Goal: Task Accomplishment & Management: Manage account settings

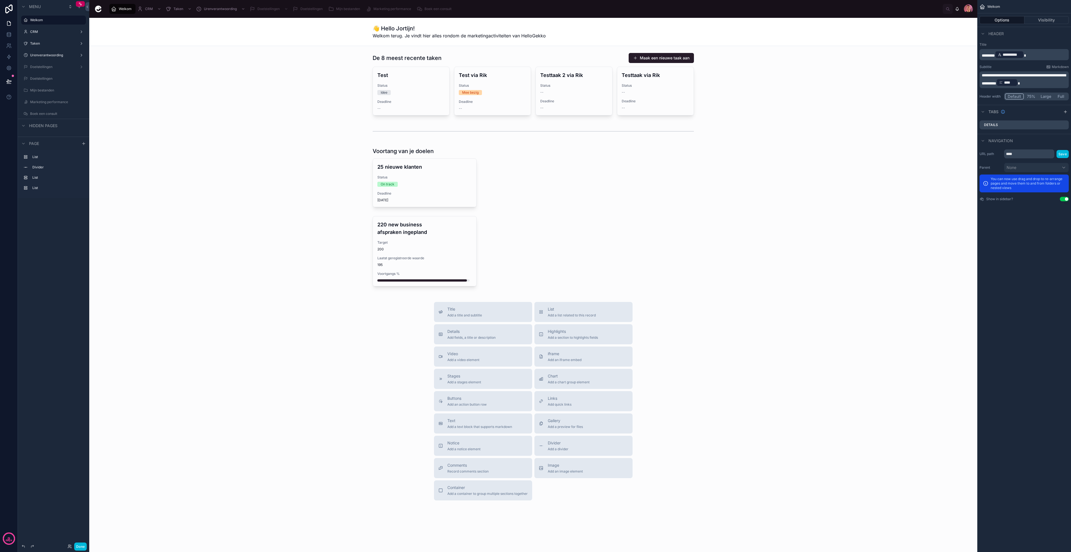
click at [85, 546] on button "Done" at bounding box center [80, 547] width 13 height 8
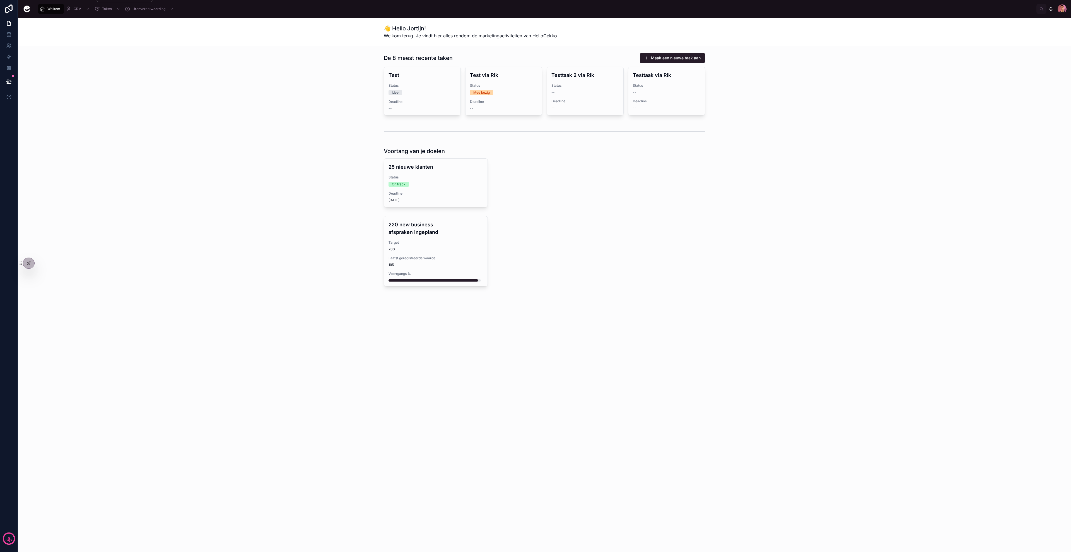
click at [80, 7] on span "CRM" at bounding box center [78, 9] width 8 height 4
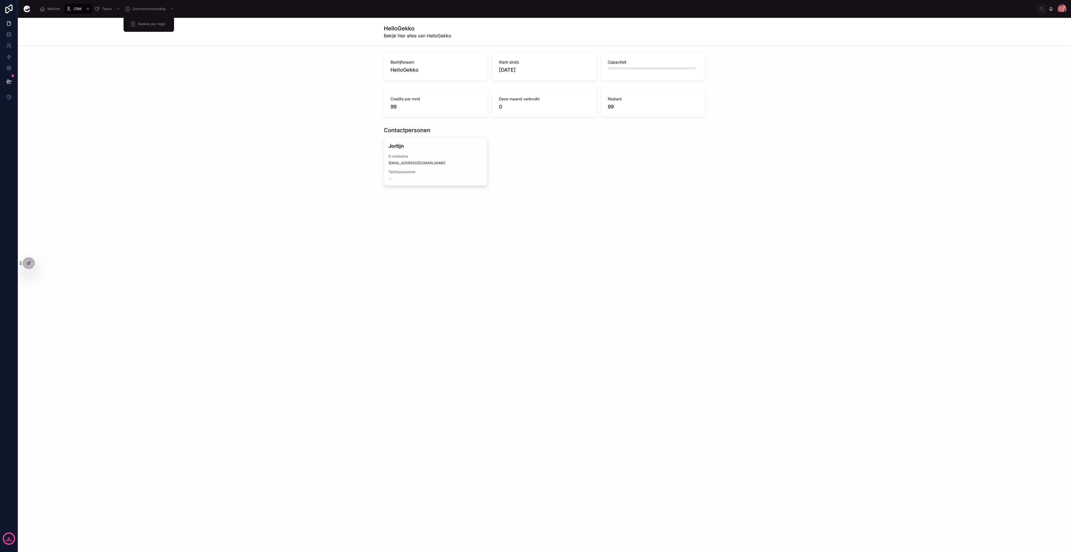
click at [142, 7] on span "Urenverantwoording" at bounding box center [149, 9] width 33 height 4
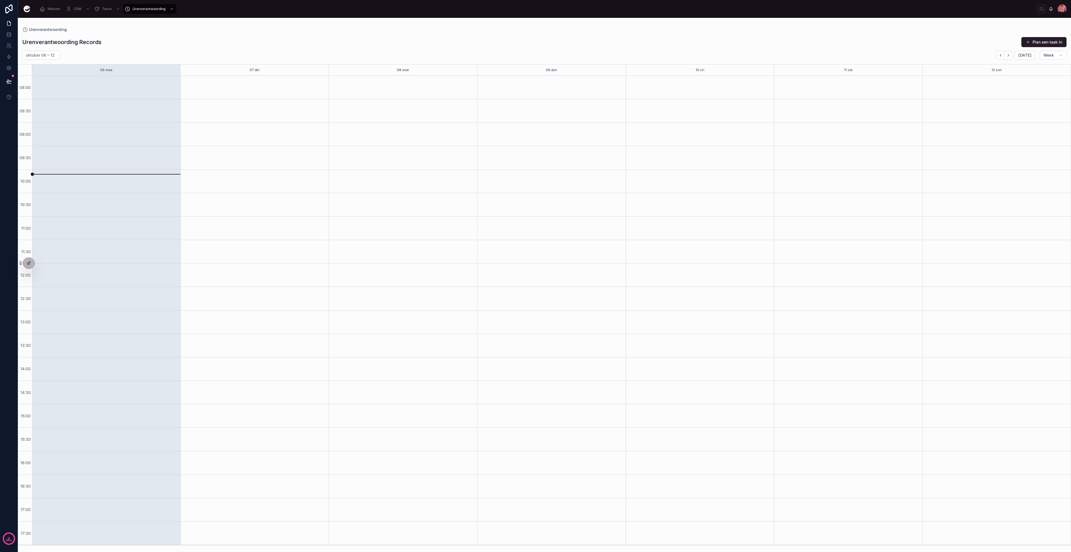
drag, startPoint x: 123, startPoint y: 194, endPoint x: 141, endPoint y: 243, distance: 52.3
click at [141, 243] on div at bounding box center [106, 311] width 148 height 470
click at [1036, 43] on button "Plan een taak in" at bounding box center [1044, 42] width 45 height 10
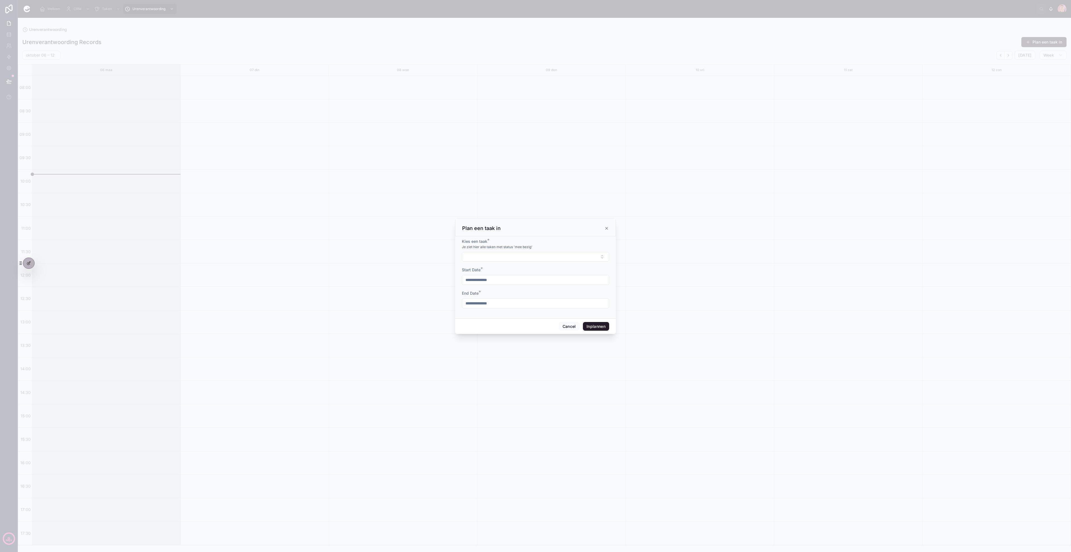
click at [511, 254] on button "Select Button" at bounding box center [535, 256] width 147 height 9
click at [521, 279] on span "Rhoost: Test via Rik (1)" at bounding box center [519, 279] width 41 height 6
click at [594, 330] on button "Inplannen" at bounding box center [596, 327] width 26 height 9
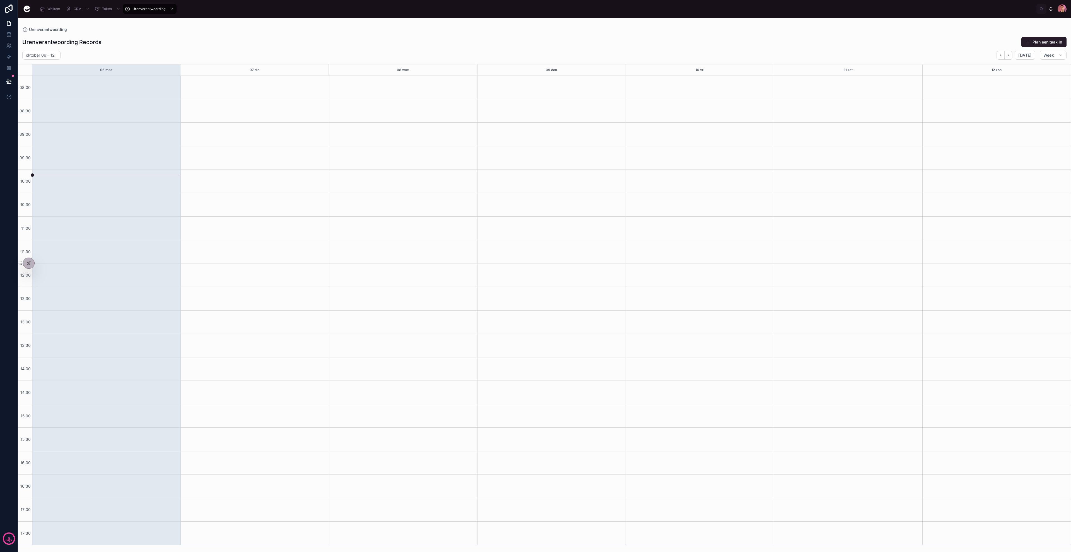
click at [1038, 43] on button "Plan een taak in" at bounding box center [1044, 42] width 45 height 10
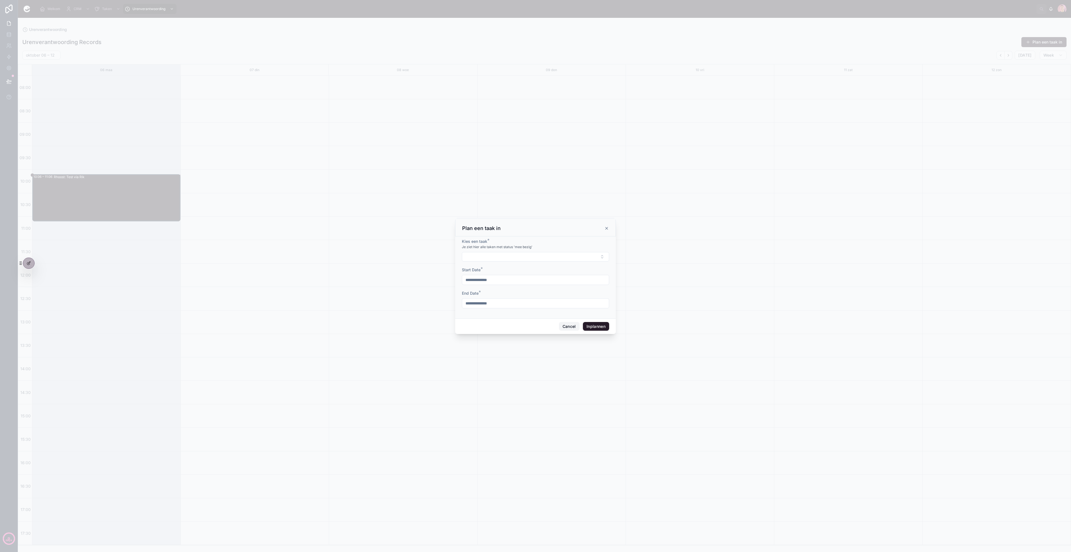
click at [565, 330] on button "Cancel" at bounding box center [569, 326] width 21 height 9
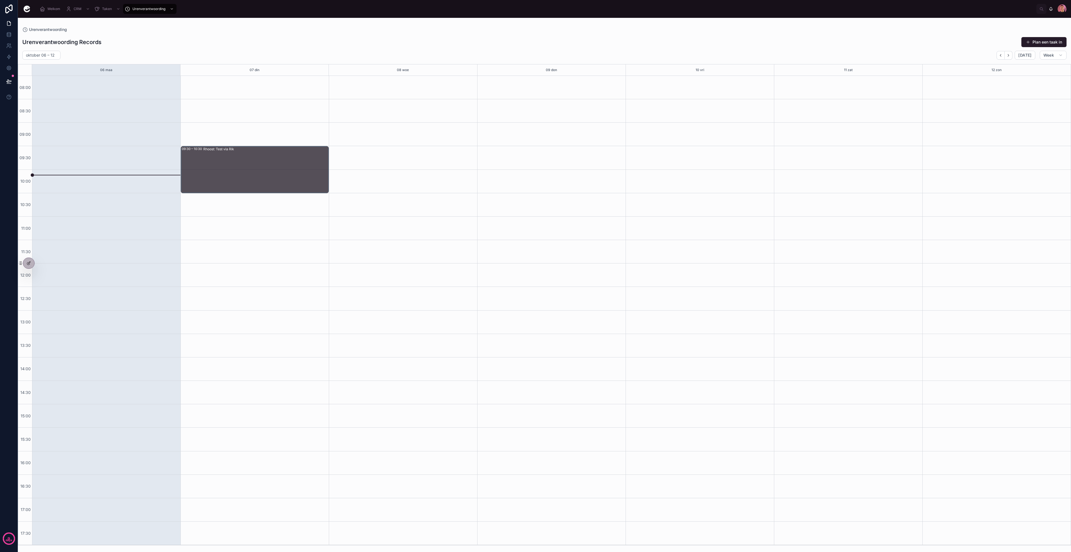
drag, startPoint x: 113, startPoint y: 203, endPoint x: 247, endPoint y: 178, distance: 135.9
click at [256, 193] on div "09:30 – 10:30 Rhoost: Test via Rik" at bounding box center [255, 311] width 148 height 470
click at [254, 191] on div "Rhoost: Test via Rik" at bounding box center [265, 169] width 125 height 46
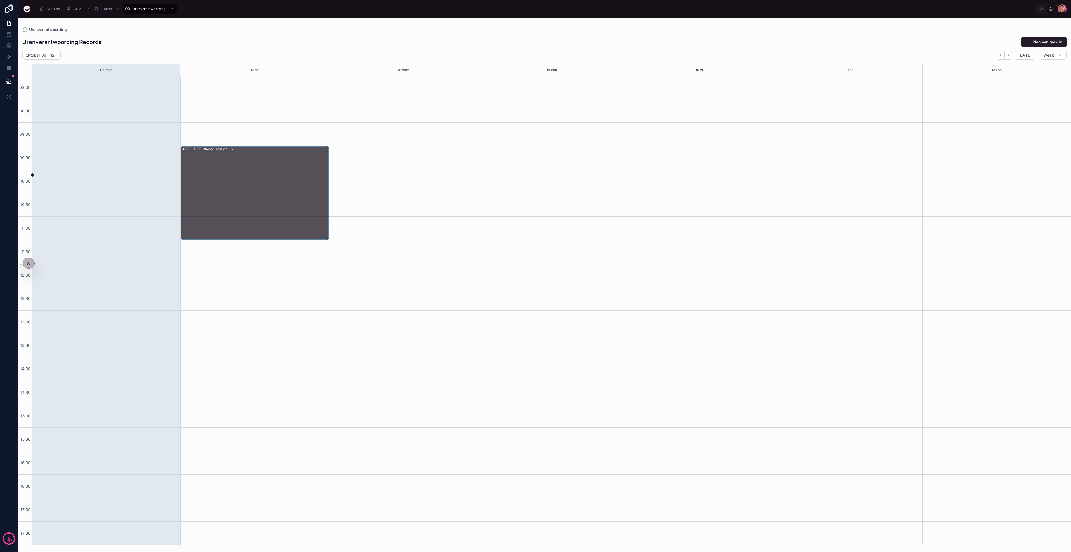
drag, startPoint x: 256, startPoint y: 192, endPoint x: 252, endPoint y: 243, distance: 51.2
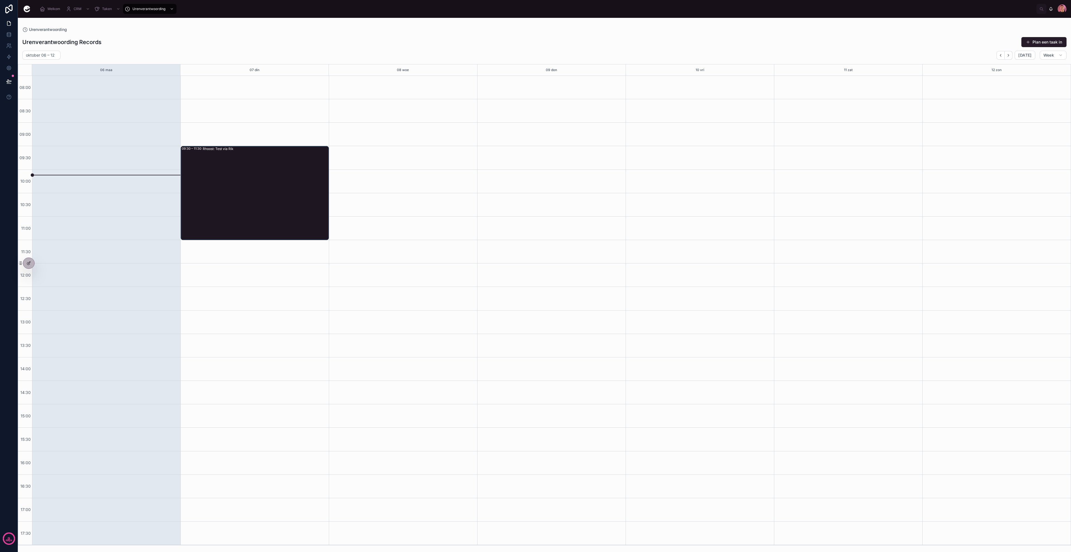
click at [262, 293] on div "09:30 – 11:30 Rhoost: Test via Rik" at bounding box center [255, 311] width 148 height 470
click at [254, 180] on div "Rhoost: Test via Rik" at bounding box center [266, 192] width 126 height 93
click at [297, 99] on div "09:30 – 11:30 Rhoost: Test via Rik" at bounding box center [255, 311] width 148 height 470
click at [1049, 55] on span "Week" at bounding box center [1049, 55] width 11 height 5
click at [1035, 70] on span "Month" at bounding box center [1030, 69] width 12 height 6
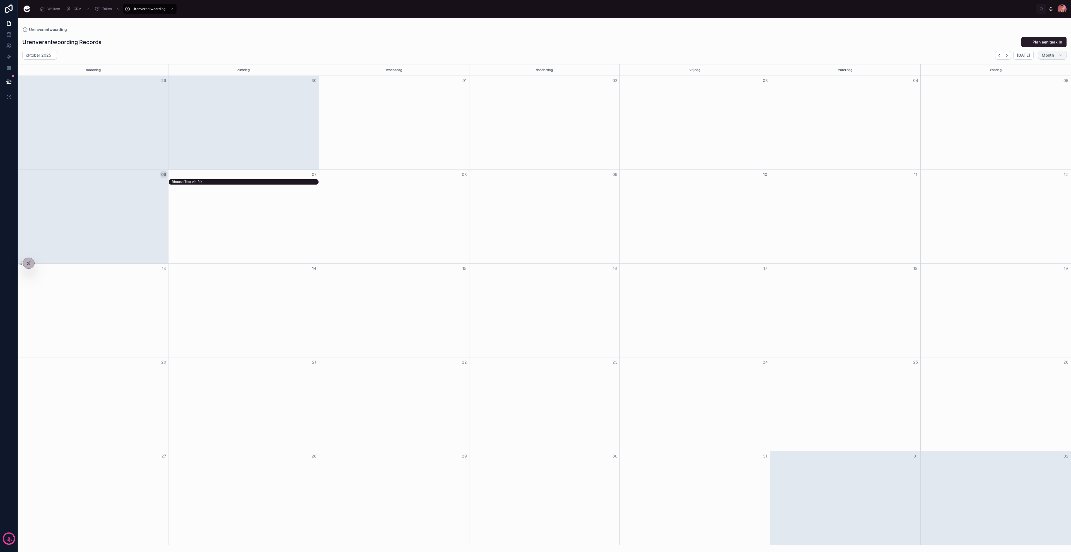
click at [1057, 58] on button "Month" at bounding box center [1052, 55] width 28 height 9
click at [1033, 79] on span "Week" at bounding box center [1029, 79] width 10 height 6
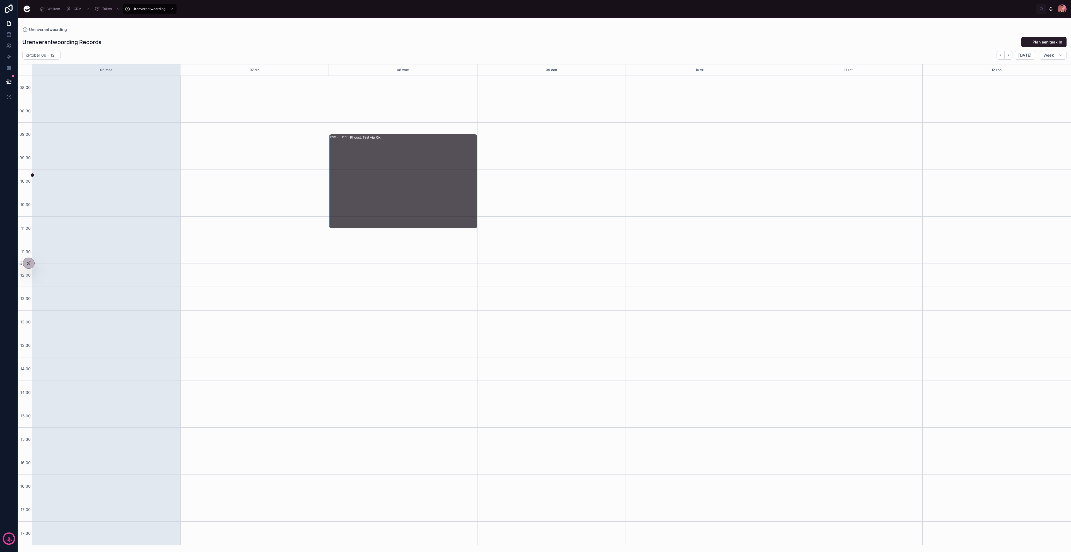
drag, startPoint x: 256, startPoint y: 186, endPoint x: 374, endPoint y: 186, distance: 118.0
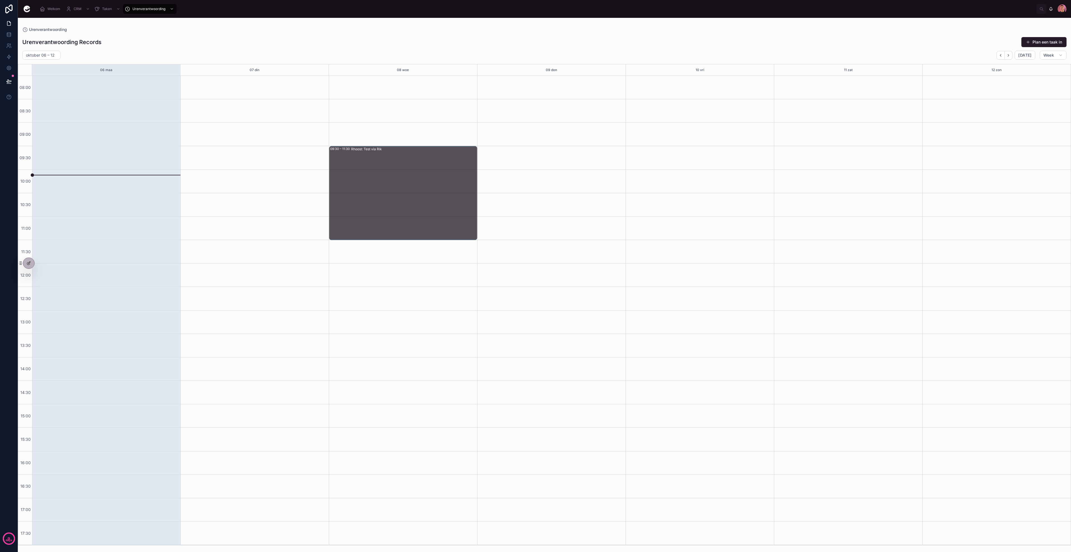
drag, startPoint x: 375, startPoint y: 180, endPoint x: 375, endPoint y: 196, distance: 15.9
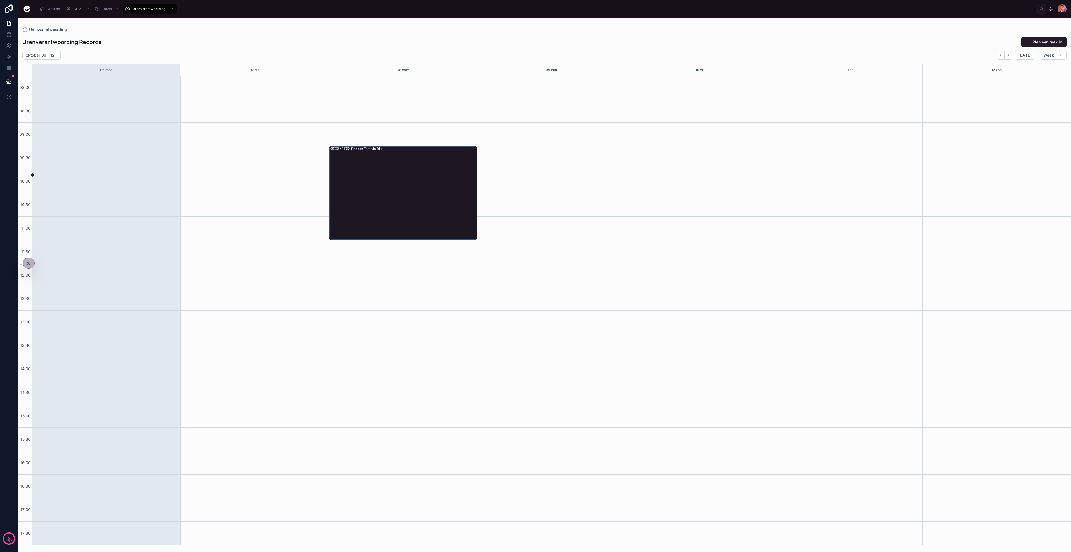
click at [7, 538] on div "9 days" at bounding box center [9, 539] width 7 height 7
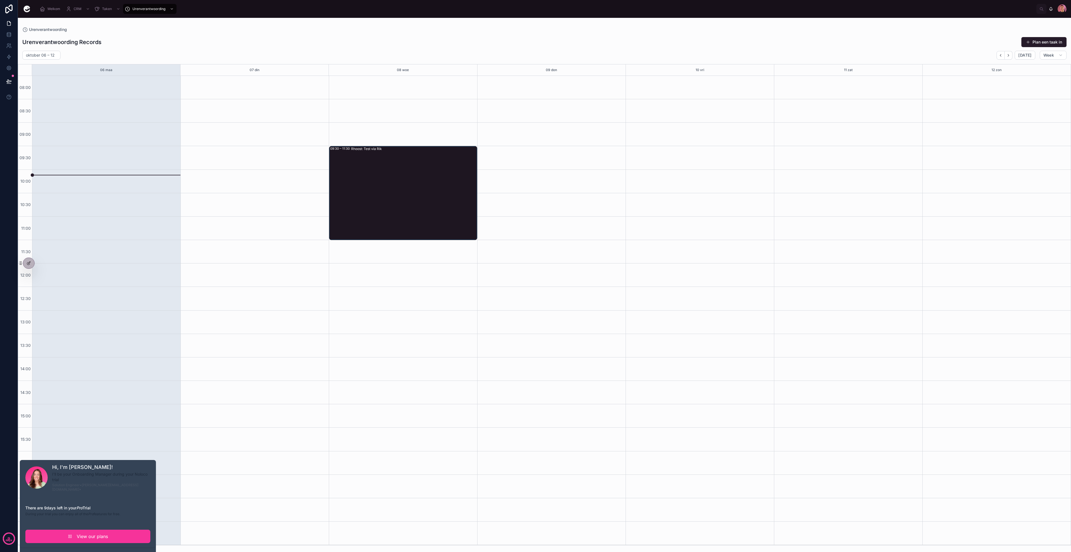
click at [74, 532] on link "View our plans" at bounding box center [87, 536] width 125 height 13
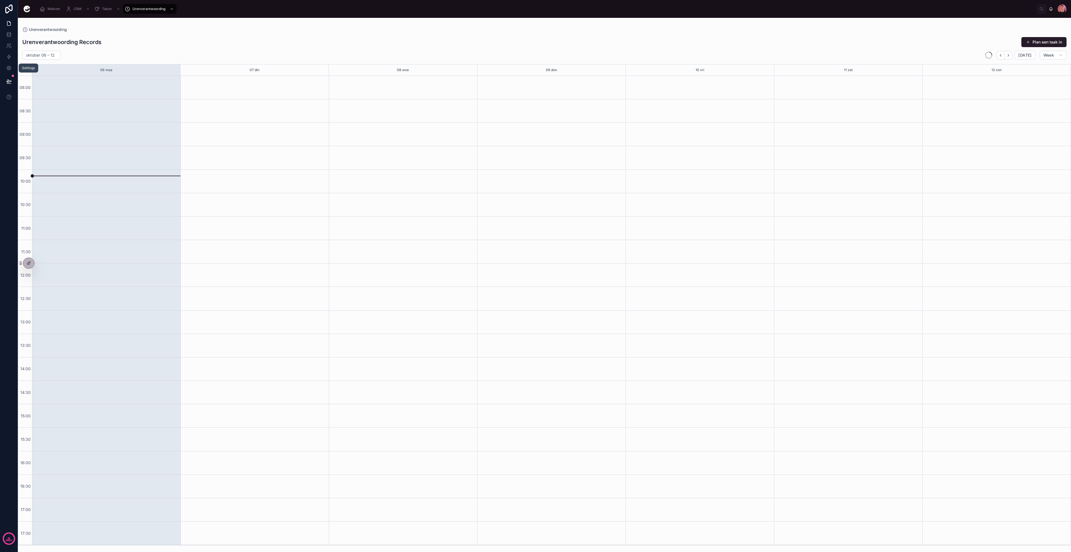
click at [9, 70] on icon at bounding box center [9, 68] width 6 height 6
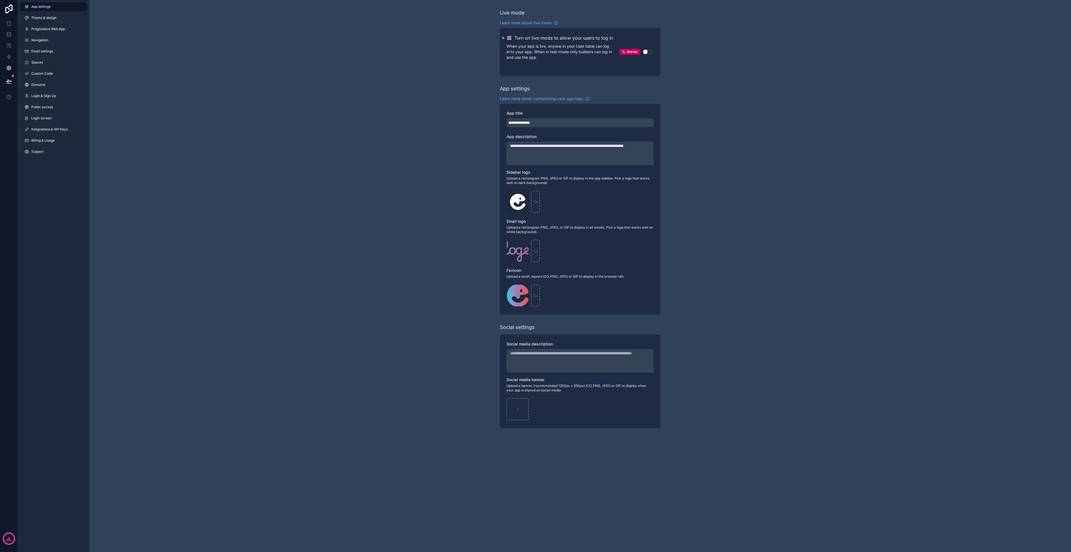
click at [42, 86] on span "Domains" at bounding box center [38, 85] width 14 height 4
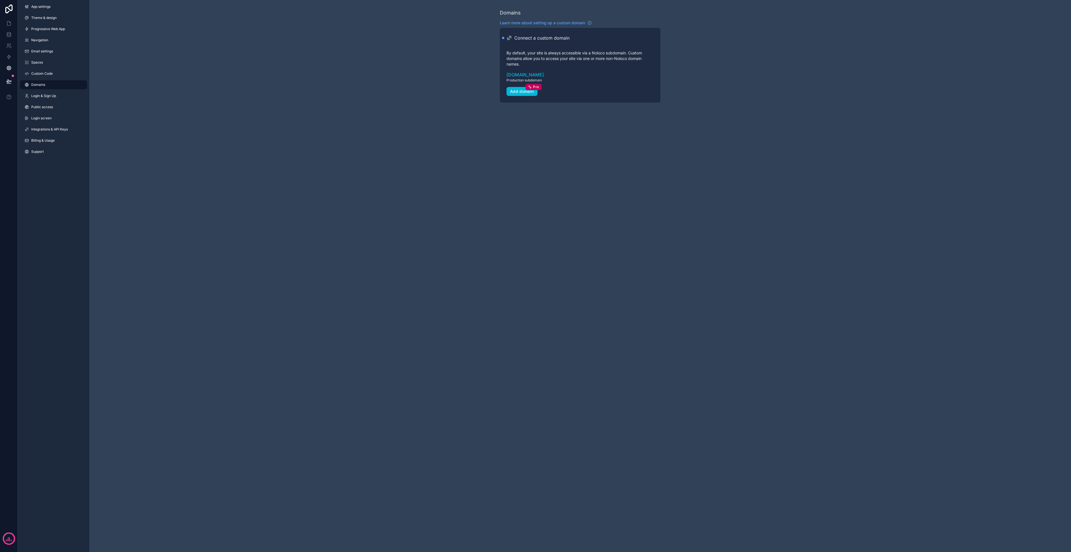
click at [47, 48] on link "Email settings" at bounding box center [53, 51] width 67 height 9
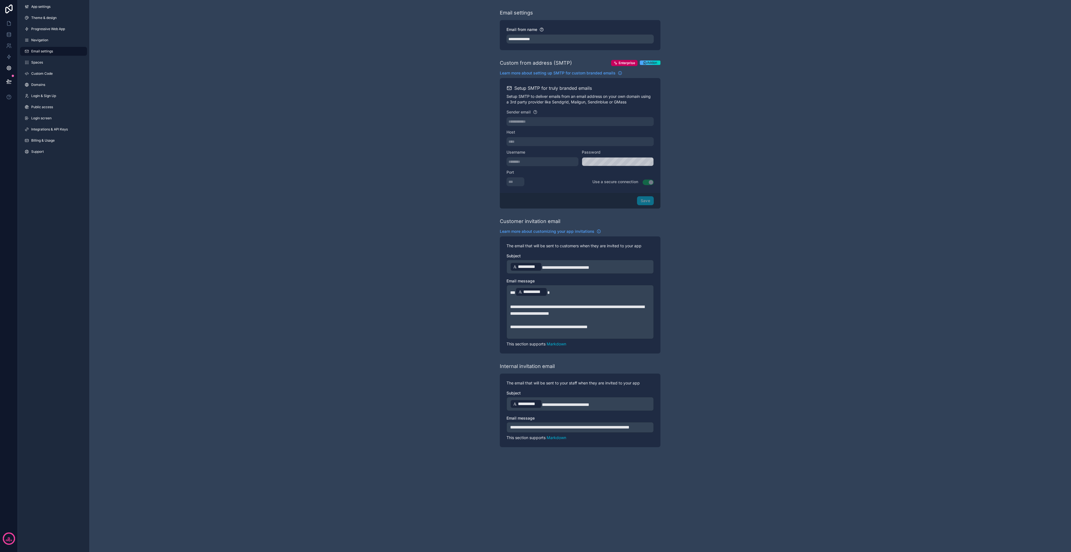
click at [603, 273] on div "**********" at bounding box center [580, 267] width 147 height 14
click at [604, 266] on p "**********" at bounding box center [580, 267] width 140 height 10
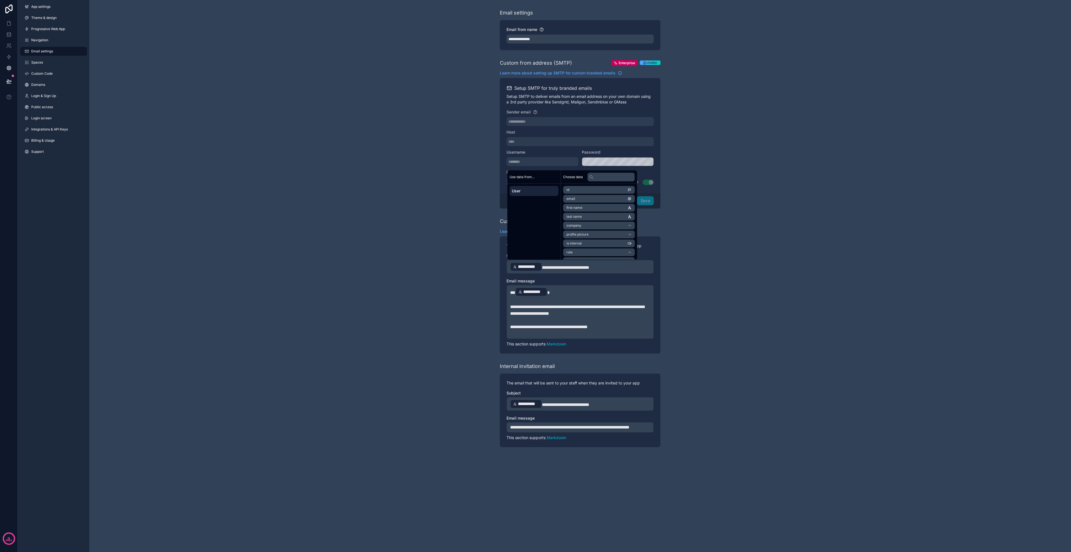
click at [511, 268] on div "**********" at bounding box center [526, 267] width 32 height 9
click at [610, 271] on p "**********" at bounding box center [580, 267] width 140 height 10
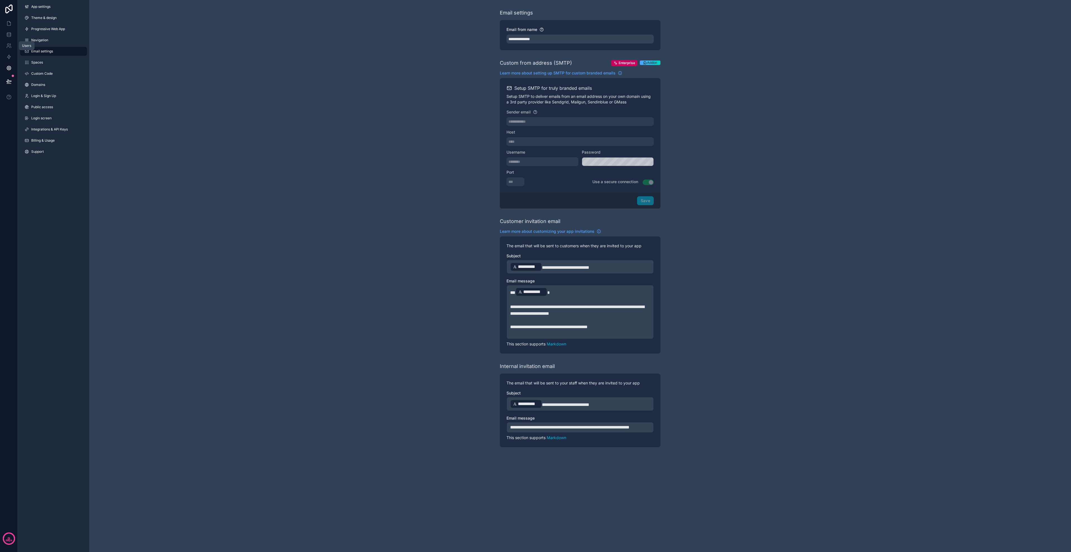
click at [10, 45] on icon at bounding box center [9, 46] width 6 height 6
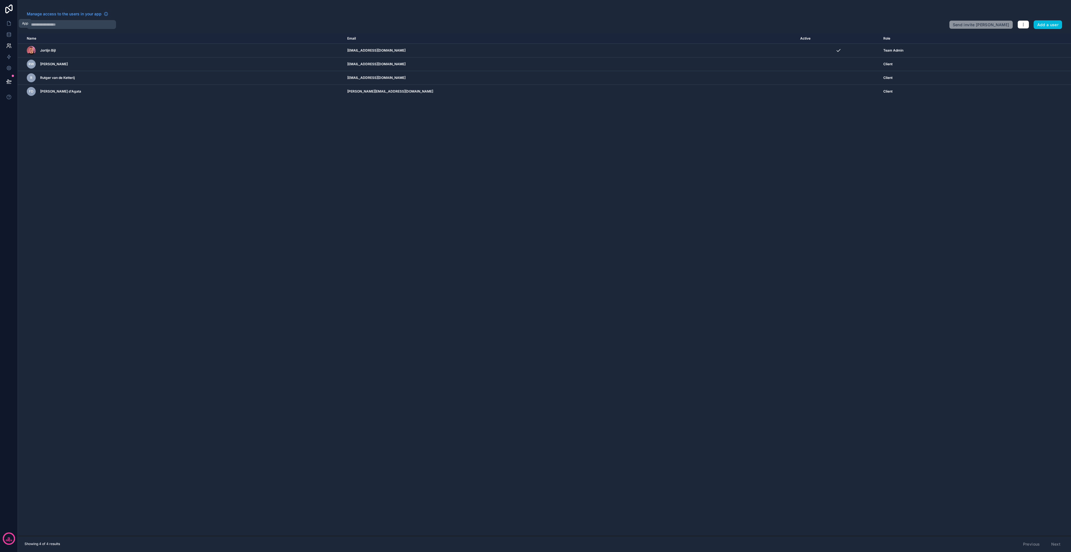
click at [10, 25] on icon at bounding box center [9, 24] width 6 height 6
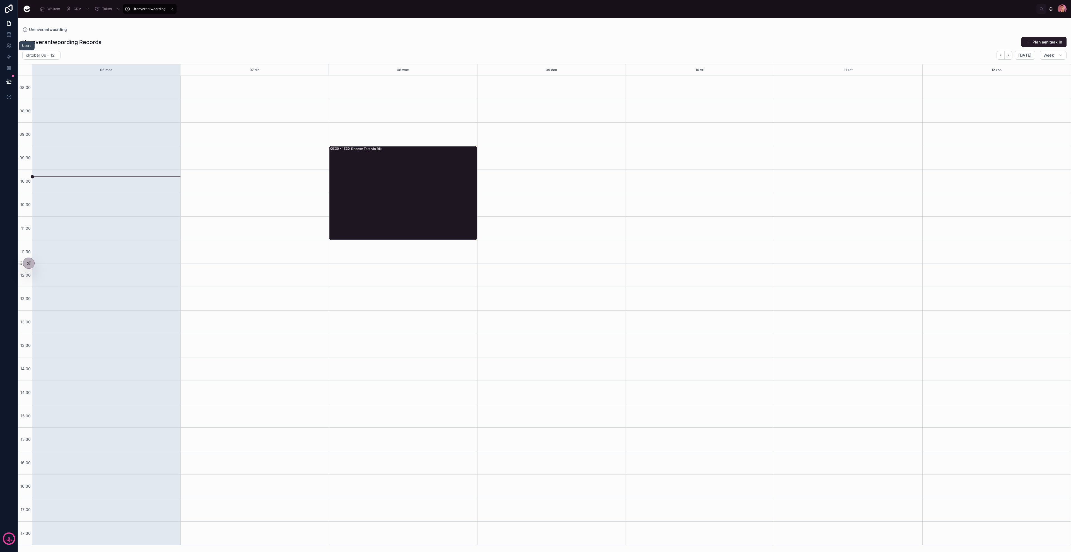
click at [9, 35] on icon at bounding box center [9, 34] width 4 height 2
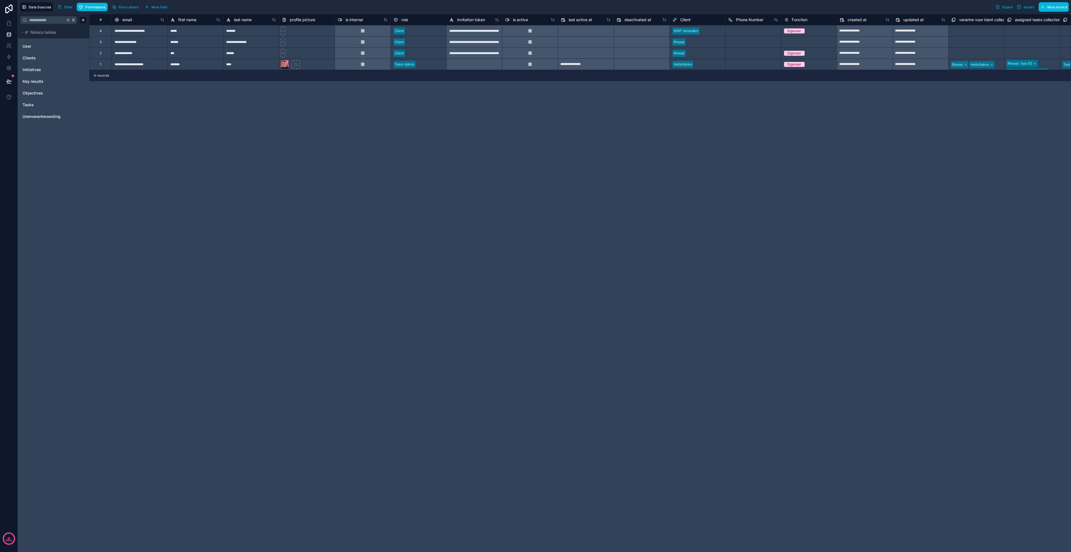
click at [42, 45] on link "User" at bounding box center [45, 47] width 45 height 6
click at [47, 59] on link "Clients" at bounding box center [45, 58] width 45 height 6
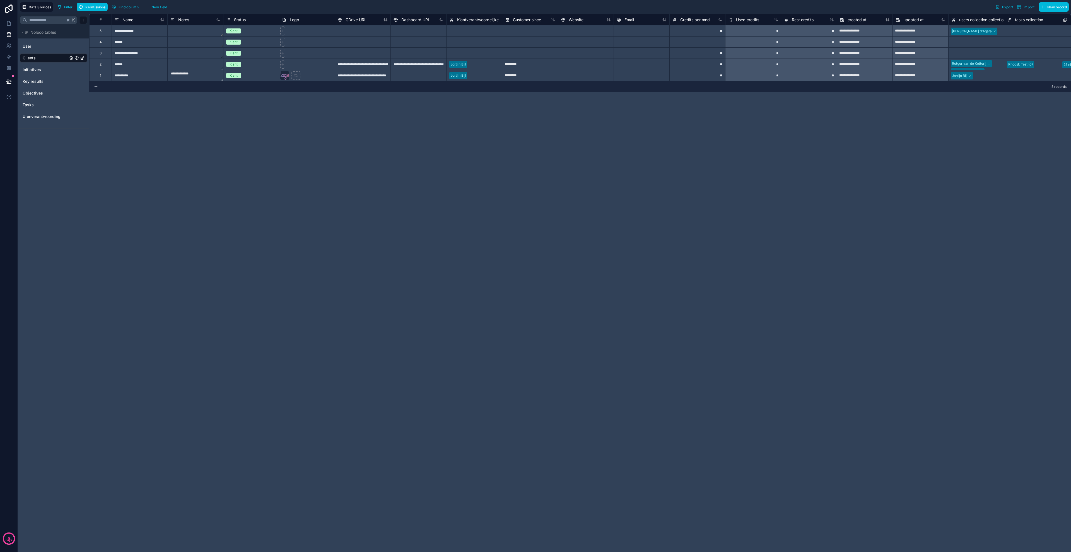
click at [42, 47] on link "User" at bounding box center [45, 47] width 45 height 6
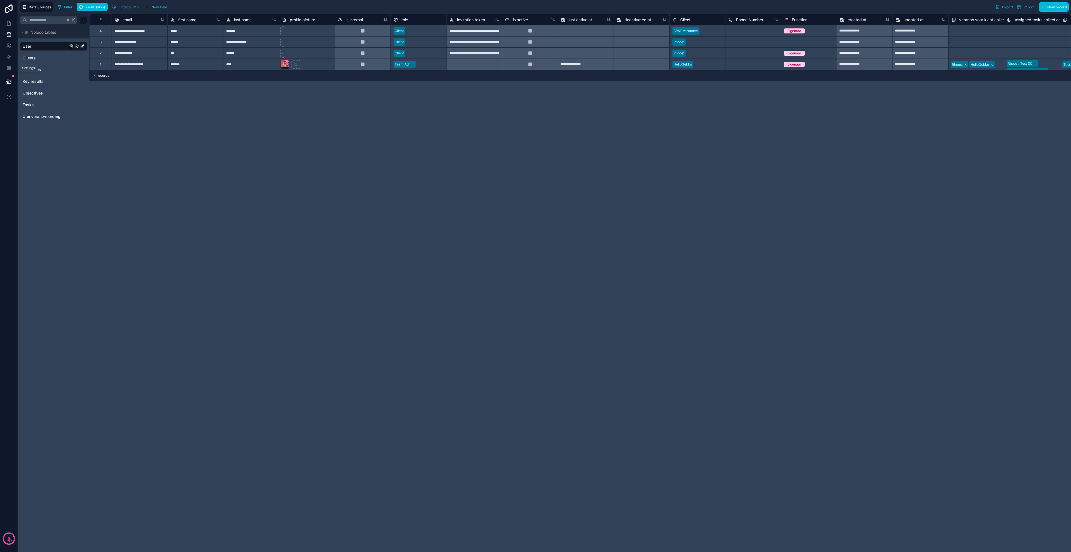
click at [12, 68] on link at bounding box center [9, 67] width 18 height 11
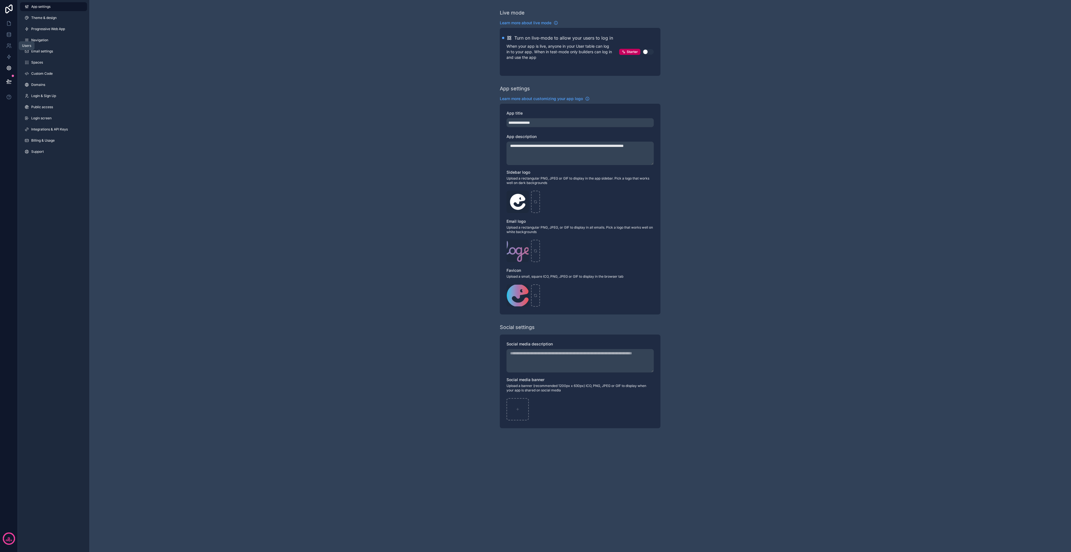
click at [11, 44] on link at bounding box center [9, 45] width 18 height 11
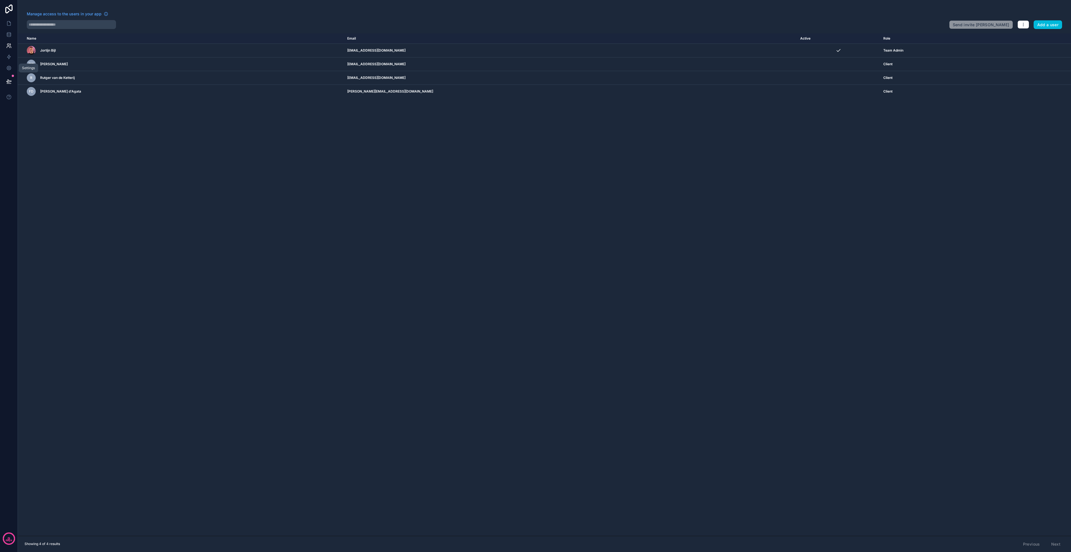
click at [9, 70] on icon at bounding box center [9, 68] width 6 height 6
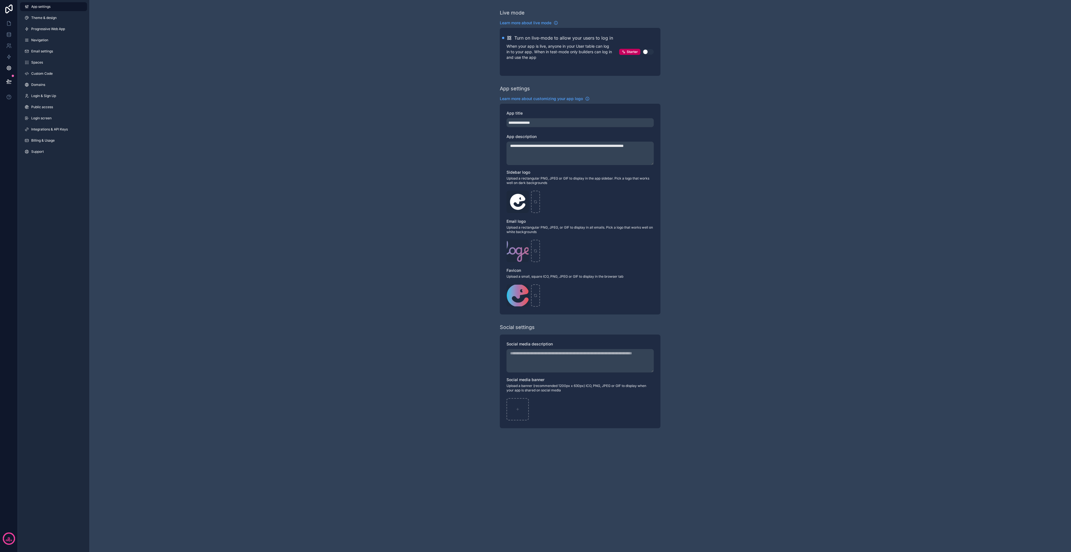
click at [557, 152] on textarea "**********" at bounding box center [580, 153] width 147 height 23
click at [44, 95] on span "Login & Sign Up" at bounding box center [43, 96] width 25 height 4
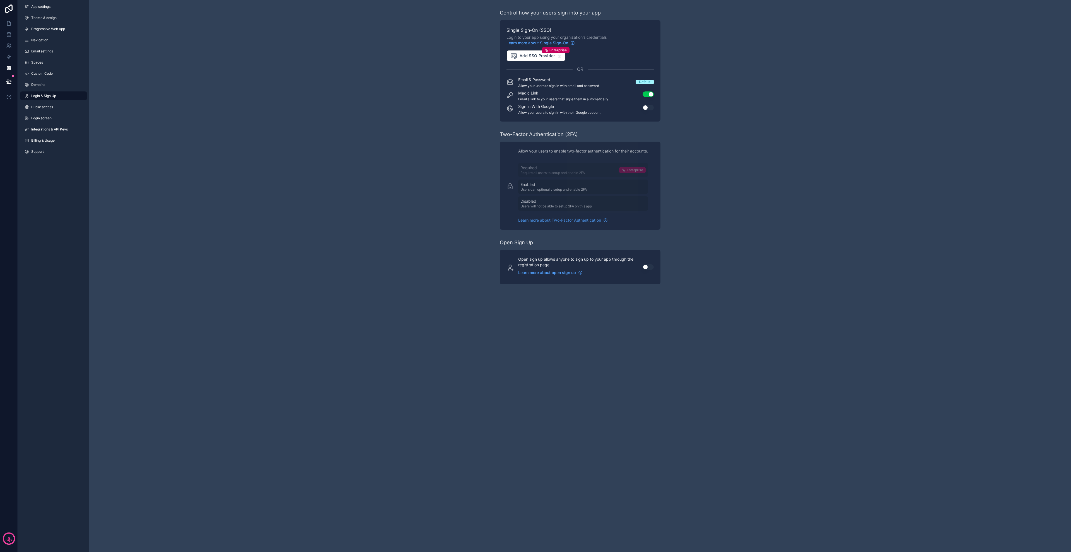
click at [40, 71] on span "Custom Code" at bounding box center [41, 73] width 21 height 4
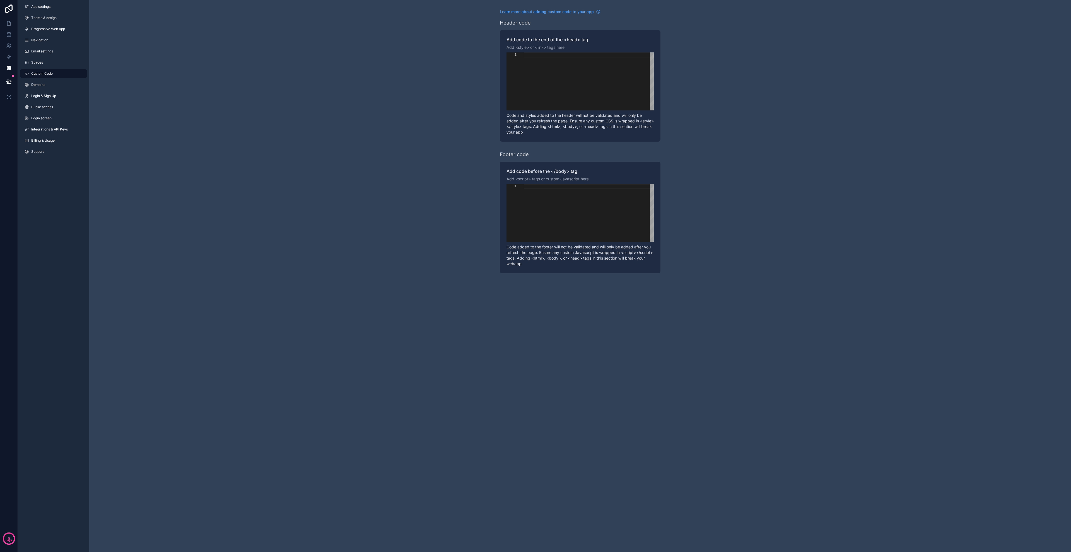
click at [42, 52] on span "Email settings" at bounding box center [42, 51] width 22 height 4
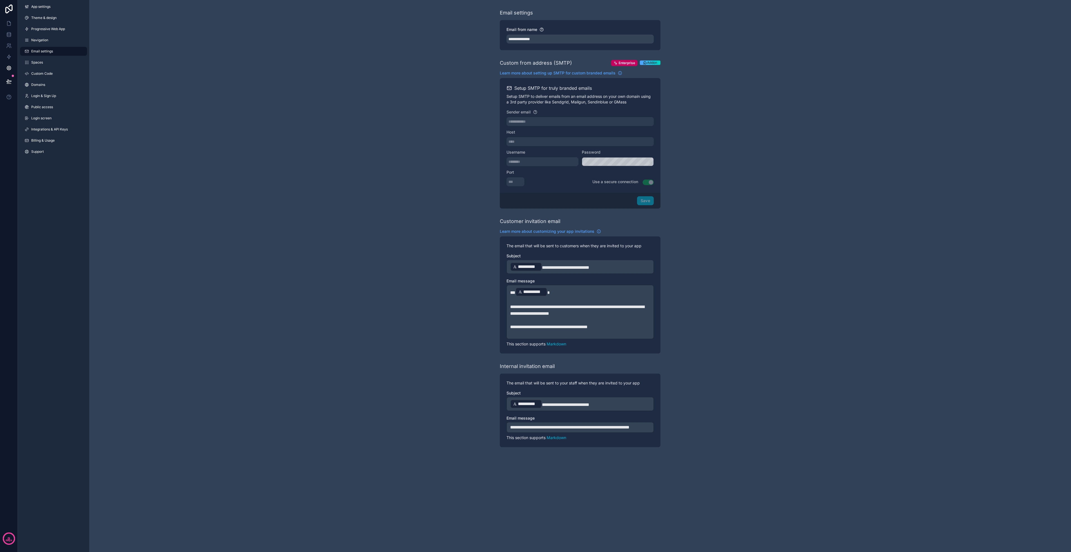
click at [50, 84] on link "Domains" at bounding box center [53, 84] width 67 height 9
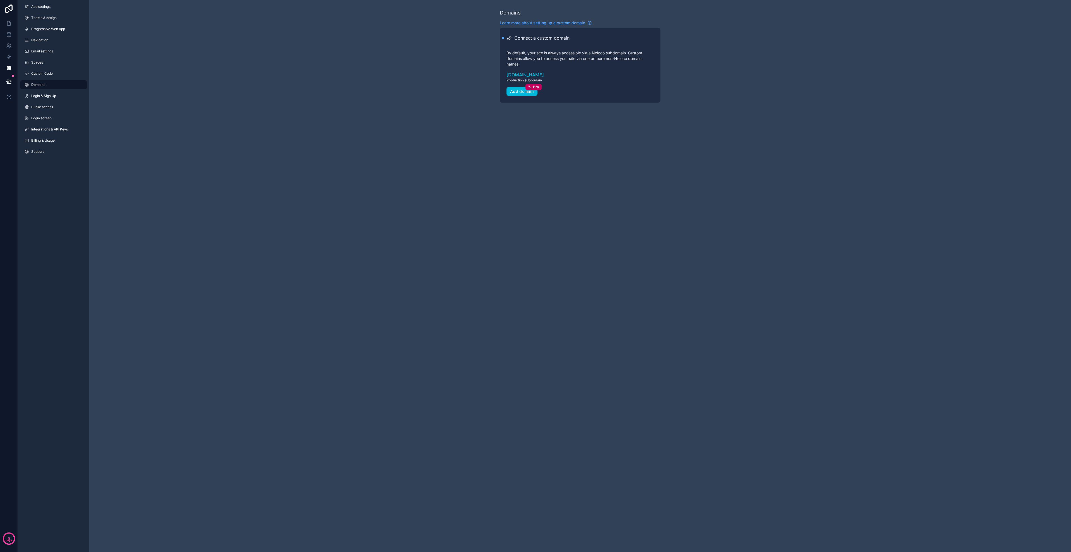
click at [52, 72] on span "Custom Code" at bounding box center [41, 73] width 21 height 4
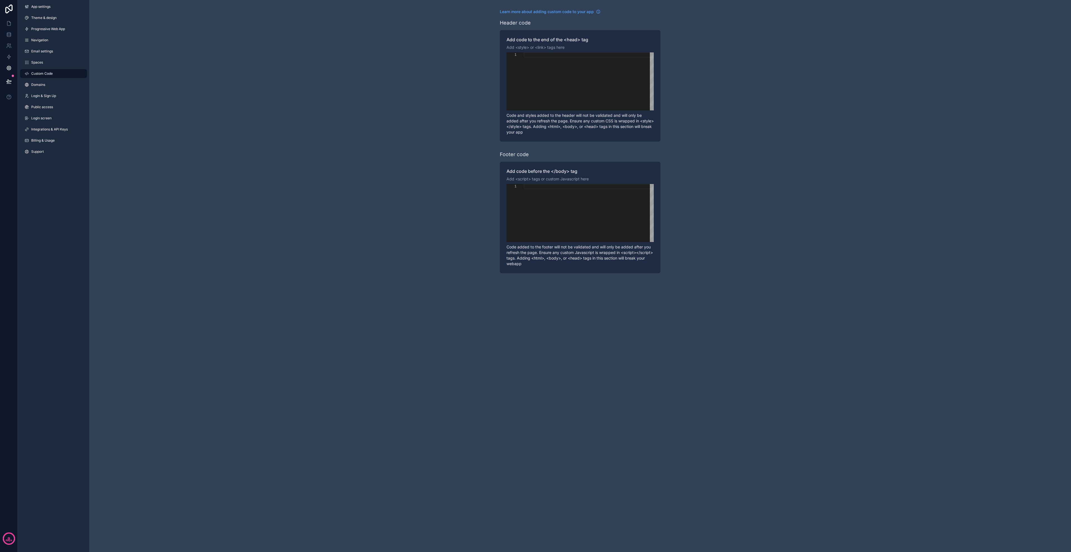
click at [47, 98] on link "Login & Sign Up" at bounding box center [53, 96] width 67 height 9
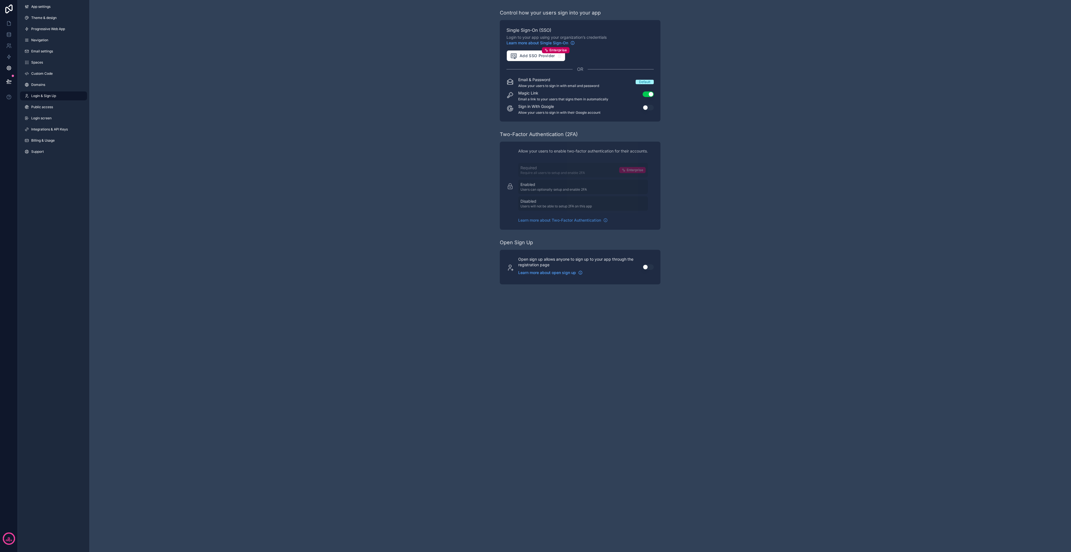
click at [647, 108] on button "Use setting" at bounding box center [648, 108] width 11 height 6
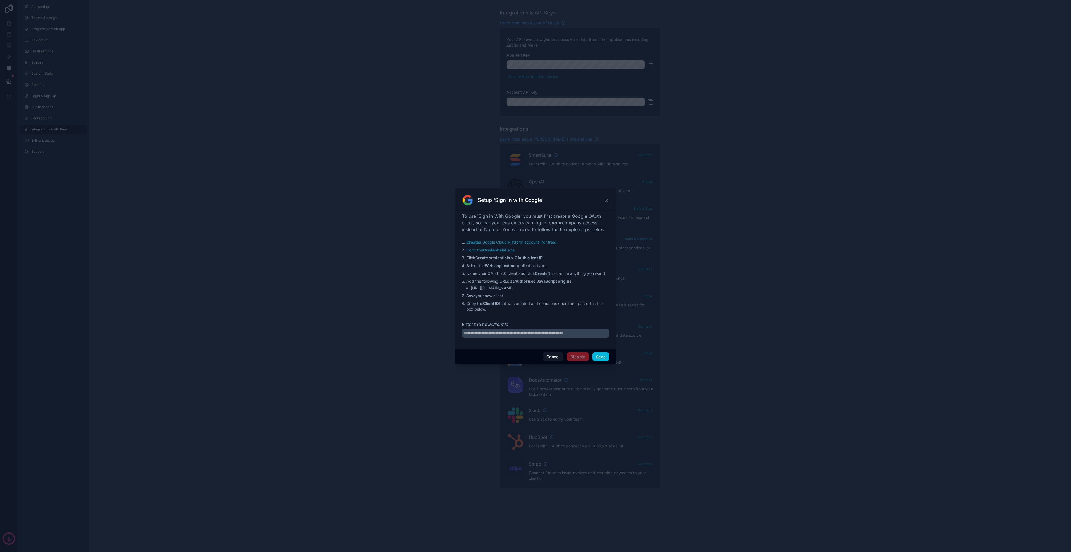
click at [553, 359] on button "Cancel" at bounding box center [553, 357] width 21 height 9
click at [554, 357] on button "Cancel" at bounding box center [553, 357] width 21 height 9
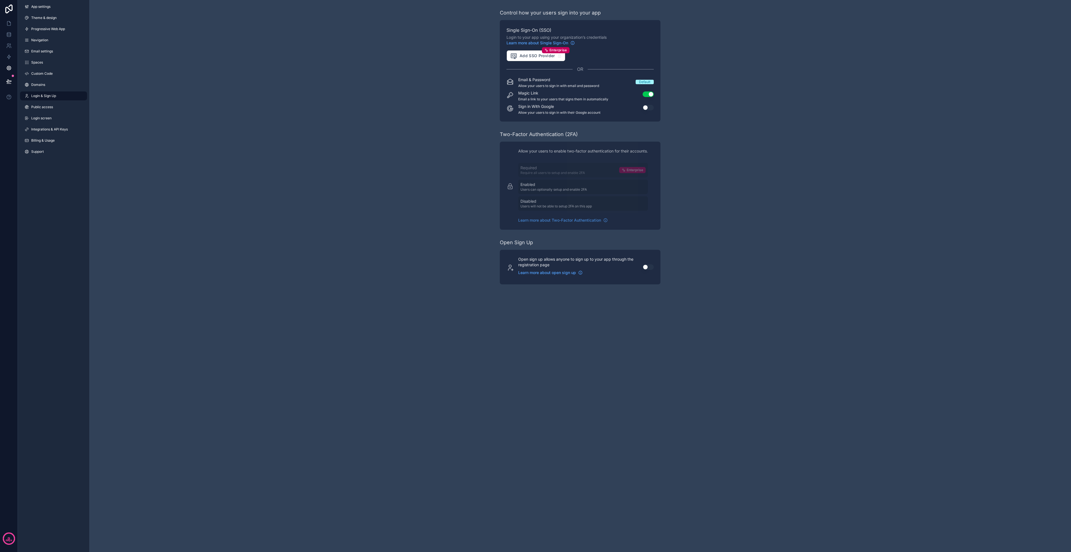
click at [644, 94] on button "Use setting" at bounding box center [648, 95] width 11 height 6
click at [44, 108] on span "Public access" at bounding box center [42, 107] width 22 height 4
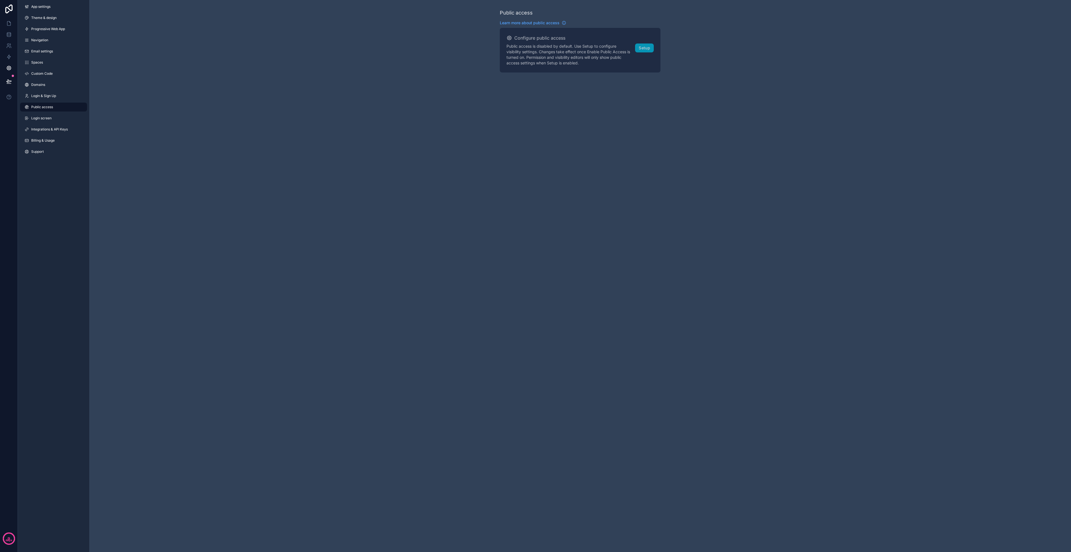
click at [36, 61] on span "Spaces" at bounding box center [37, 62] width 12 height 4
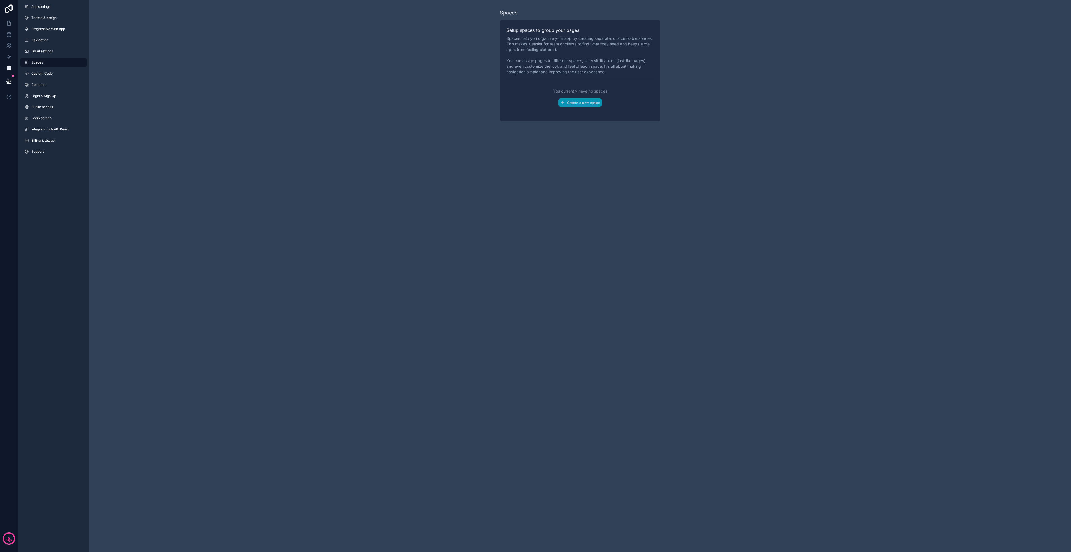
click at [38, 42] on span "Navigation" at bounding box center [39, 40] width 17 height 4
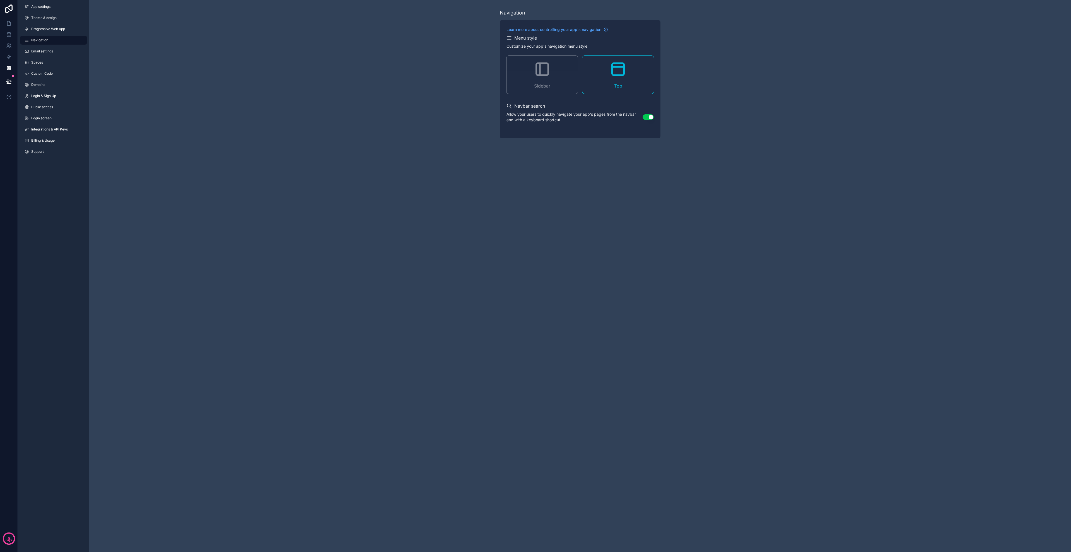
click at [39, 57] on div "App settings Theme & design Progressive Web App Navigation Email settings Space…" at bounding box center [53, 80] width 71 height 161
click at [41, 52] on span "Email settings" at bounding box center [42, 51] width 22 height 4
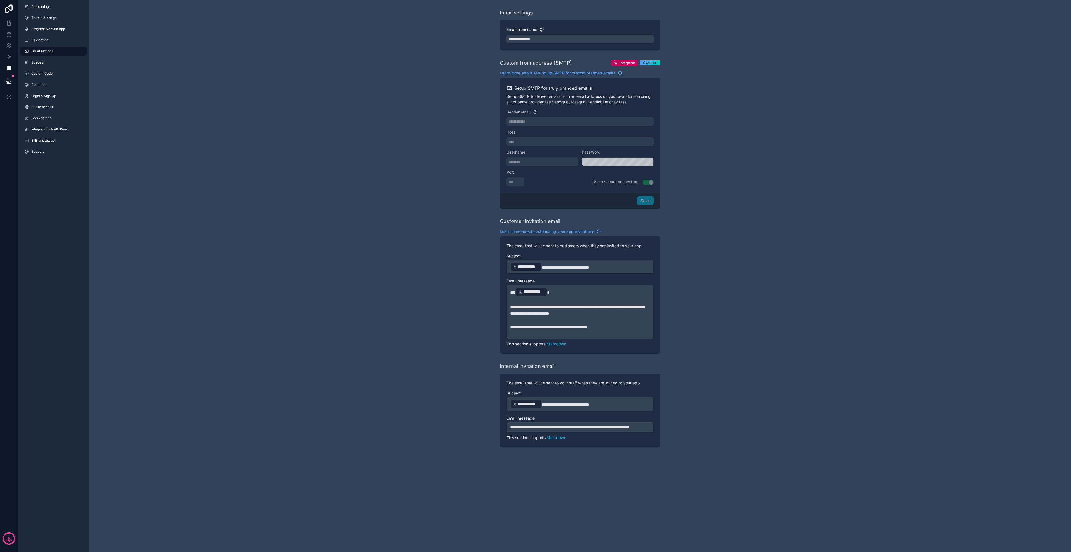
click at [606, 271] on p "**********" at bounding box center [580, 267] width 140 height 10
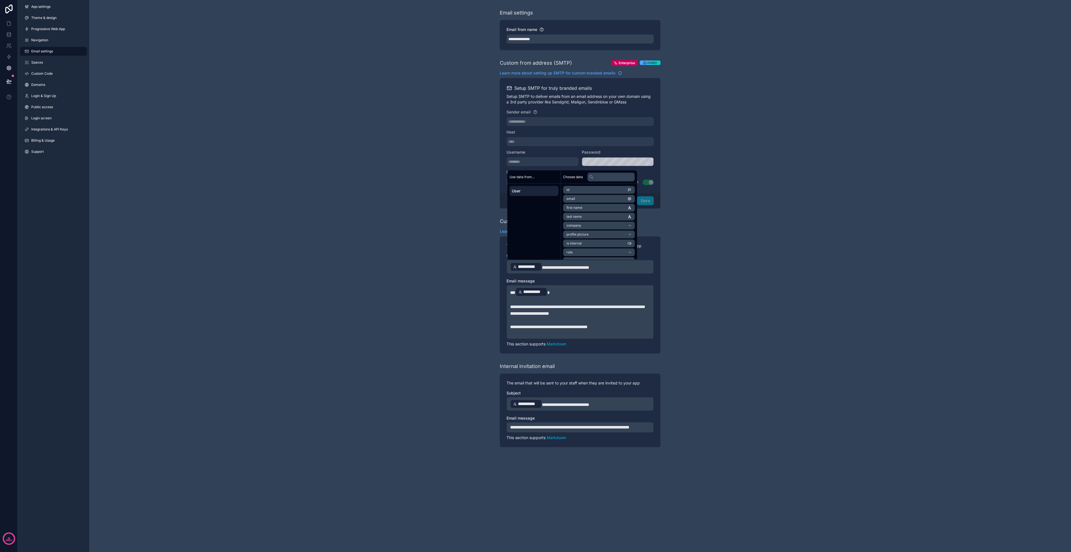
click at [747, 272] on div "**********" at bounding box center [580, 228] width 982 height 456
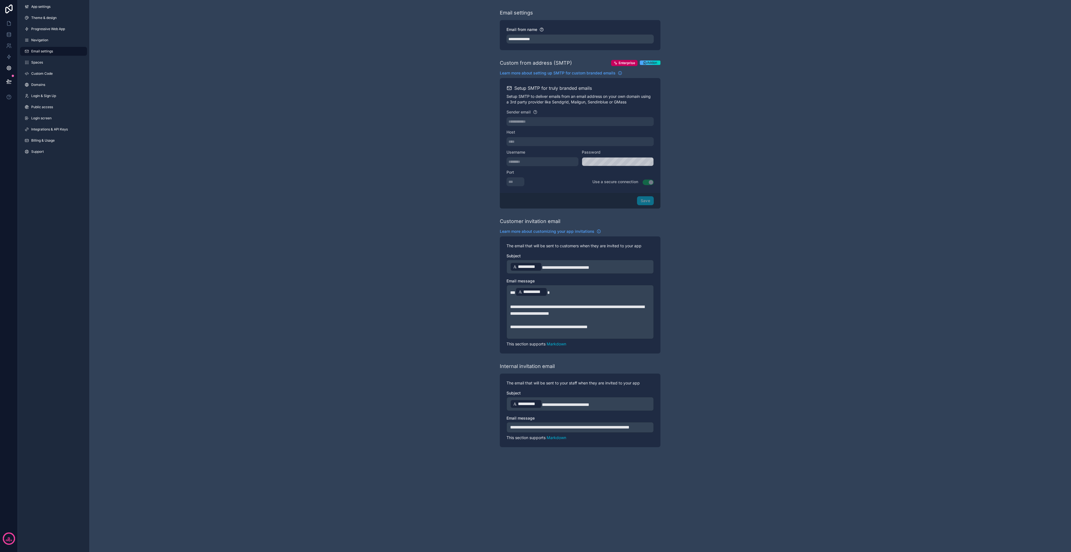
click at [609, 271] on div "**********" at bounding box center [580, 267] width 147 height 14
paste div "scrollable content"
click at [574, 262] on p "********" at bounding box center [580, 265] width 140 height 7
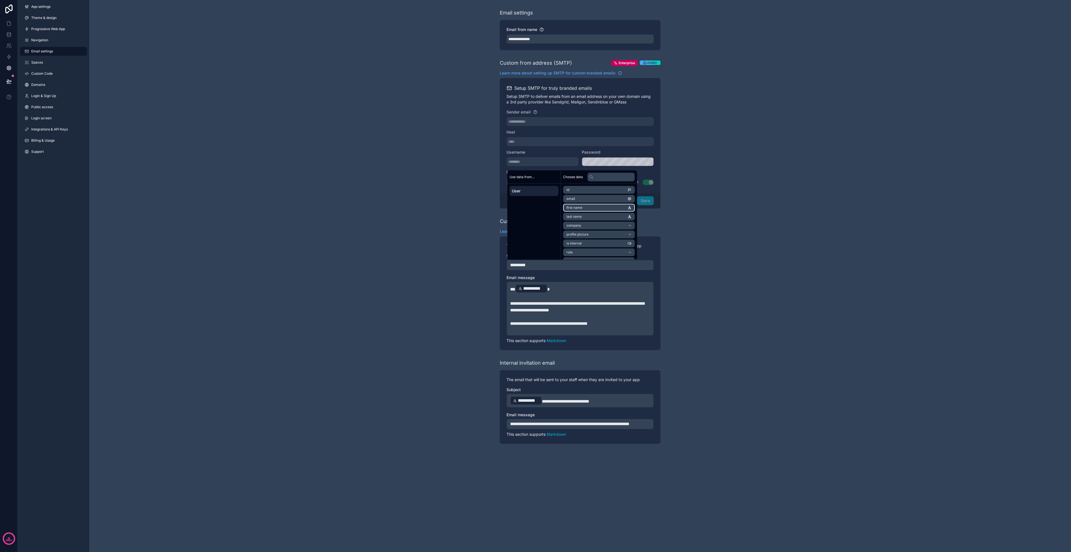
click at [585, 207] on li "first name" at bounding box center [599, 208] width 72 height 8
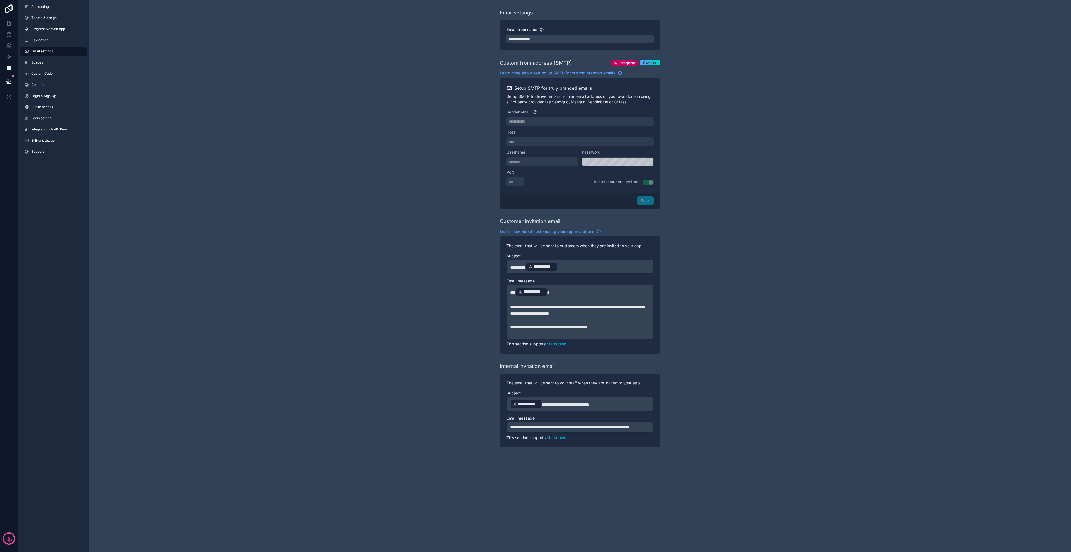
click at [565, 274] on div "**********" at bounding box center [580, 295] width 161 height 117
click at [568, 265] on p "**********" at bounding box center [580, 267] width 140 height 10
click at [537, 314] on span "**********" at bounding box center [577, 310] width 134 height 11
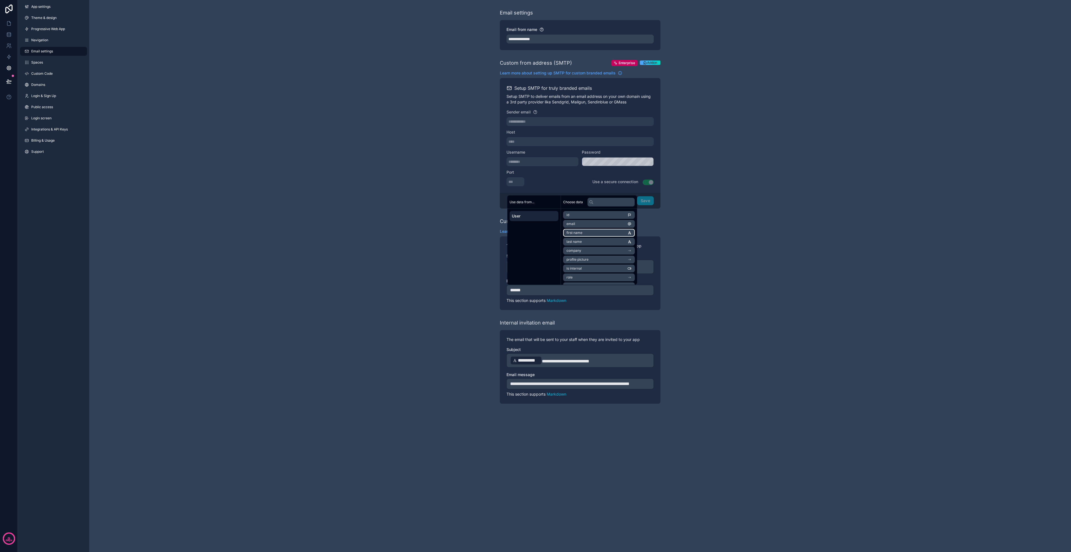
click at [584, 232] on li "first name" at bounding box center [599, 233] width 72 height 8
click at [571, 295] on p "**********" at bounding box center [580, 292] width 140 height 10
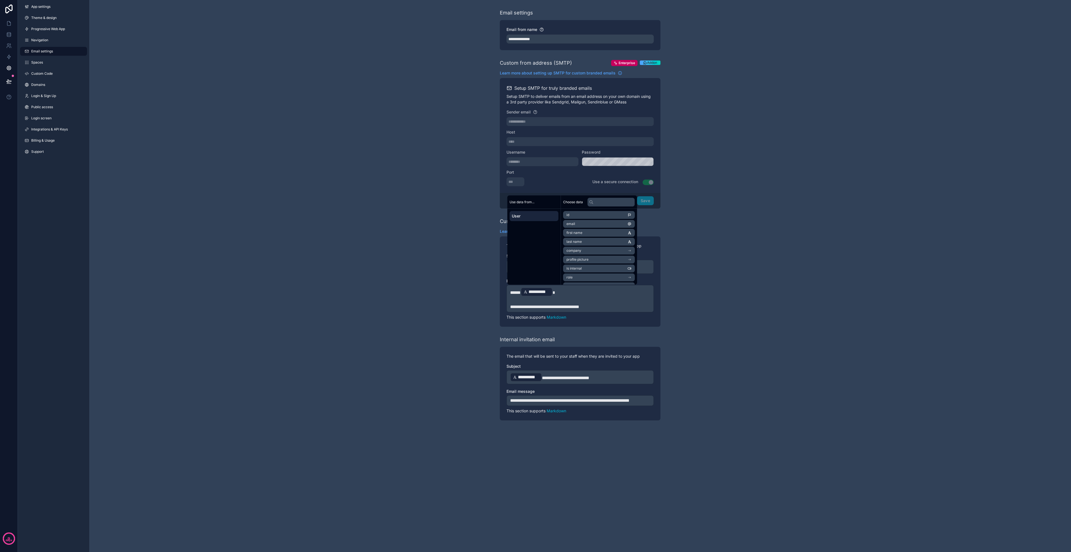
click at [447, 327] on div "**********" at bounding box center [580, 215] width 982 height 430
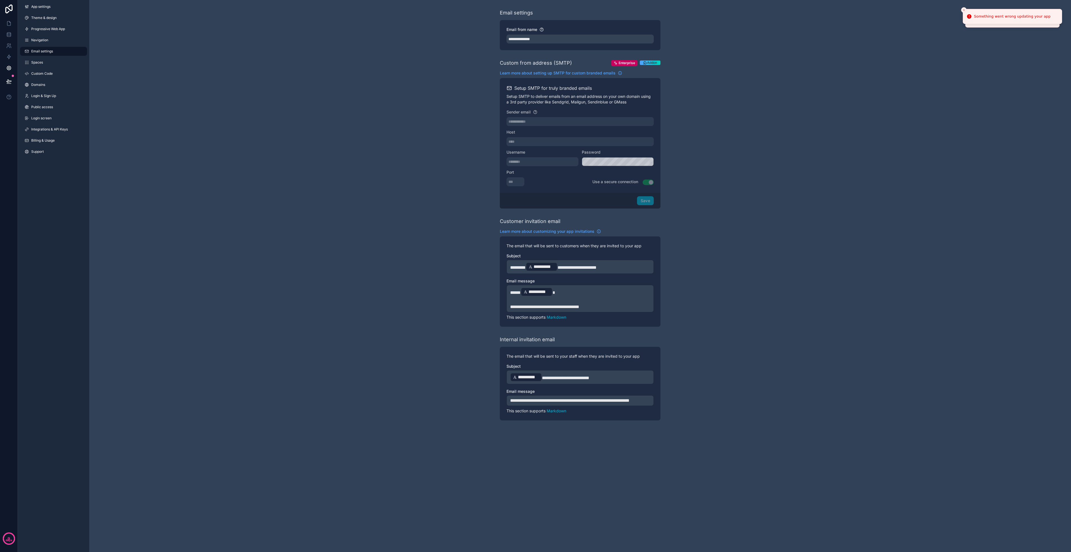
click at [617, 309] on p "**********" at bounding box center [580, 307] width 140 height 7
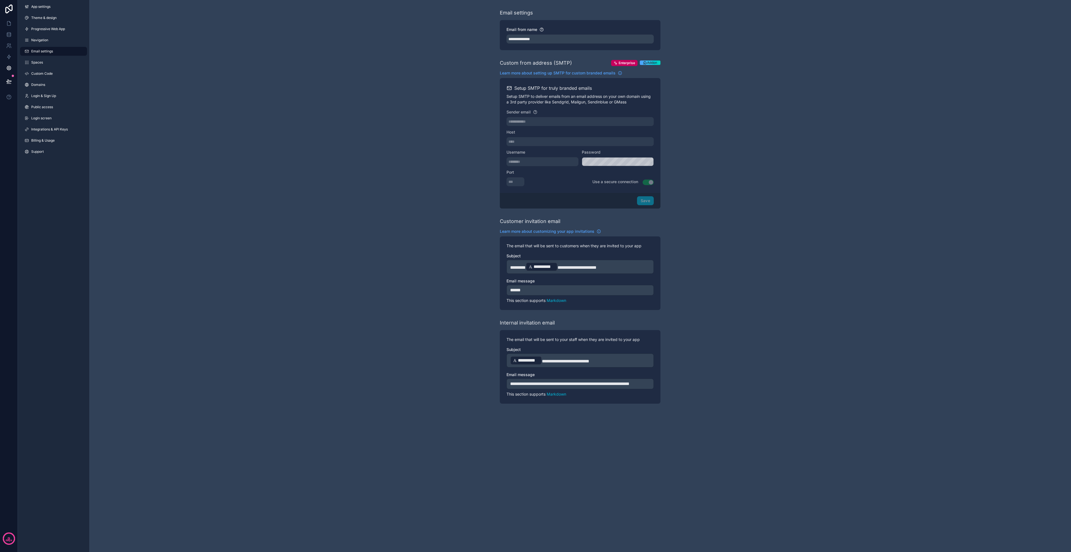
click at [549, 291] on p "*****" at bounding box center [580, 290] width 140 height 7
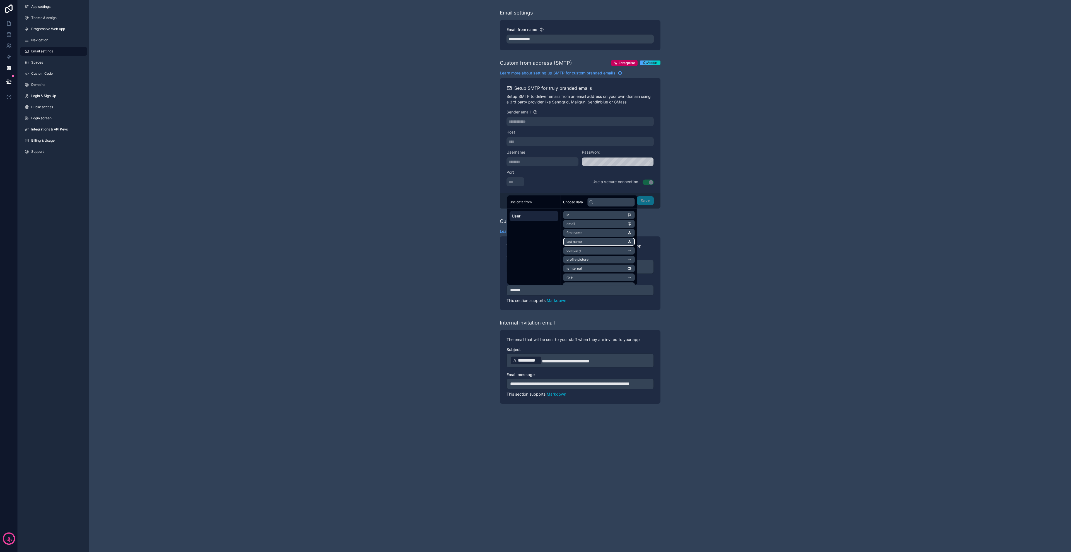
click at [583, 235] on li "first name" at bounding box center [599, 233] width 72 height 8
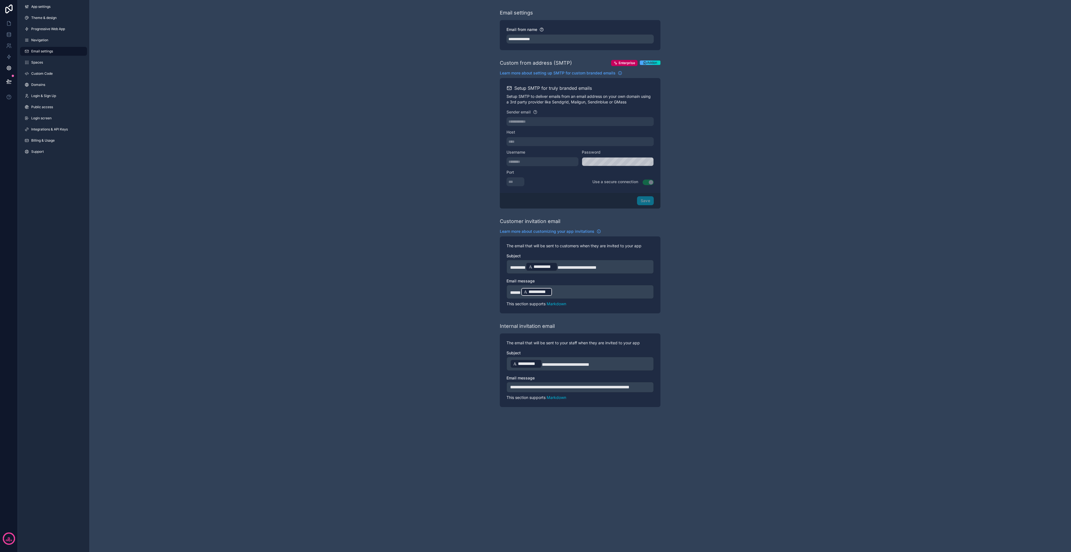
click at [567, 291] on p "**********" at bounding box center [580, 292] width 140 height 10
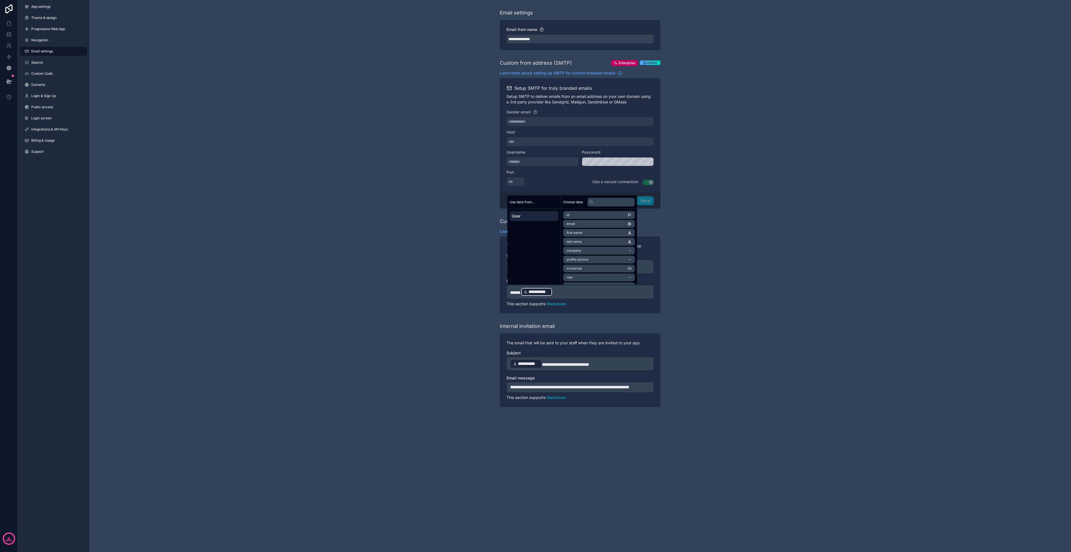
click at [570, 293] on p "**********" at bounding box center [580, 292] width 140 height 10
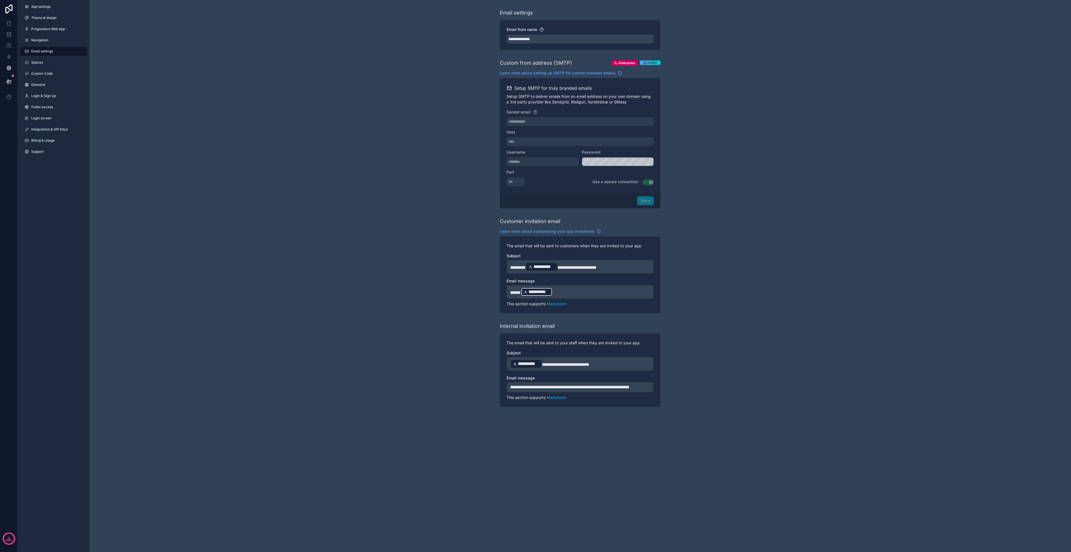
click at [572, 294] on p "**********" at bounding box center [580, 292] width 140 height 10
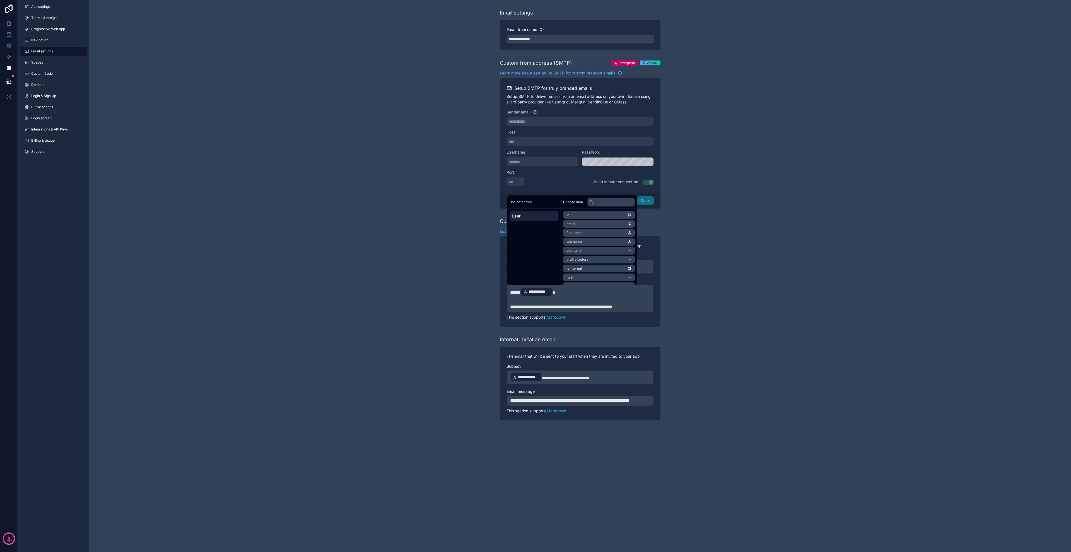
click at [380, 277] on div "**********" at bounding box center [580, 215] width 982 height 430
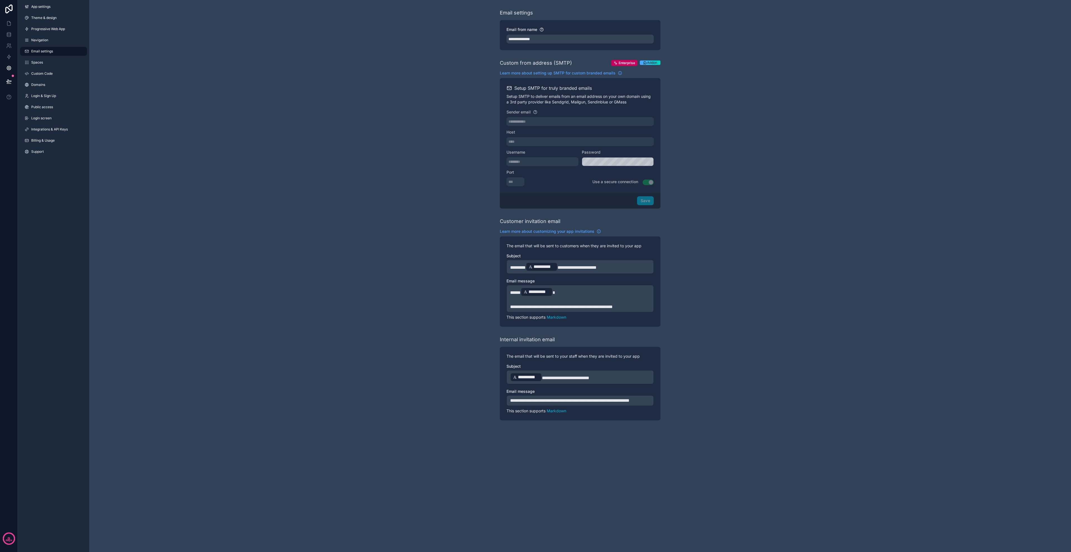
click at [613, 307] on span "**********" at bounding box center [561, 307] width 103 height 4
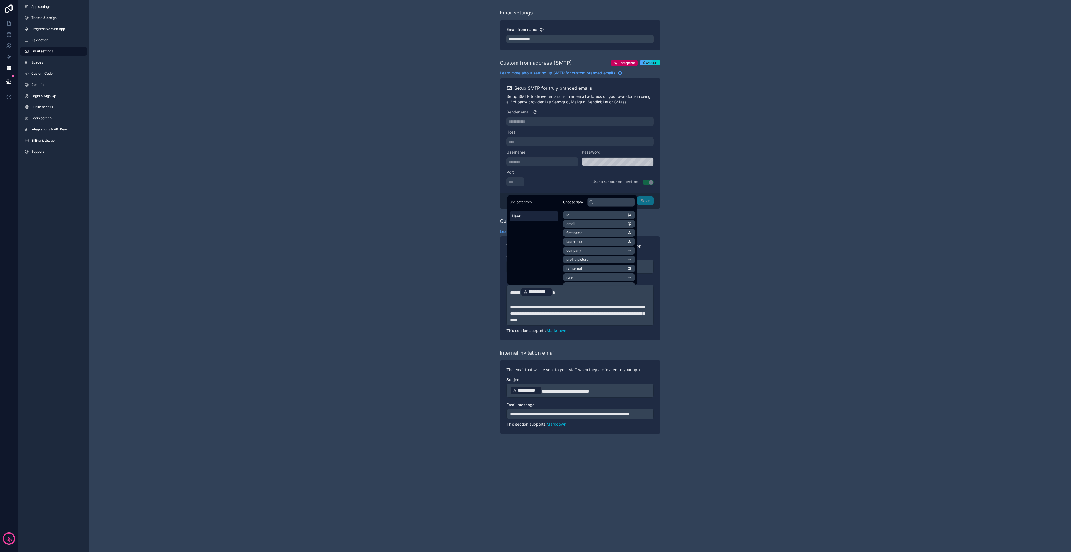
click at [482, 371] on div "**********" at bounding box center [580, 221] width 982 height 443
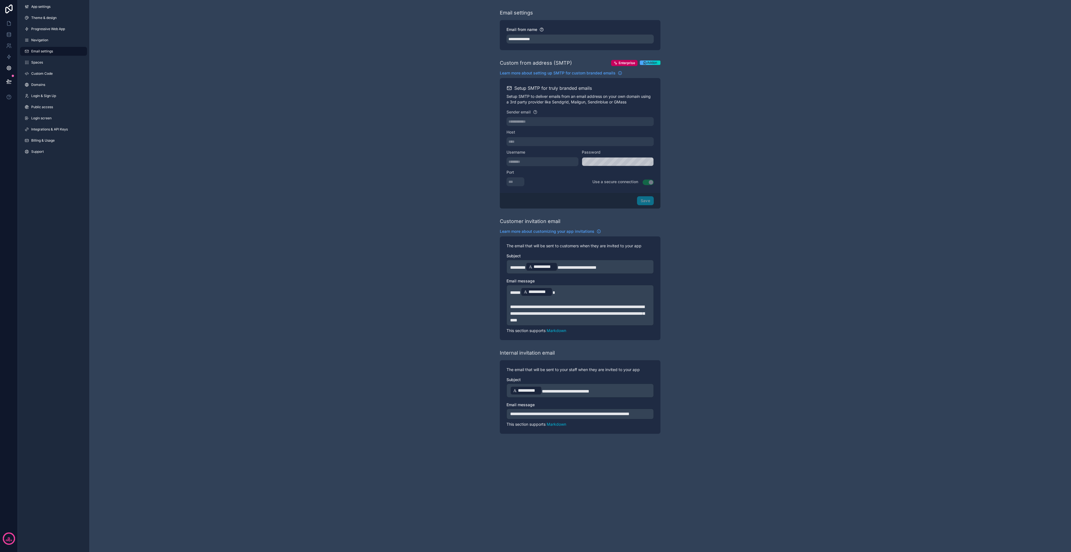
click at [482, 371] on div "**********" at bounding box center [580, 221] width 982 height 443
click at [10, 43] on icon at bounding box center [9, 46] width 6 height 6
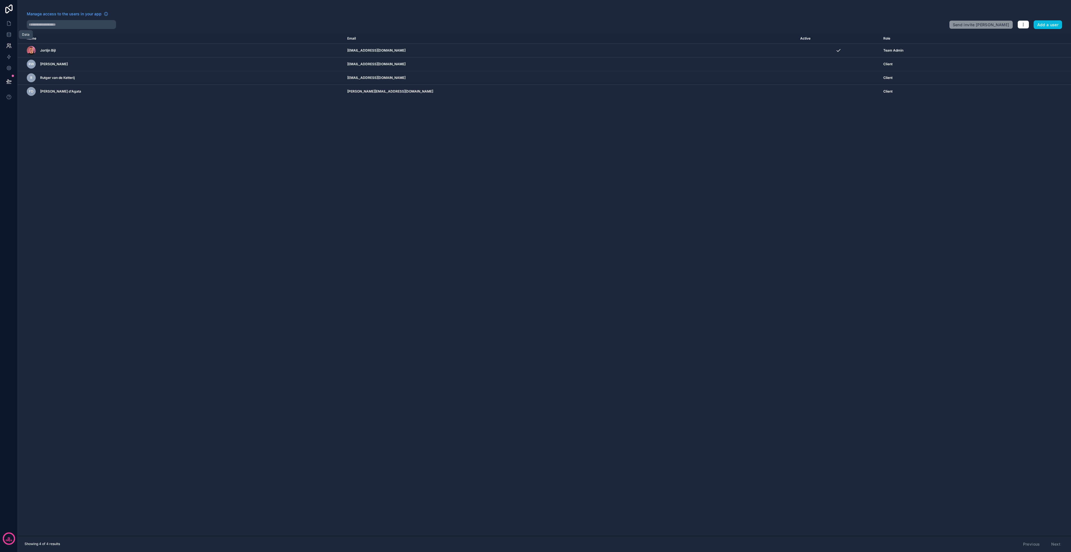
click at [8, 35] on icon at bounding box center [9, 34] width 4 height 2
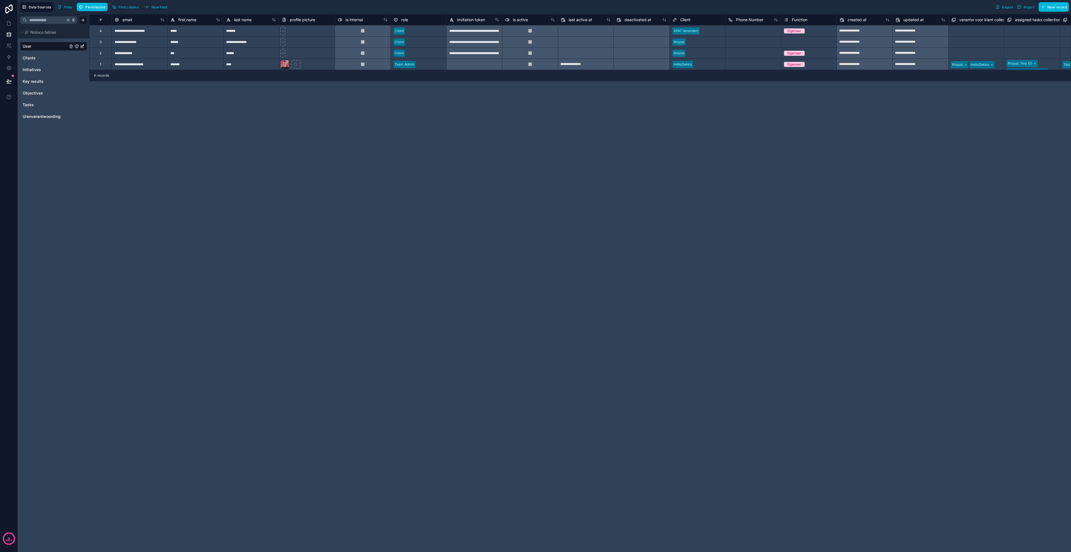
click at [129, 65] on div "**********" at bounding box center [140, 64] width 56 height 11
click at [1047, 6] on button "New record" at bounding box center [1054, 6] width 30 height 9
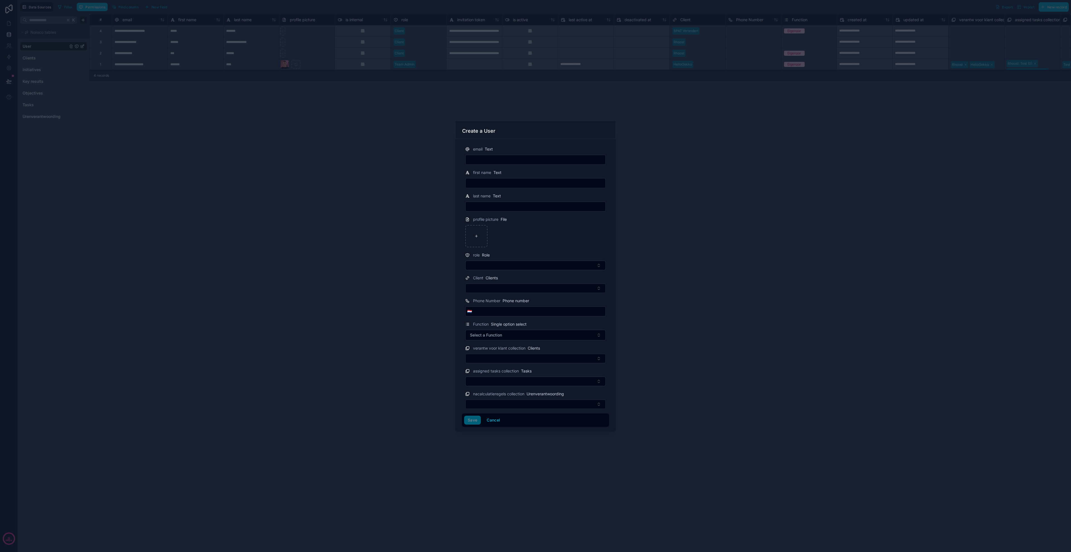
click at [510, 162] on input "text" at bounding box center [536, 160] width 140 height 8
type input "**********"
type input "*******"
click at [497, 268] on button "Select Button" at bounding box center [535, 265] width 141 height 9
click at [511, 291] on div "Client" at bounding box center [536, 287] width 78 height 9
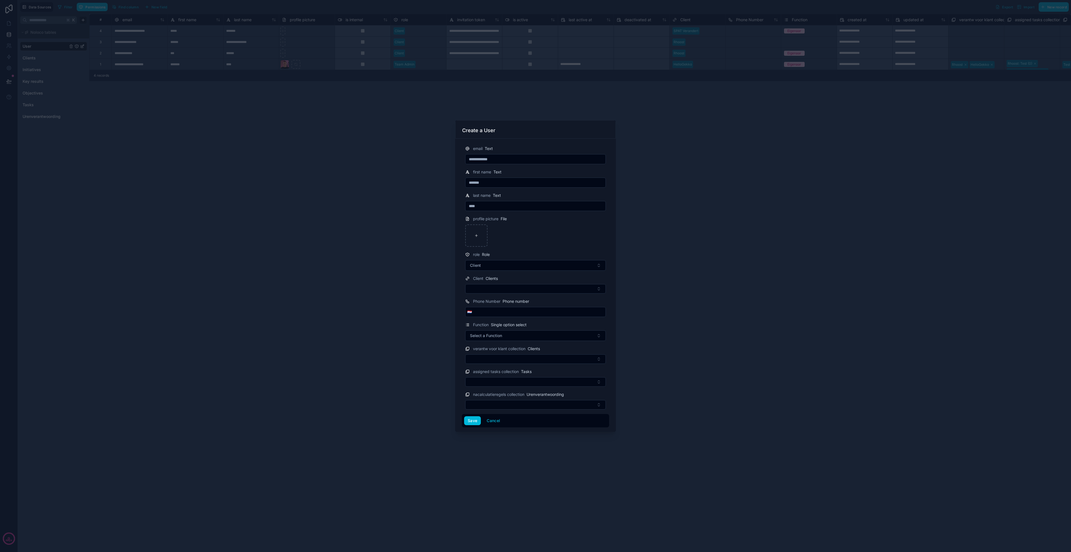
click at [496, 290] on button "Select Button" at bounding box center [535, 288] width 141 height 9
click at [513, 348] on span "HelloGekko" at bounding box center [518, 348] width 21 height 6
click at [488, 314] on input "tel" at bounding box center [540, 314] width 132 height 8
click at [491, 337] on span "Select a Function" at bounding box center [486, 338] width 32 height 6
click at [517, 359] on span "Eigenaar" at bounding box center [509, 359] width 21 height 5
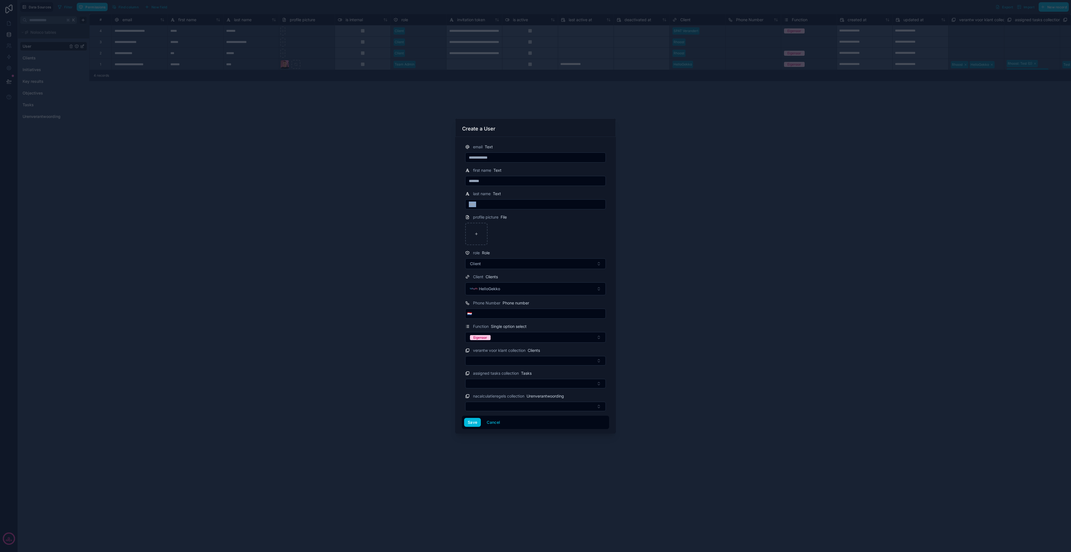
click at [485, 210] on form "**********" at bounding box center [535, 284] width 147 height 290
click at [485, 201] on input "****" at bounding box center [536, 205] width 140 height 8
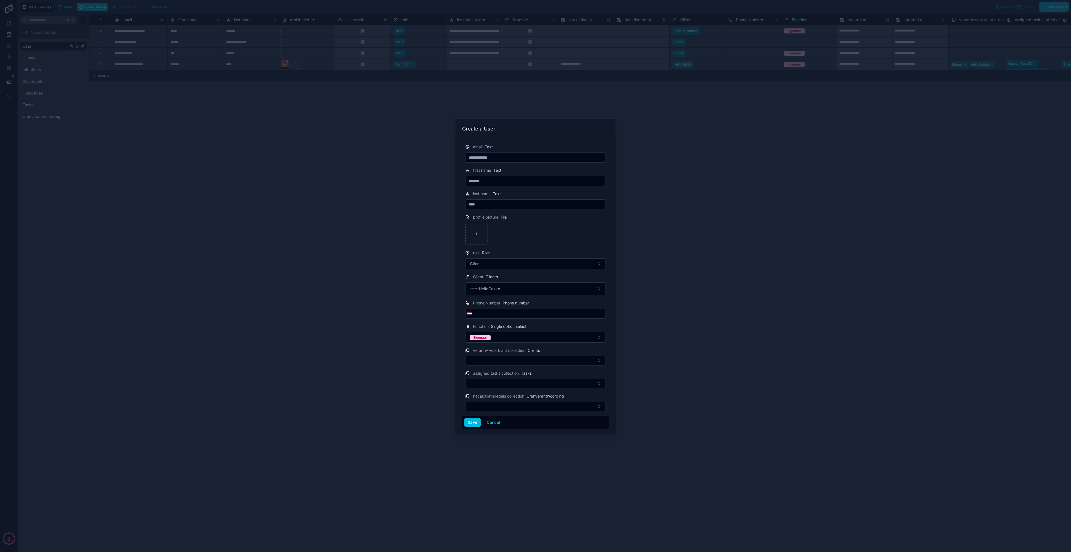
type input "****"
click at [559, 251] on div "role Role" at bounding box center [535, 253] width 141 height 7
click at [476, 424] on button "Save" at bounding box center [472, 422] width 17 height 9
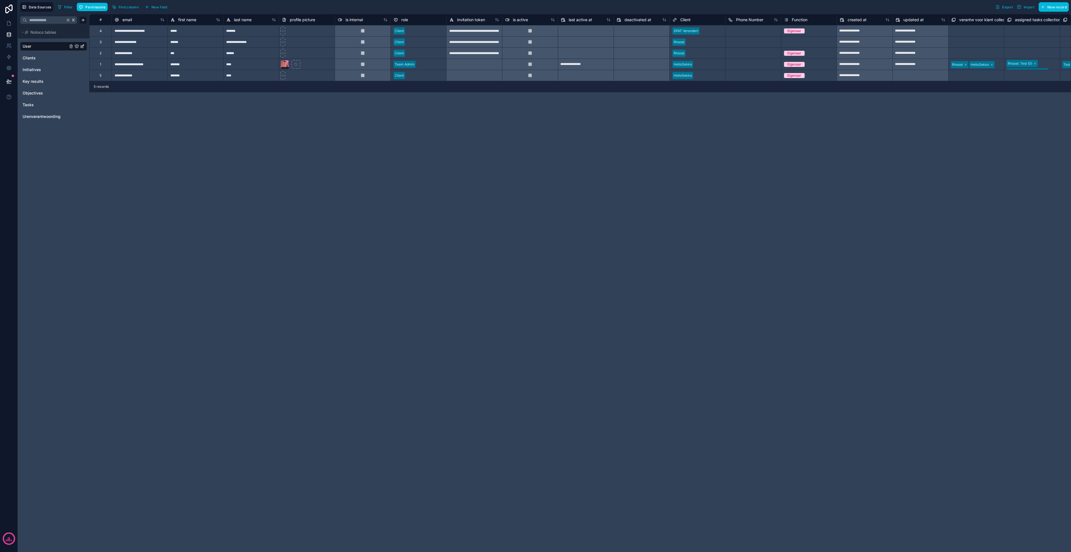
click at [180, 130] on div "**********" at bounding box center [580, 283] width 982 height 538
click at [25, 59] on span "Clients" at bounding box center [29, 58] width 13 height 6
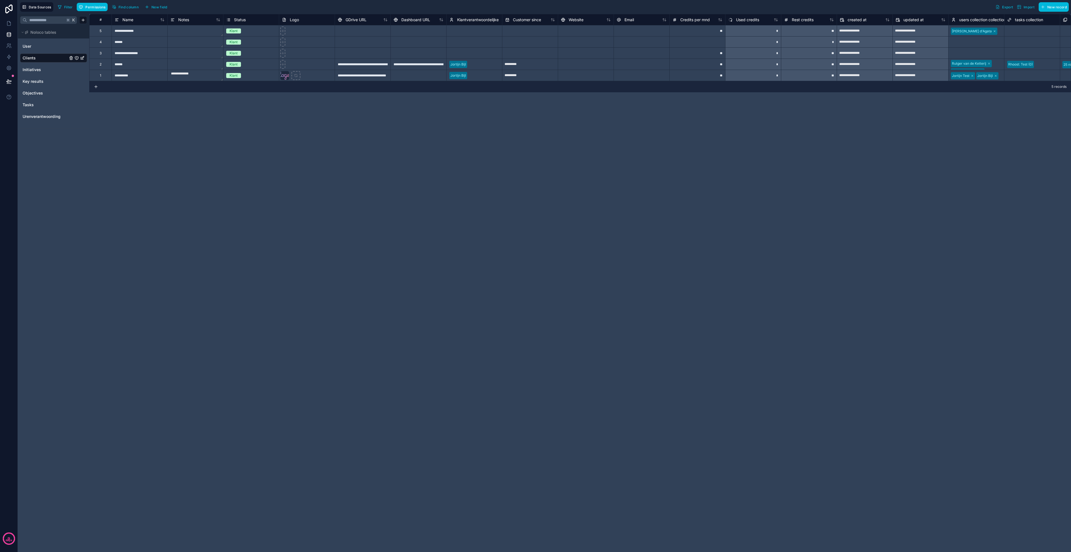
click at [28, 45] on span "User" at bounding box center [27, 47] width 9 height 6
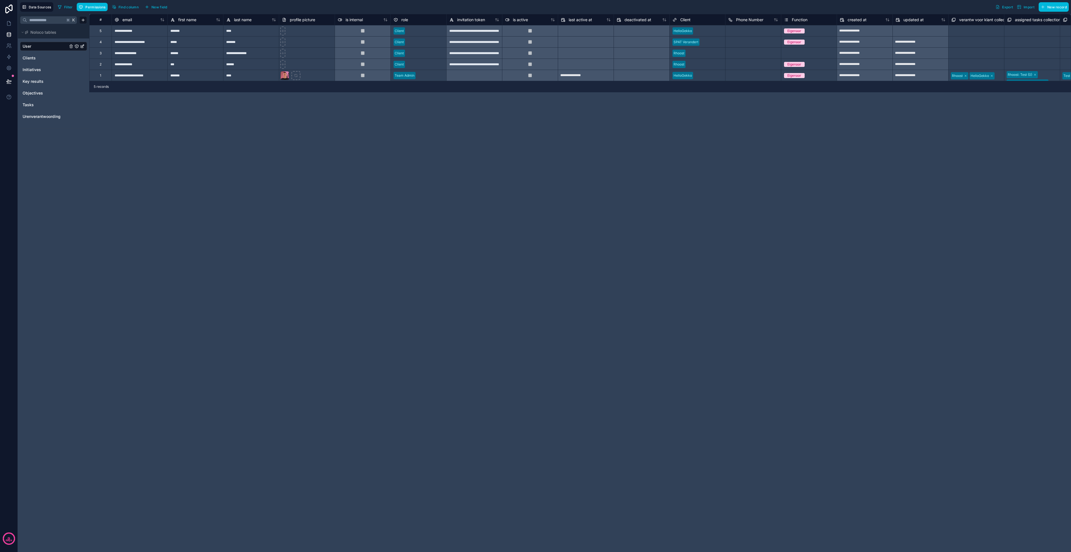
click at [316, 31] on div at bounding box center [307, 30] width 56 height 11
click at [133, 30] on div "**********" at bounding box center [140, 30] width 56 height 11
click at [6, 22] on icon at bounding box center [9, 24] width 6 height 6
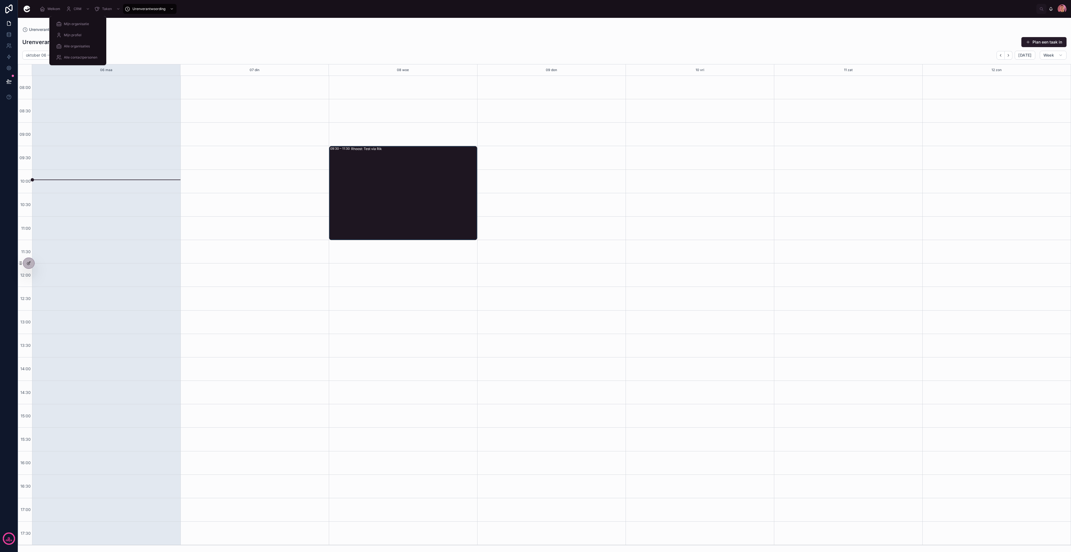
click at [76, 57] on span "Alle contactpersonen" at bounding box center [80, 57] width 33 height 4
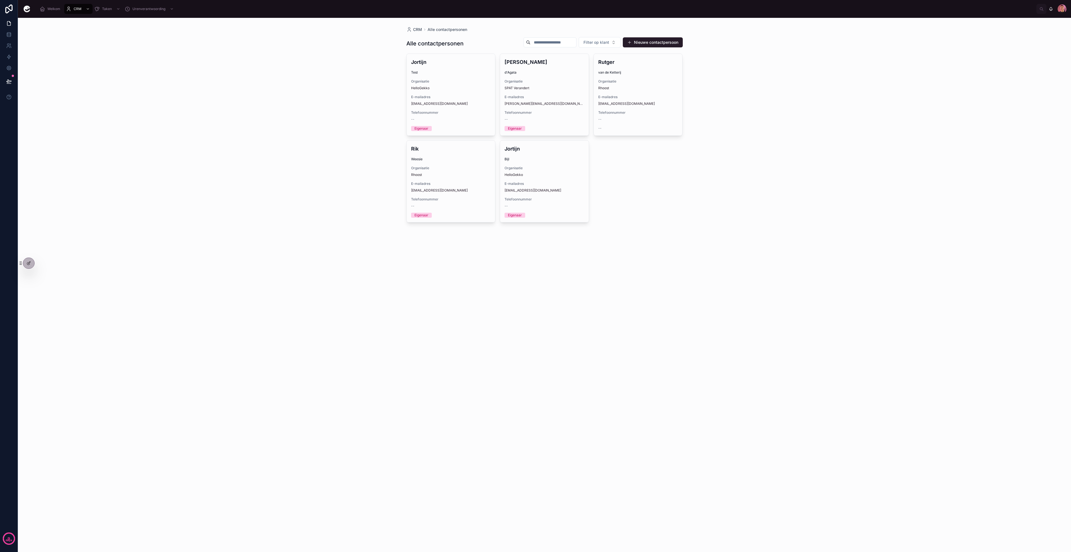
click at [426, 86] on span "HelloGekko" at bounding box center [420, 88] width 18 height 4
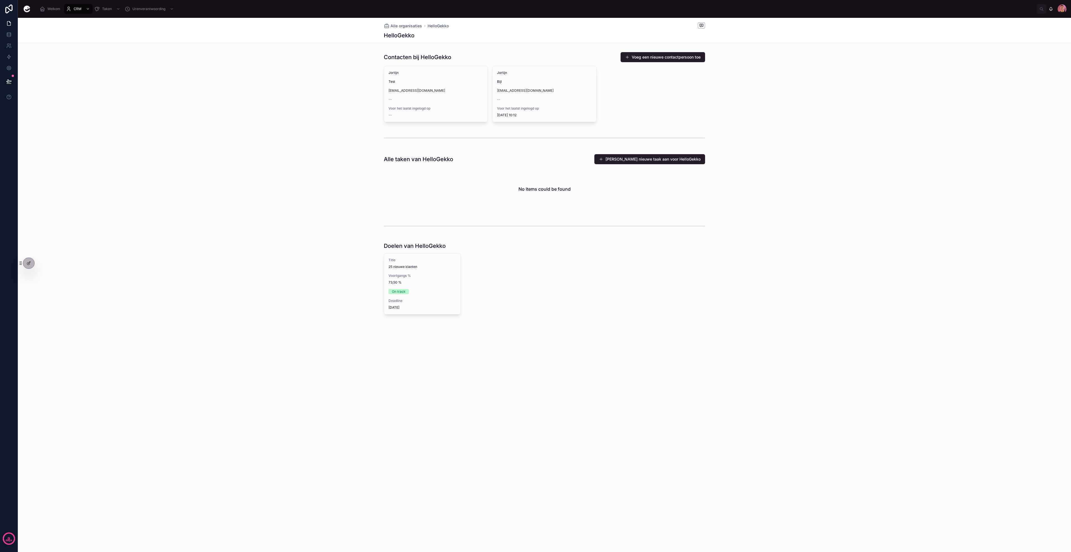
click at [27, 262] on icon at bounding box center [29, 263] width 4 height 4
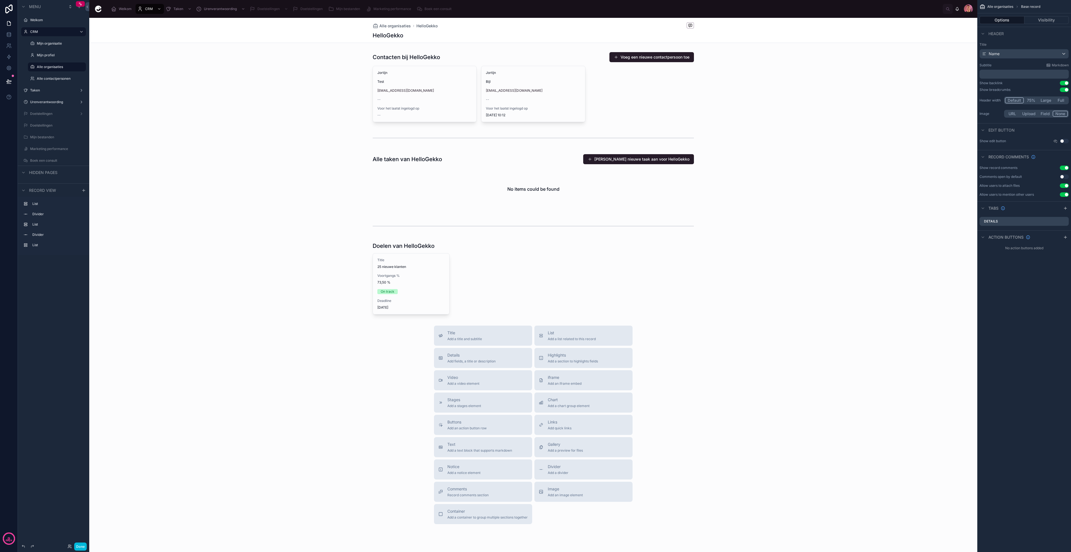
click at [530, 280] on div at bounding box center [533, 278] width 888 height 77
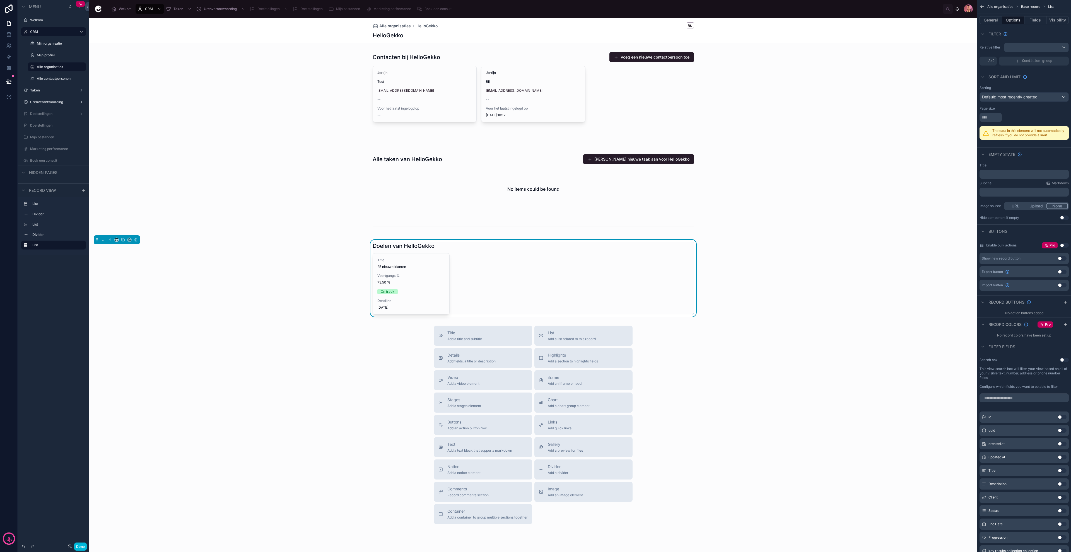
click at [989, 61] on span "AND" at bounding box center [992, 61] width 6 height 4
click at [1019, 67] on div "Relative filter Add a filter" at bounding box center [1025, 53] width 94 height 27
click at [1015, 60] on div "Add a filter" at bounding box center [1024, 61] width 89 height 9
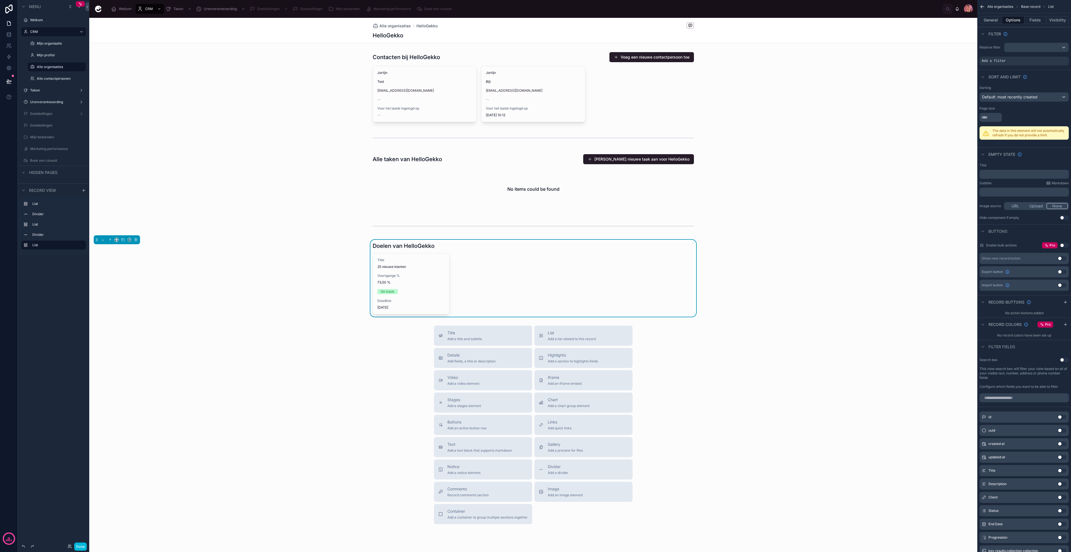
click at [1015, 60] on div "Add a filter" at bounding box center [1024, 61] width 89 height 9
click at [0, 0] on icon "scrollable content" at bounding box center [0, 0] width 0 height 0
click at [922, 52] on span "Select a field" at bounding box center [924, 52] width 24 height 5
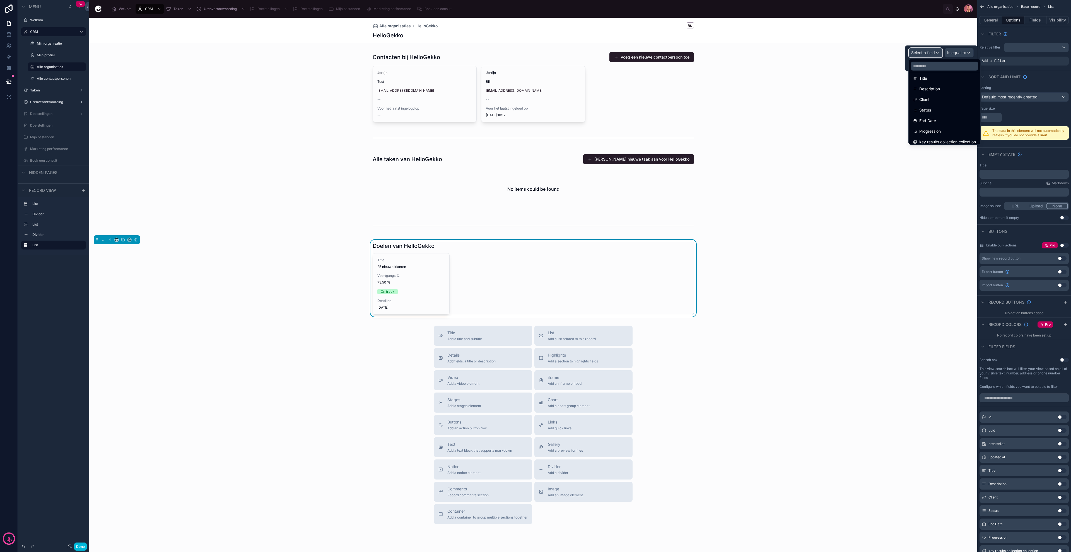
scroll to position [48, 0]
click at [924, 98] on span "Client" at bounding box center [925, 98] width 10 height 7
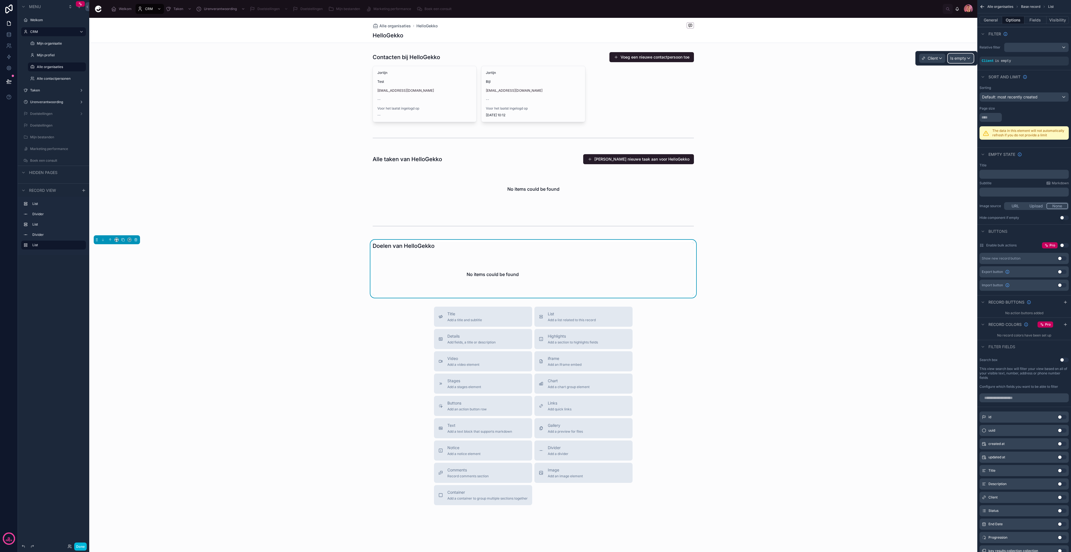
click at [956, 60] on span "Is empty" at bounding box center [959, 59] width 16 height 6
click at [964, 89] on span "Is equal to (=)" at bounding box center [965, 88] width 25 height 7
click at [941, 64] on div "Some value" at bounding box center [942, 64] width 64 height 9
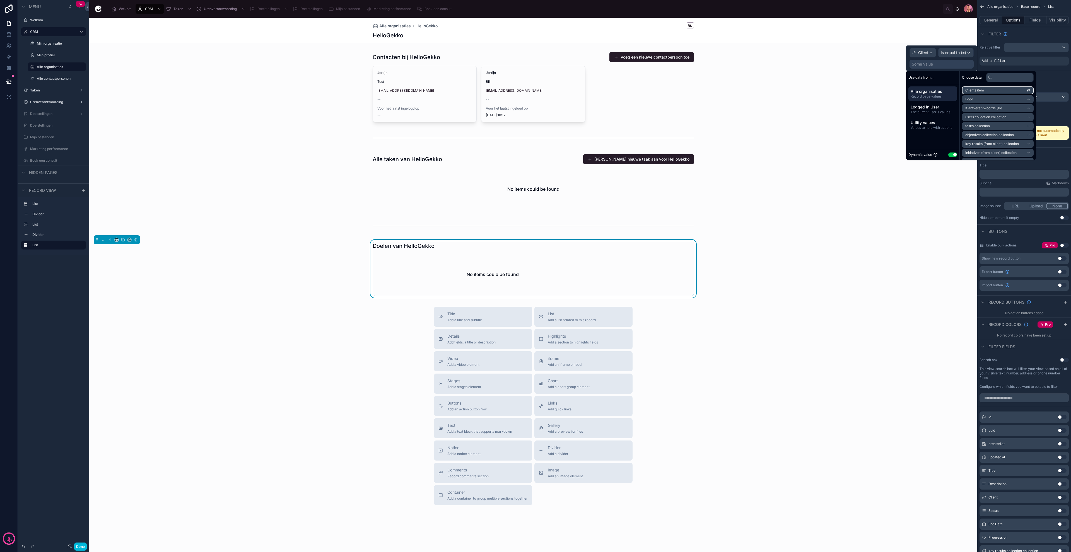
click at [989, 91] on li "Clients item" at bounding box center [998, 90] width 72 height 8
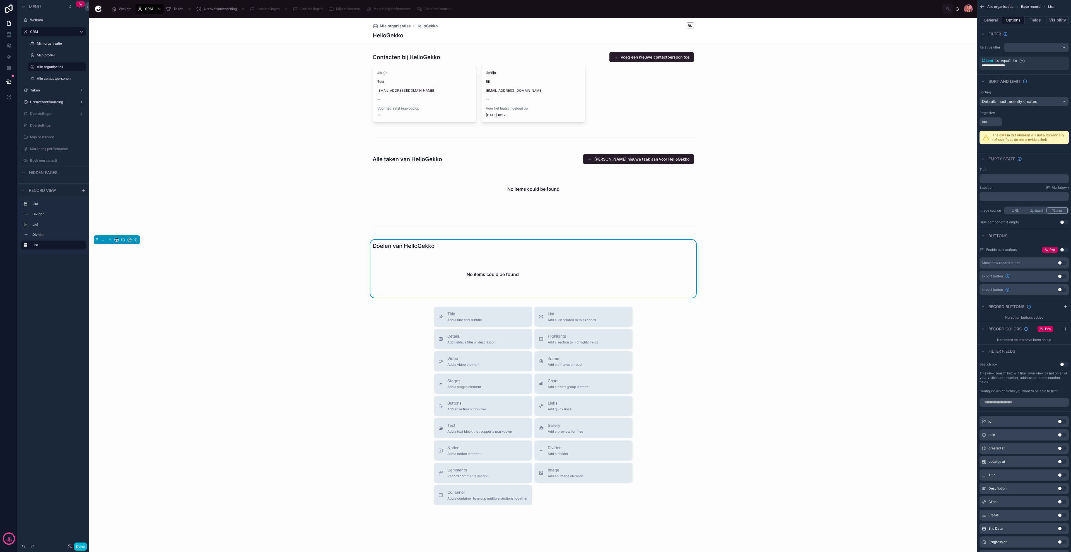
click at [812, 181] on div at bounding box center [533, 182] width 888 height 61
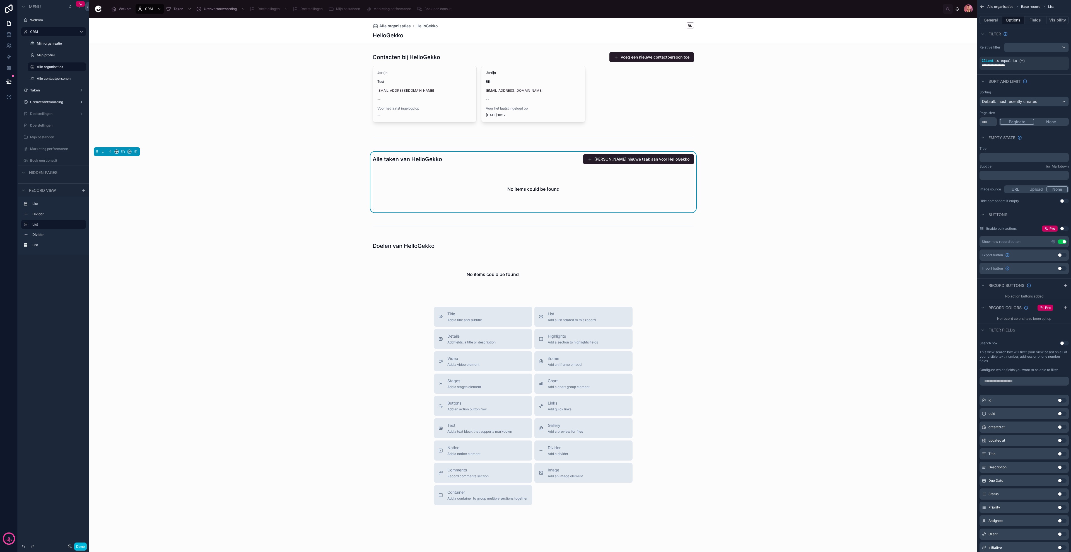
click at [73, 549] on div "Done" at bounding box center [76, 547] width 22 height 8
click at [81, 547] on button "Done" at bounding box center [80, 547] width 13 height 8
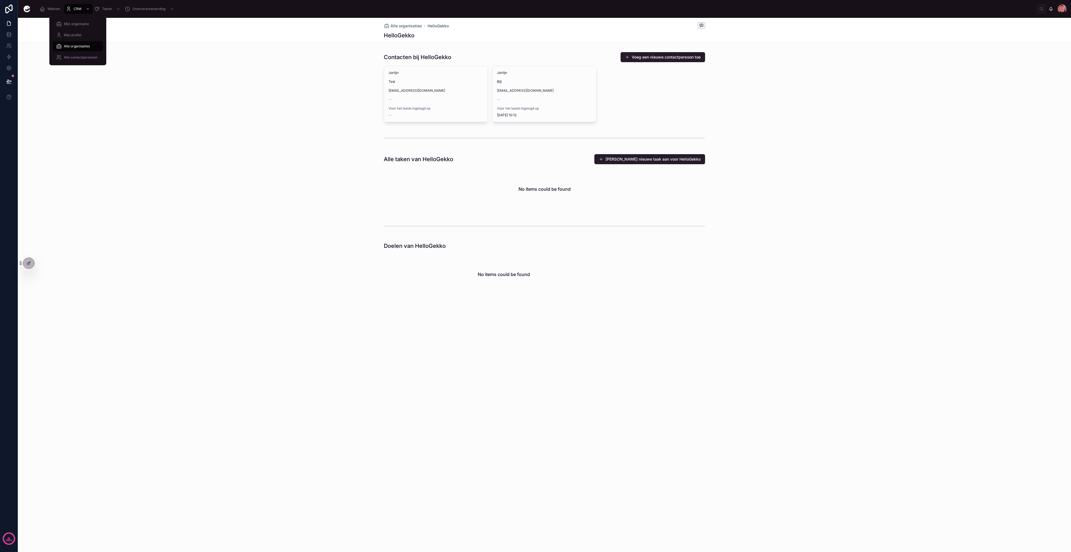
click at [81, 46] on span "Alle organisaties" at bounding box center [77, 46] width 26 height 4
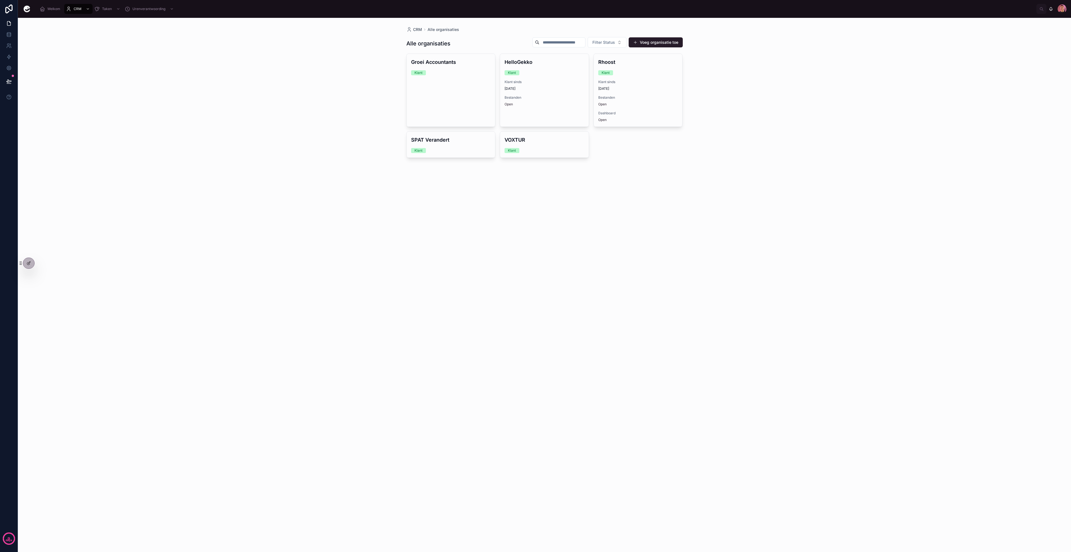
click at [617, 96] on span "Bestanden" at bounding box center [638, 97] width 80 height 4
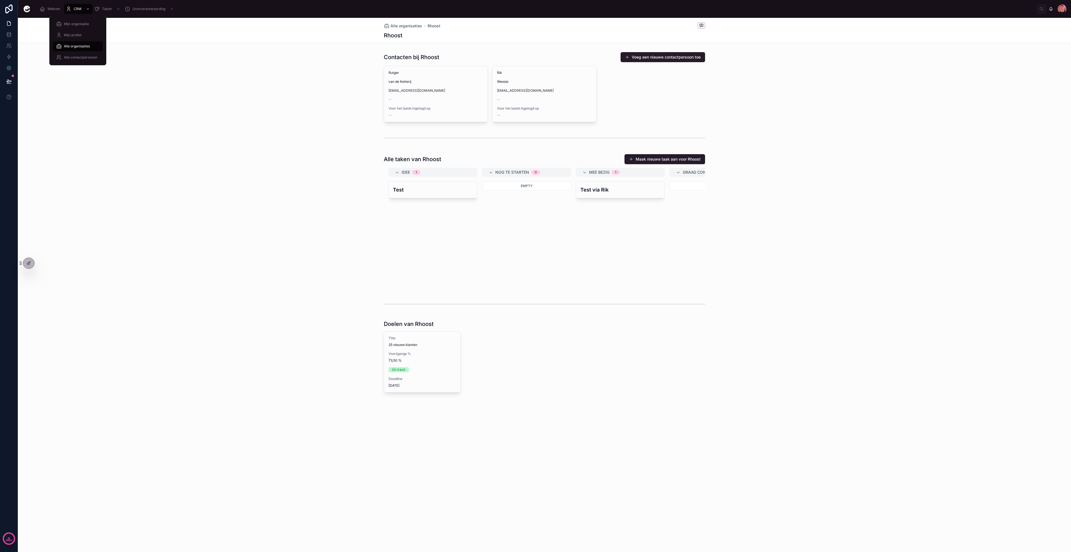
click at [80, 59] on span "Alle contactpersonen" at bounding box center [80, 57] width 33 height 4
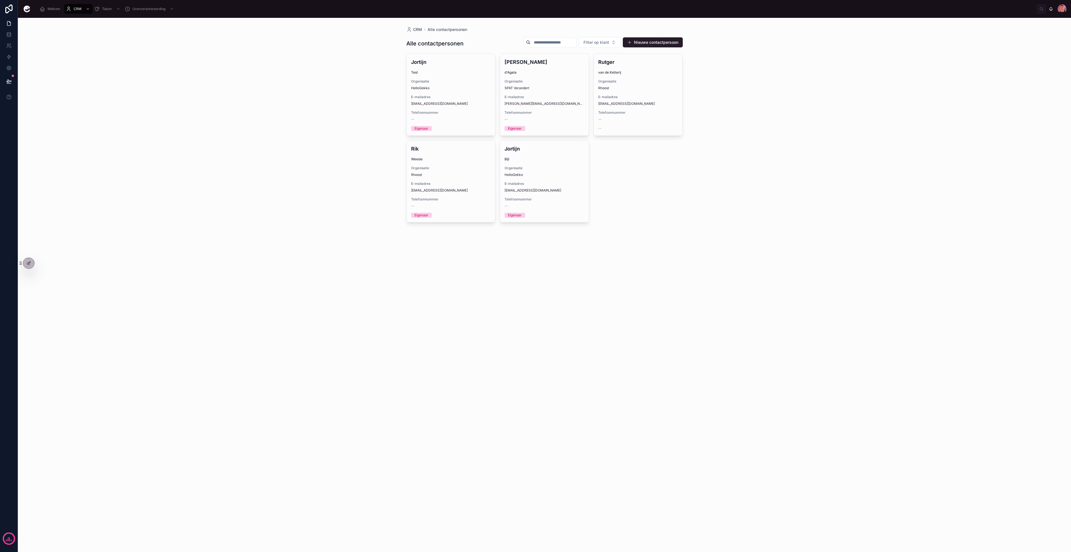
click at [472, 95] on span "E-mailadres" at bounding box center [451, 97] width 80 height 4
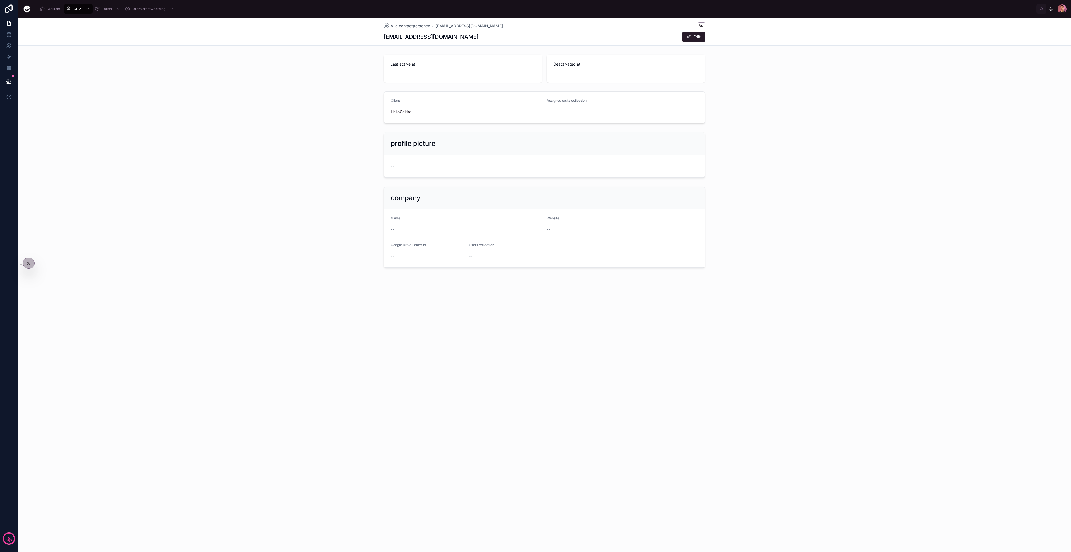
click at [28, 263] on icon at bounding box center [29, 263] width 4 height 4
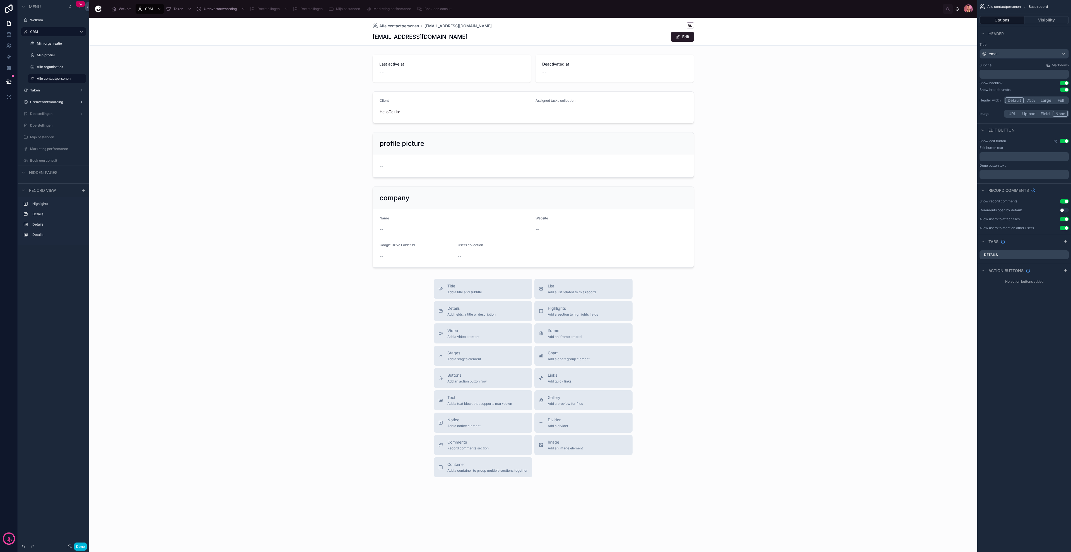
click at [482, 374] on span "Buttons" at bounding box center [467, 376] width 39 height 6
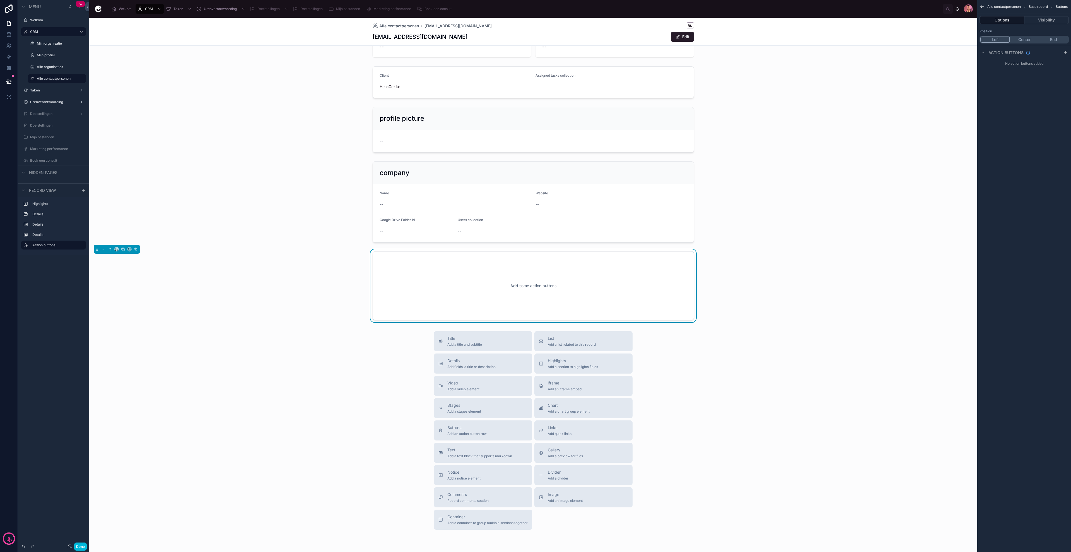
scroll to position [26, 0]
click at [1065, 54] on icon "scrollable content" at bounding box center [1066, 53] width 4 height 4
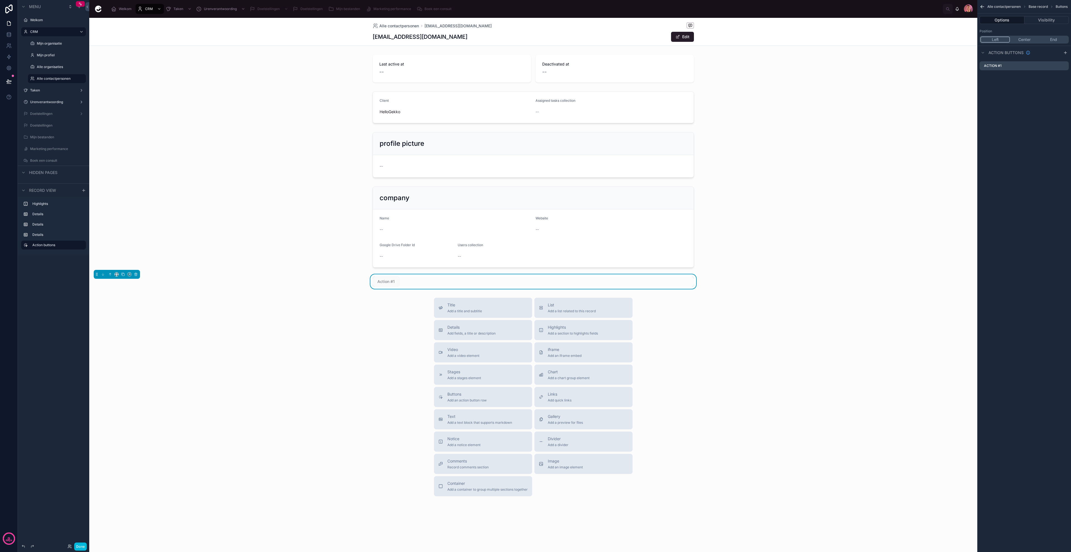
click at [997, 80] on div "Alle contactpersonen Base record Buttons Options Visibility Position Left Cente…" at bounding box center [1025, 40] width 94 height 81
click at [1013, 68] on div "Action #1" at bounding box center [1024, 65] width 89 height 9
click at [0, 0] on icon "scrollable content" at bounding box center [0, 0] width 0 height 0
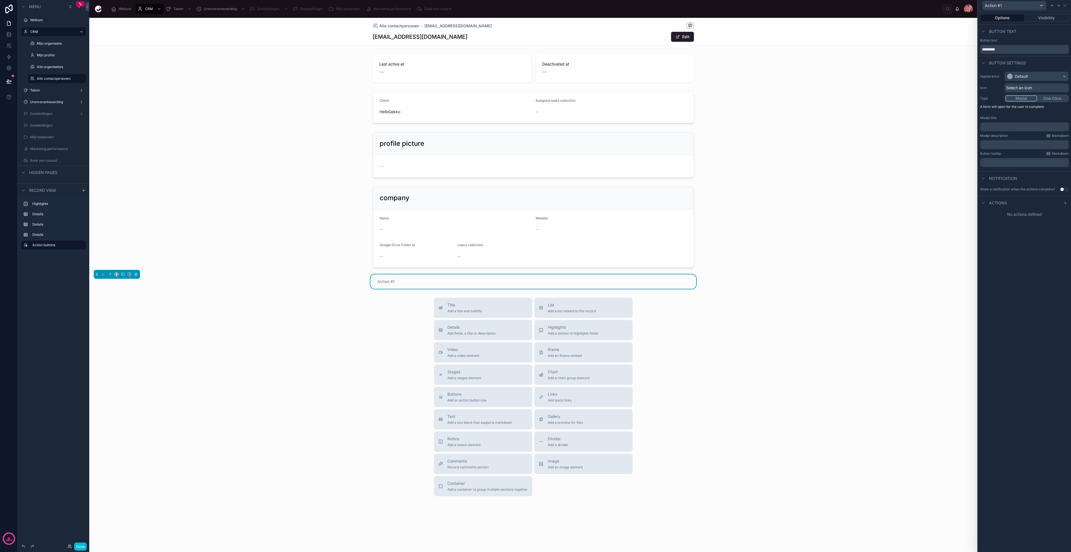
click at [1058, 65] on div "Button settings" at bounding box center [1024, 62] width 93 height 13
click at [1066, 201] on icon at bounding box center [1066, 203] width 4 height 4
click at [1014, 253] on div "Select a type" at bounding box center [1025, 251] width 84 height 9
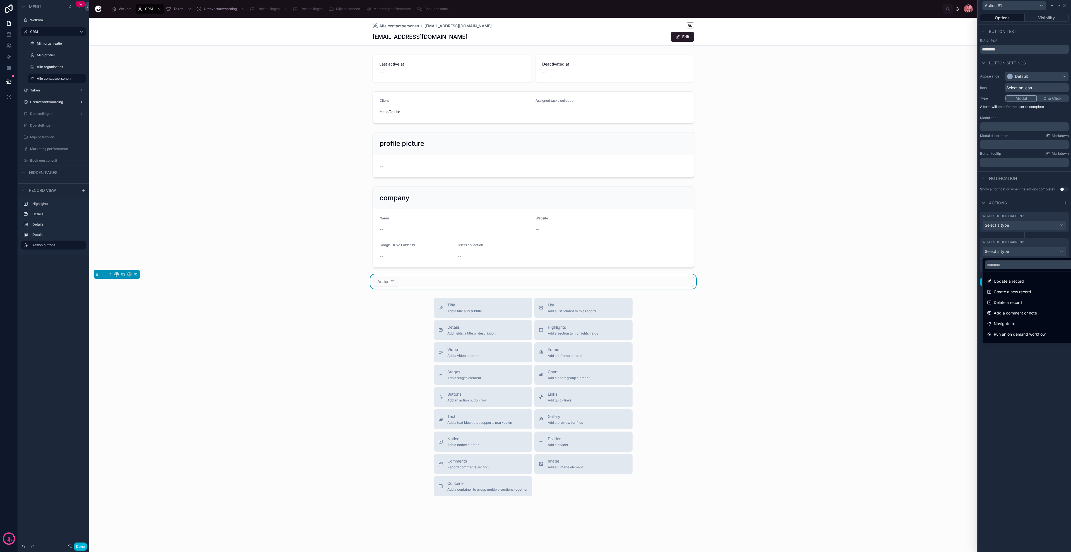
click at [1024, 371] on div at bounding box center [1024, 276] width 93 height 552
click at [1065, 264] on icon "button" at bounding box center [1064, 264] width 1 height 1
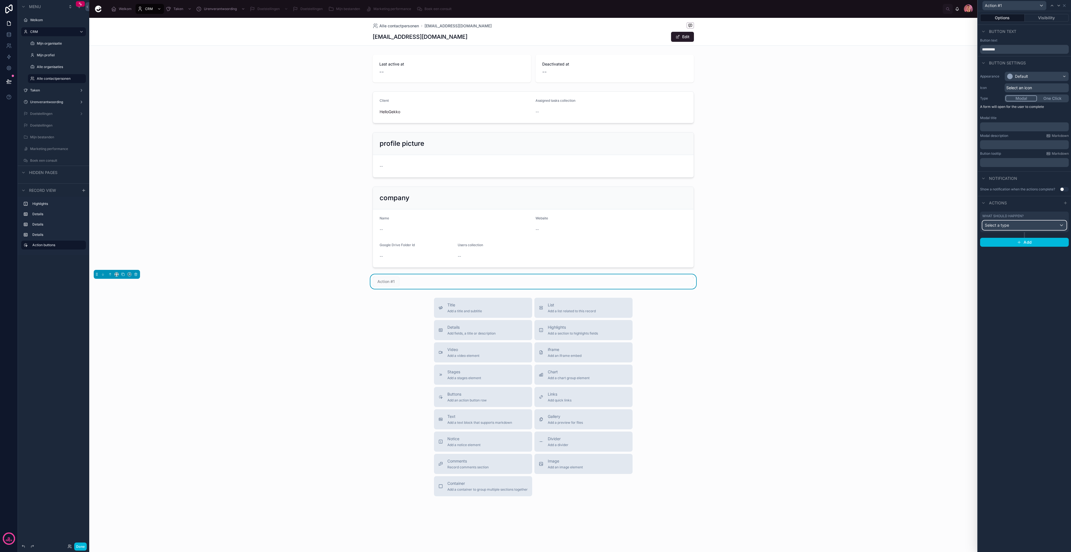
click at [1038, 227] on div "Select a type" at bounding box center [1025, 225] width 84 height 9
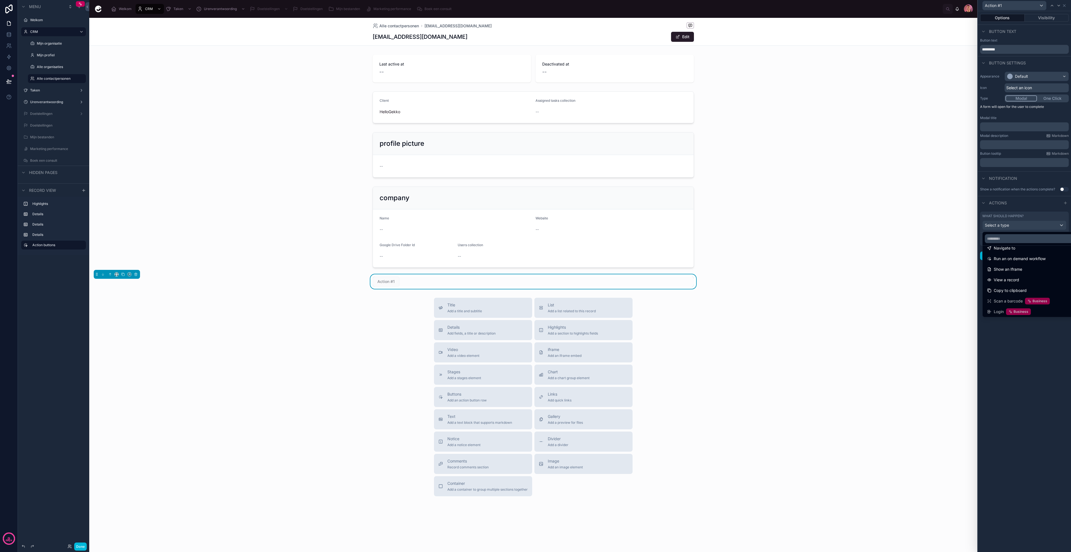
click at [1033, 262] on span "Run an on demand workflow" at bounding box center [1020, 259] width 52 height 7
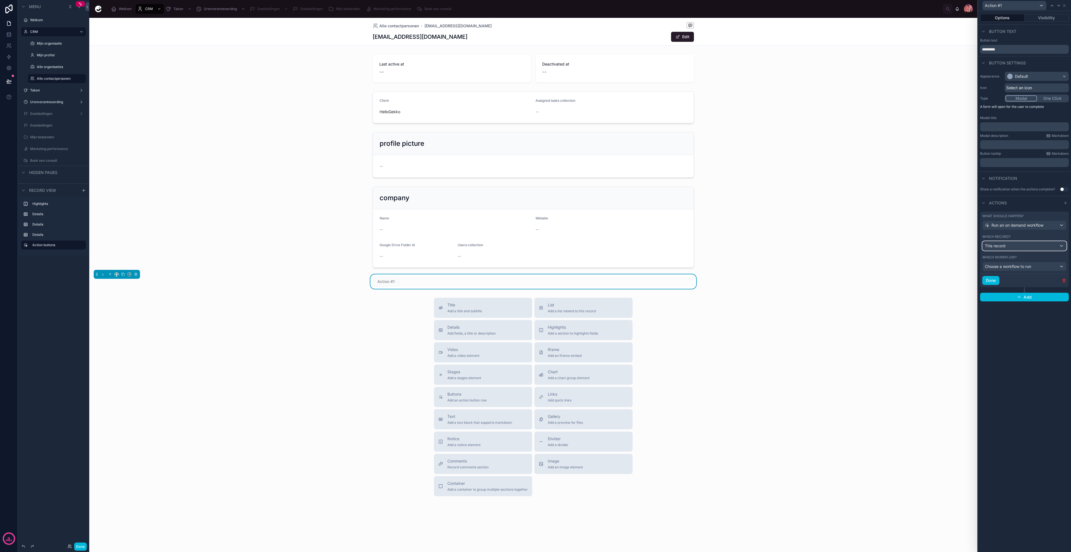
click at [1019, 246] on div "This record" at bounding box center [1025, 246] width 84 height 9
click at [1019, 246] on div at bounding box center [1024, 276] width 93 height 552
click at [1016, 265] on span "Choose a workflow to run" at bounding box center [1008, 266] width 46 height 5
click at [1016, 265] on div at bounding box center [1024, 276] width 93 height 552
click at [9, 54] on icon at bounding box center [9, 57] width 6 height 6
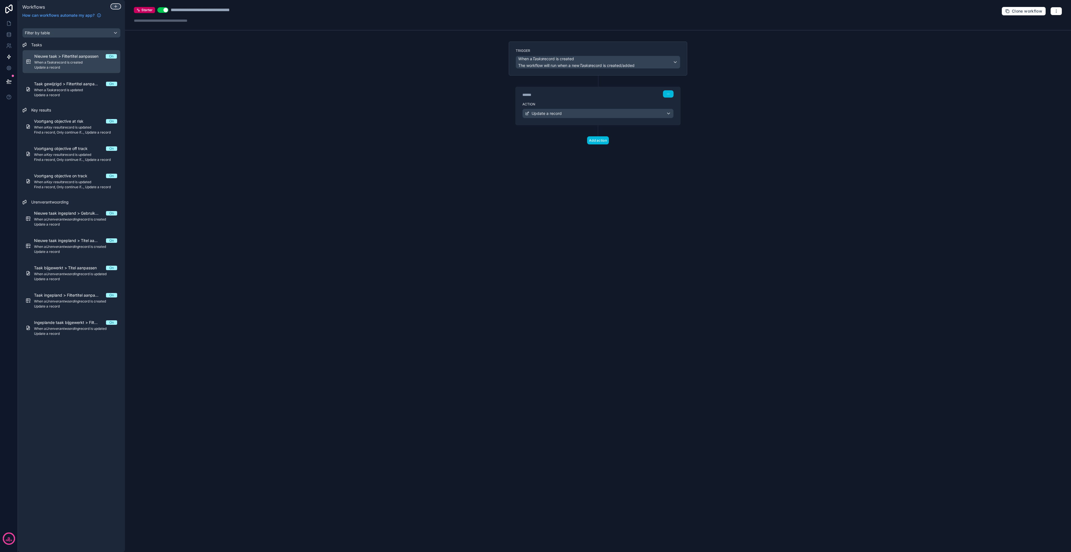
click at [118, 6] on div at bounding box center [115, 6] width 9 height 4
click at [135, 42] on div "User" at bounding box center [147, 42] width 62 height 7
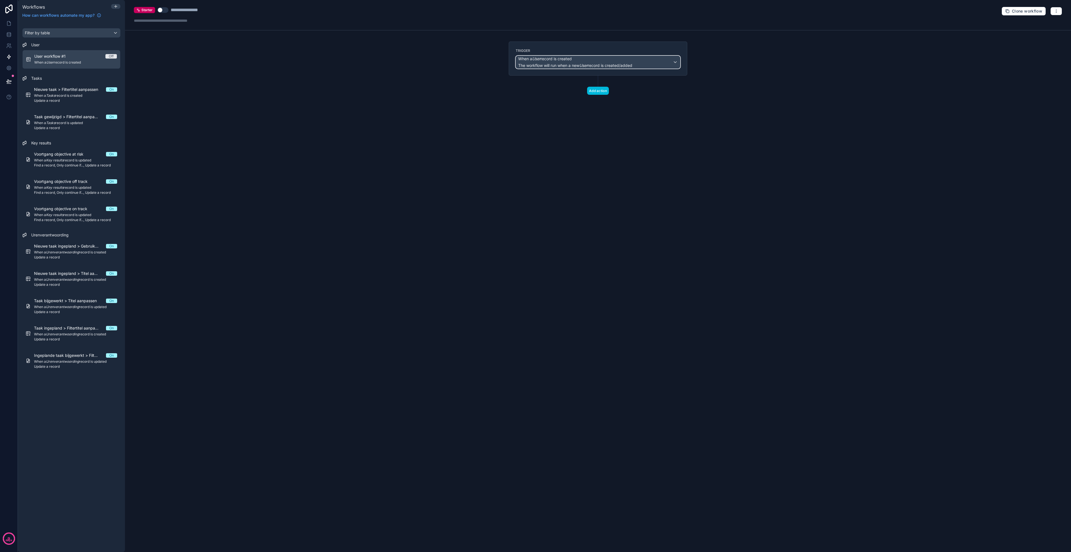
click at [560, 63] on span "The workflow will run when a new User record is created/added" at bounding box center [575, 65] width 114 height 5
click at [561, 126] on span "On demand, triggered by an action button" at bounding box center [560, 125] width 78 height 7
click at [600, 93] on button "Add action" at bounding box center [598, 91] width 22 height 8
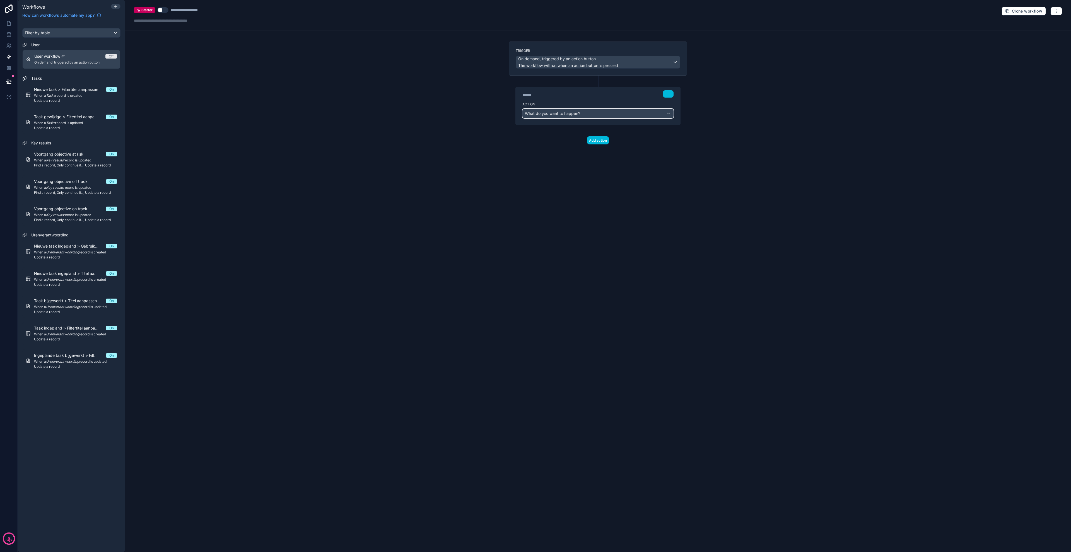
click at [567, 111] on span "What do you want to happen?" at bounding box center [552, 113] width 55 height 5
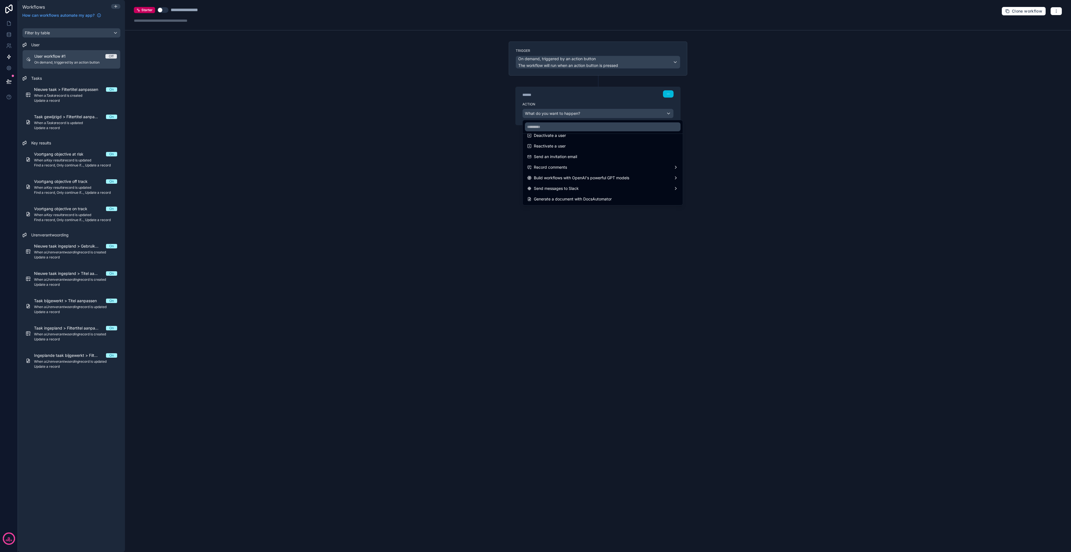
click at [561, 155] on span "Send an invitation email" at bounding box center [555, 156] width 43 height 7
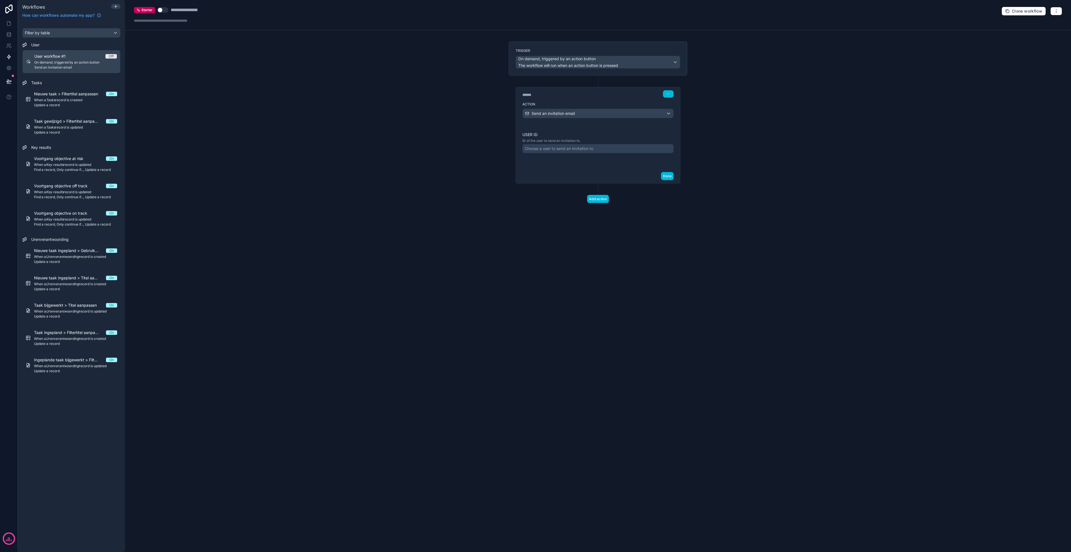
click at [553, 148] on div "Choose a user to send an invitation to" at bounding box center [559, 149] width 69 height 6
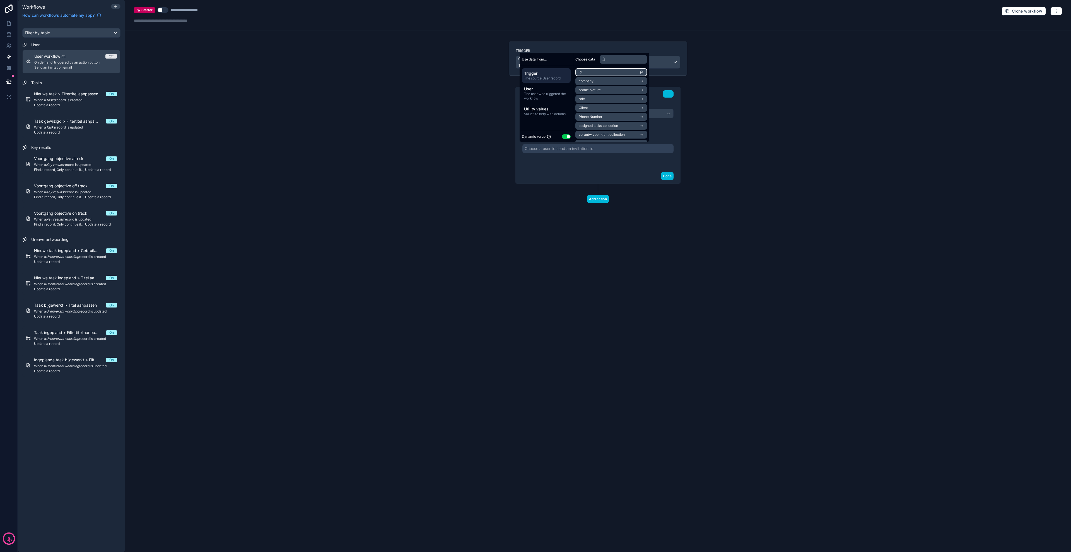
click at [595, 74] on li "id" at bounding box center [612, 72] width 72 height 8
click at [607, 232] on div "**********" at bounding box center [598, 276] width 946 height 552
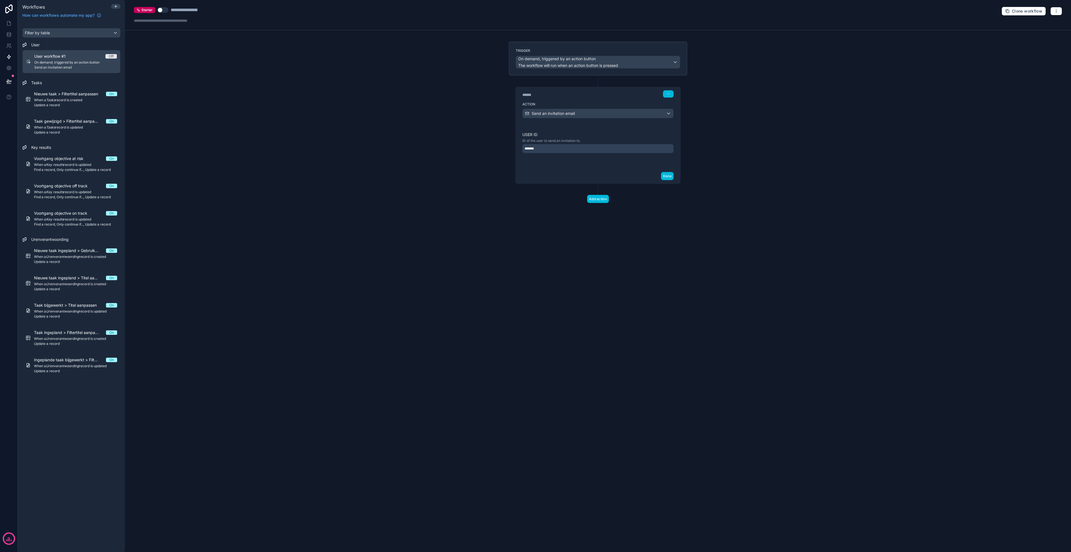
click at [669, 181] on div "Done" at bounding box center [598, 176] width 165 height 15
click at [669, 176] on button "Done" at bounding box center [667, 176] width 13 height 8
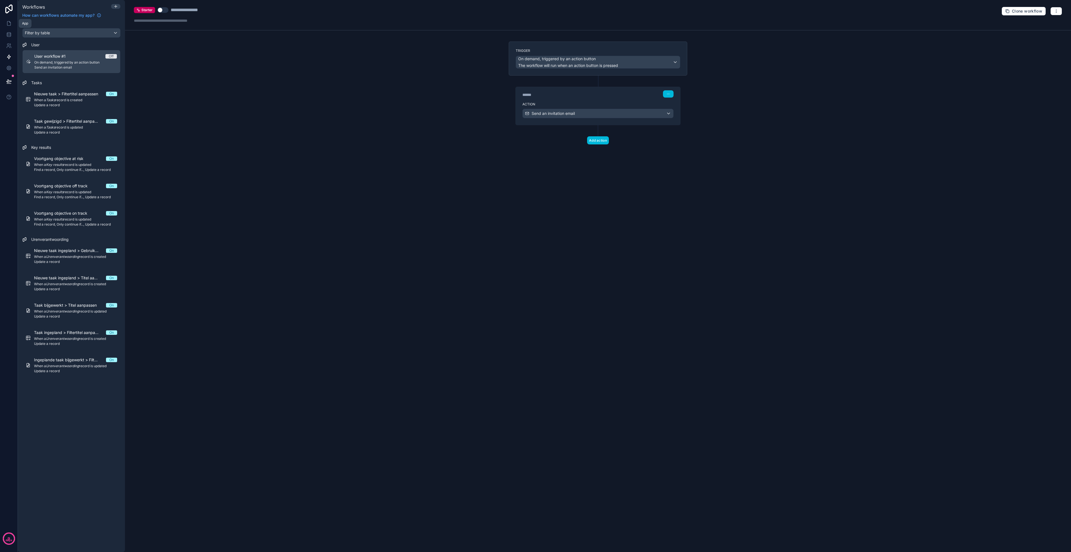
click at [6, 22] on icon at bounding box center [9, 24] width 6 height 6
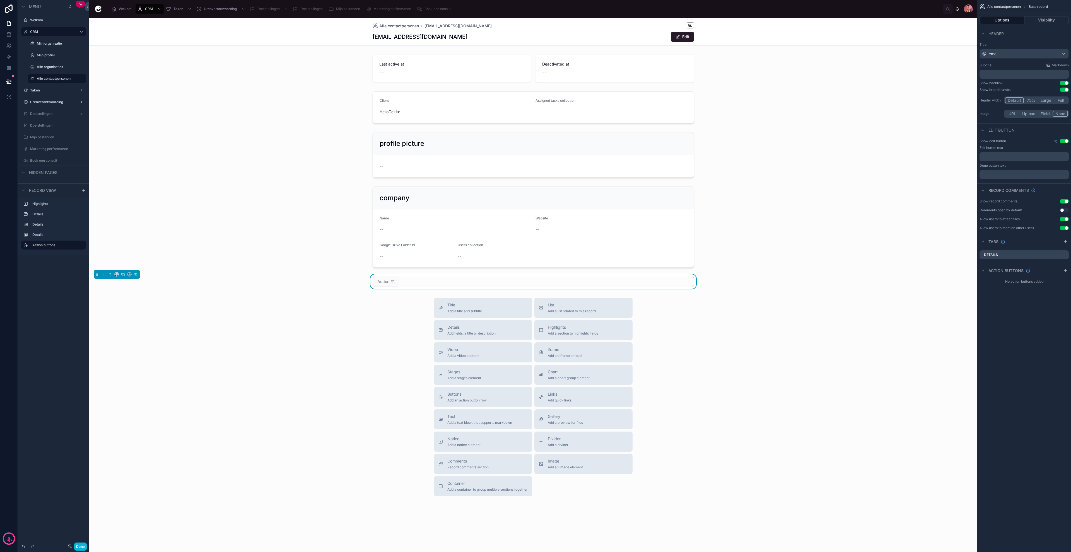
click at [1009, 254] on div "Details" at bounding box center [1024, 255] width 89 height 9
click at [1000, 268] on span "Action buttons" at bounding box center [1006, 271] width 35 height 6
click at [1003, 272] on span "Action buttons" at bounding box center [1006, 271] width 35 height 6
click at [1065, 270] on icon "scrollable content" at bounding box center [1066, 271] width 4 height 4
click at [0, 0] on icon "scrollable content" at bounding box center [0, 0] width 0 height 0
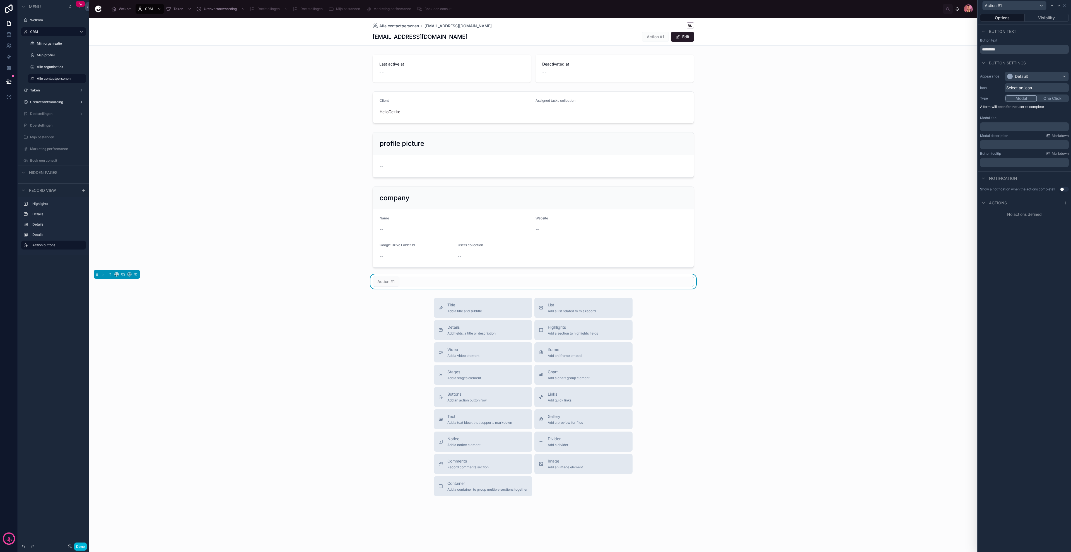
click at [1068, 204] on icon at bounding box center [1066, 203] width 4 height 4
click at [1030, 222] on div "Select a type" at bounding box center [1025, 225] width 84 height 9
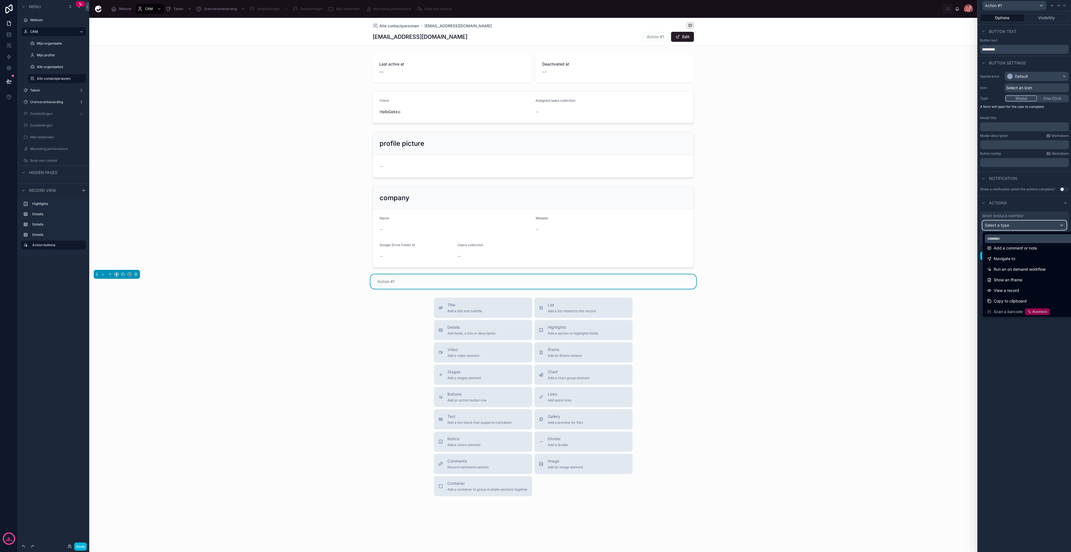
scroll to position [39, 0]
click at [1016, 269] on span "Run an on demand workflow" at bounding box center [1020, 269] width 52 height 7
click at [1012, 247] on div "This record" at bounding box center [1025, 246] width 84 height 9
click at [1028, 335] on div at bounding box center [1024, 276] width 93 height 552
click at [1025, 268] on span "Choose a workflow to run" at bounding box center [1008, 266] width 46 height 5
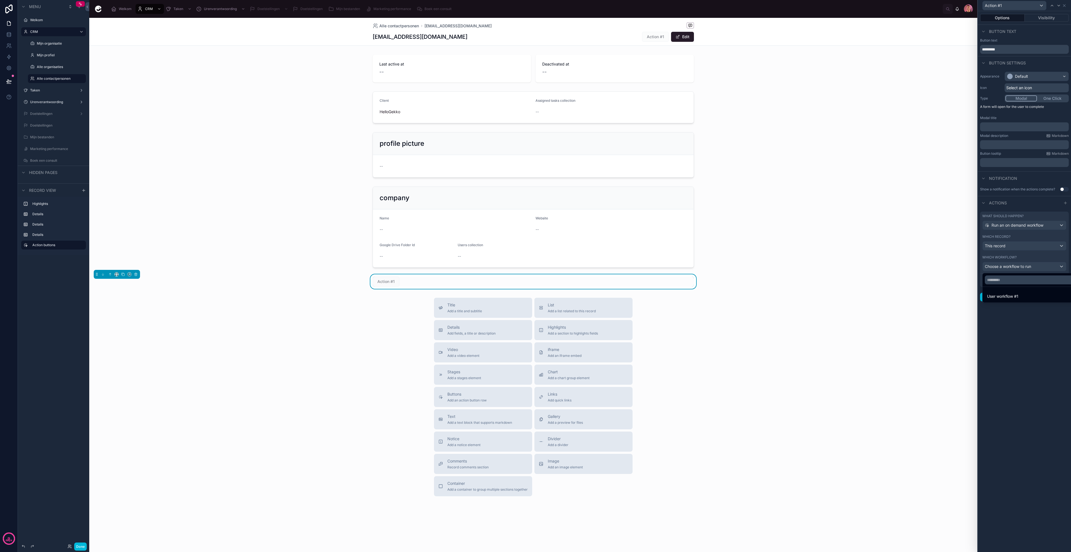
click at [1011, 296] on span "User workflow #1" at bounding box center [1002, 296] width 31 height 7
click at [997, 280] on button "Done" at bounding box center [991, 280] width 17 height 9
click at [1065, 7] on icon at bounding box center [1064, 5] width 4 height 4
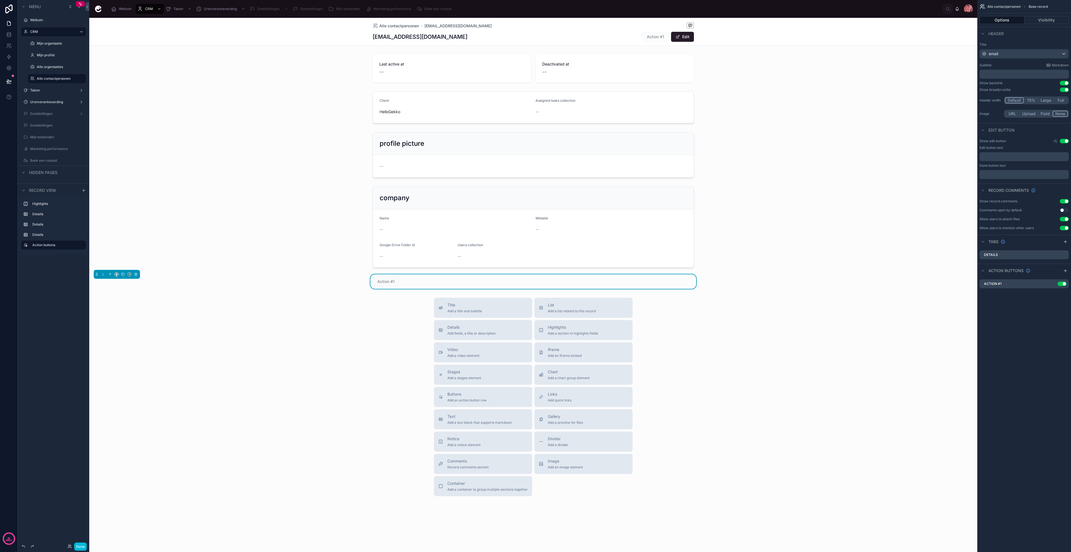
click at [80, 548] on button "Done" at bounding box center [80, 547] width 13 height 8
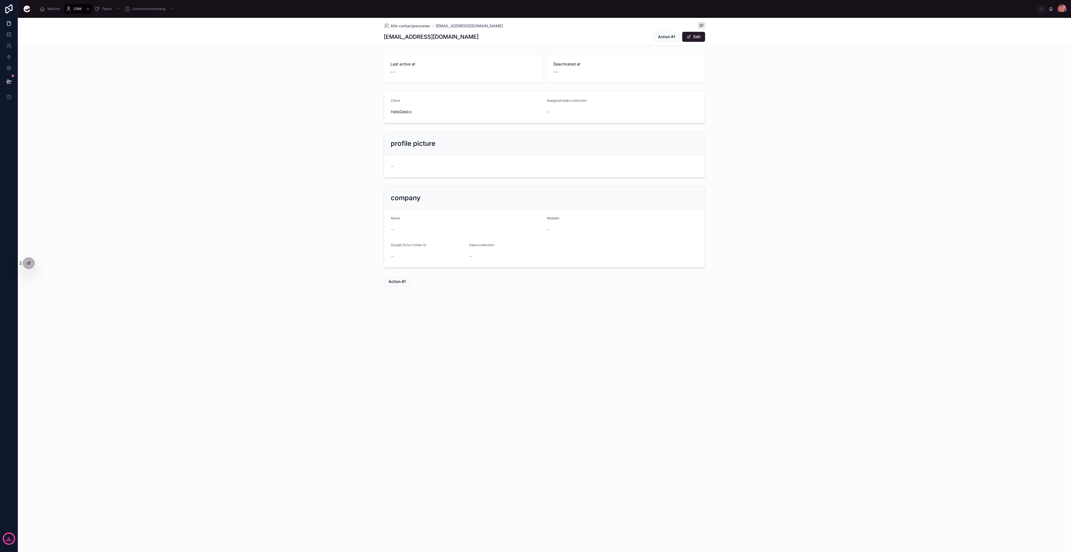
click at [398, 285] on button "Action #1" at bounding box center [397, 282] width 27 height 10
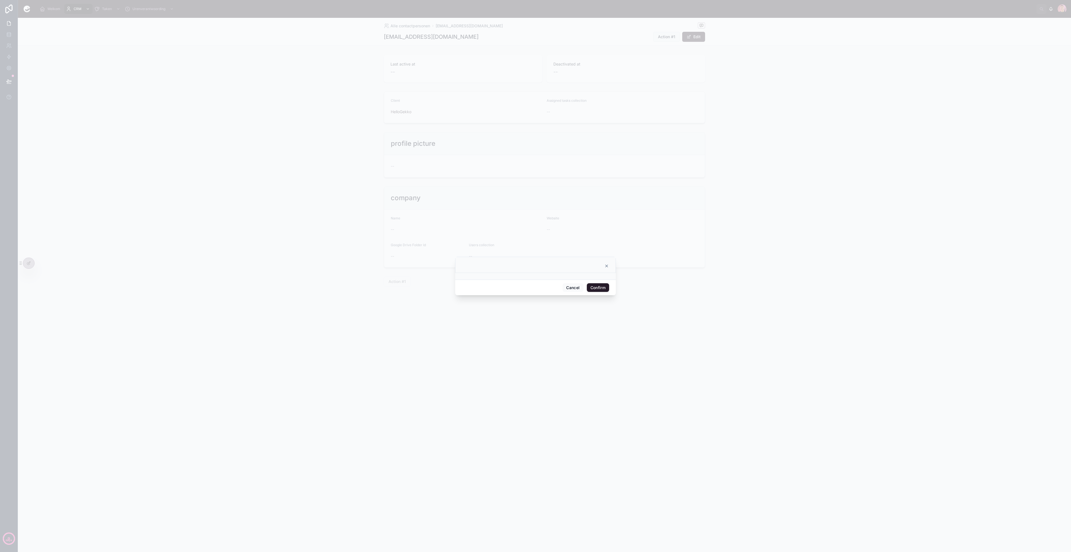
click at [597, 290] on button "Confirm" at bounding box center [598, 287] width 22 height 9
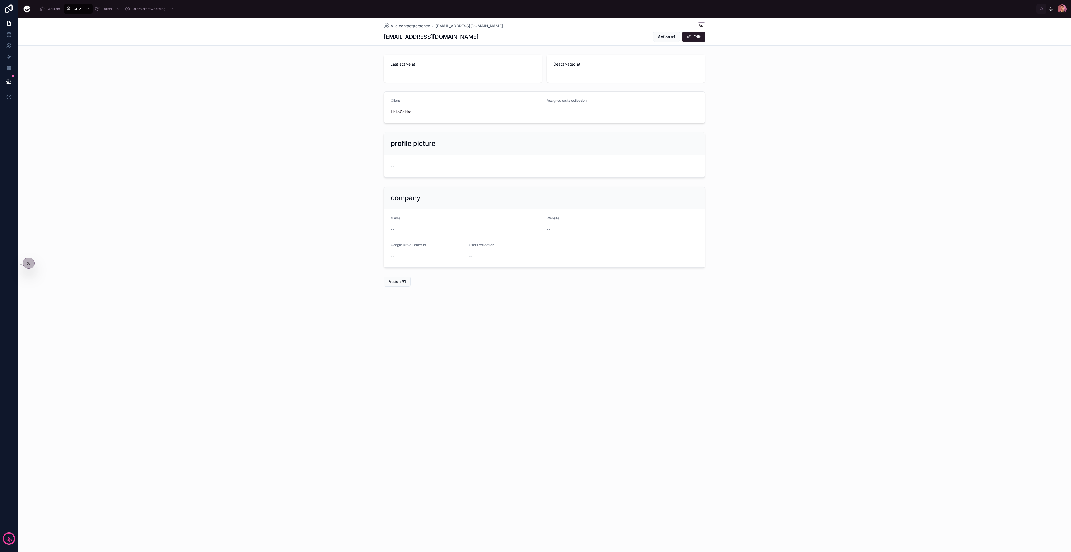
click at [665, 36] on span "Action #1" at bounding box center [666, 37] width 17 height 6
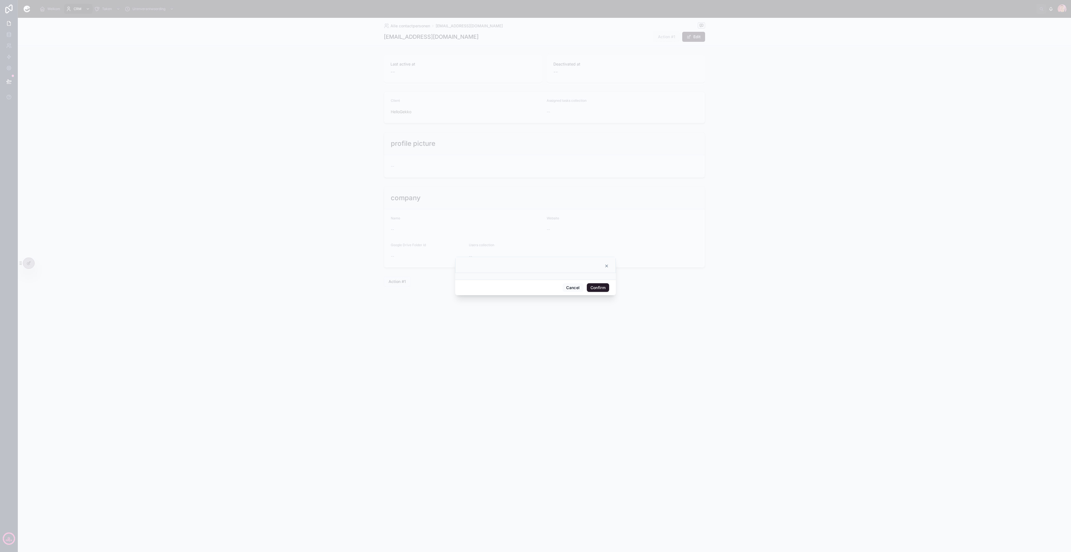
click at [597, 287] on button "Confirm" at bounding box center [598, 287] width 22 height 9
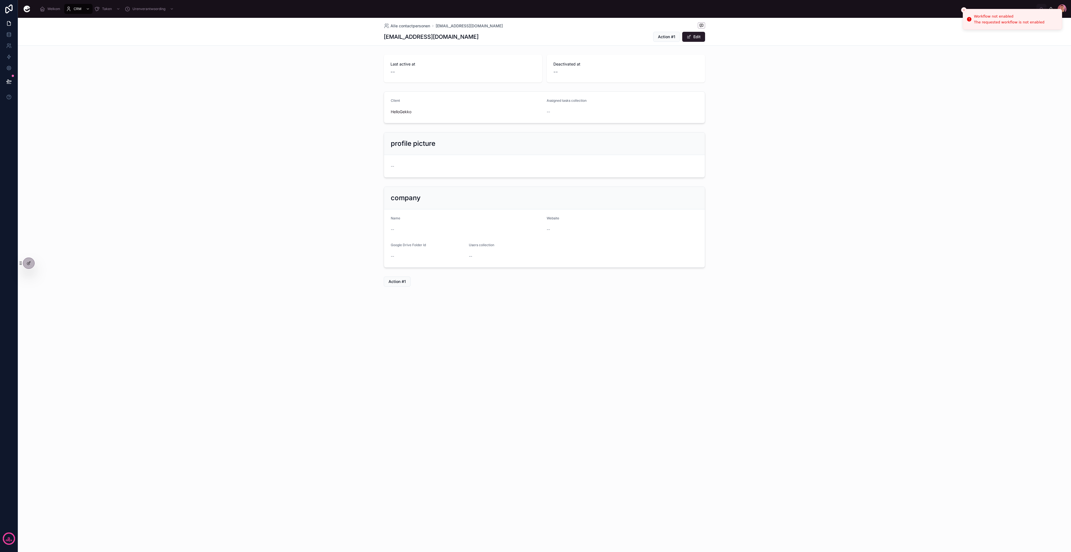
click at [28, 263] on icon at bounding box center [29, 263] width 4 height 4
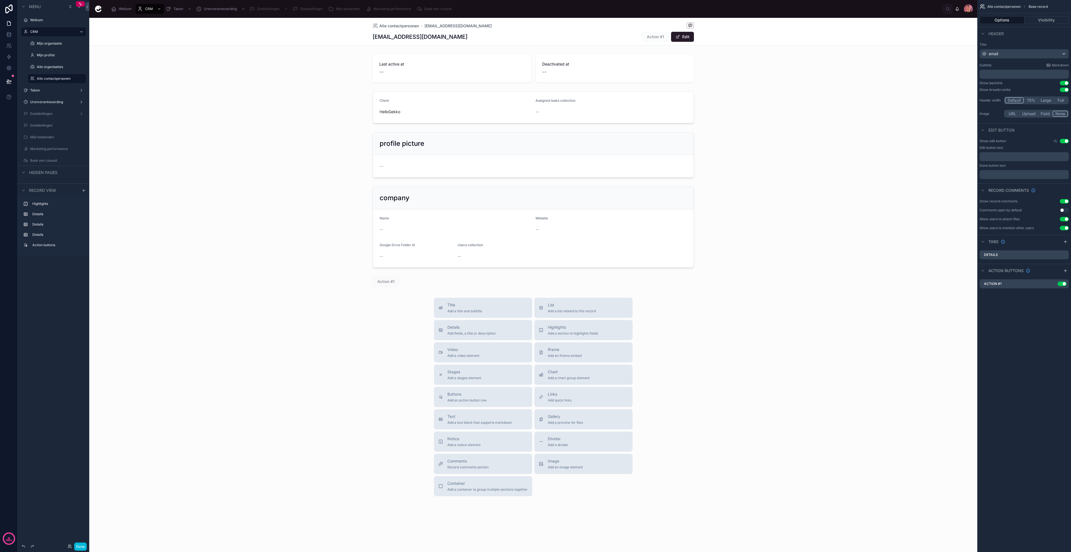
click at [422, 282] on div at bounding box center [533, 282] width 888 height 15
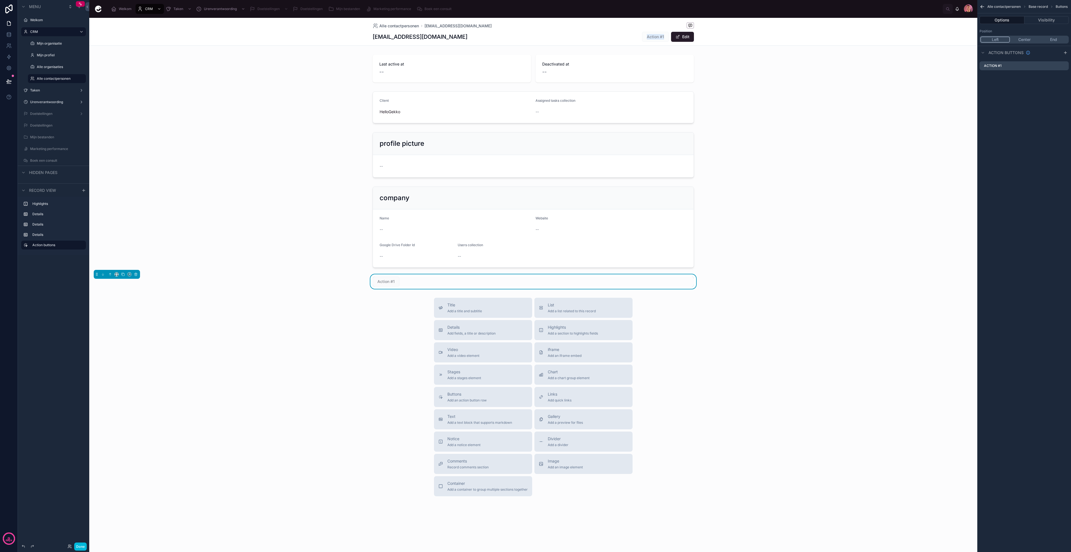
click at [624, 39] on div "hi@jortijn.nl Action #1 Edit" at bounding box center [533, 37] width 321 height 11
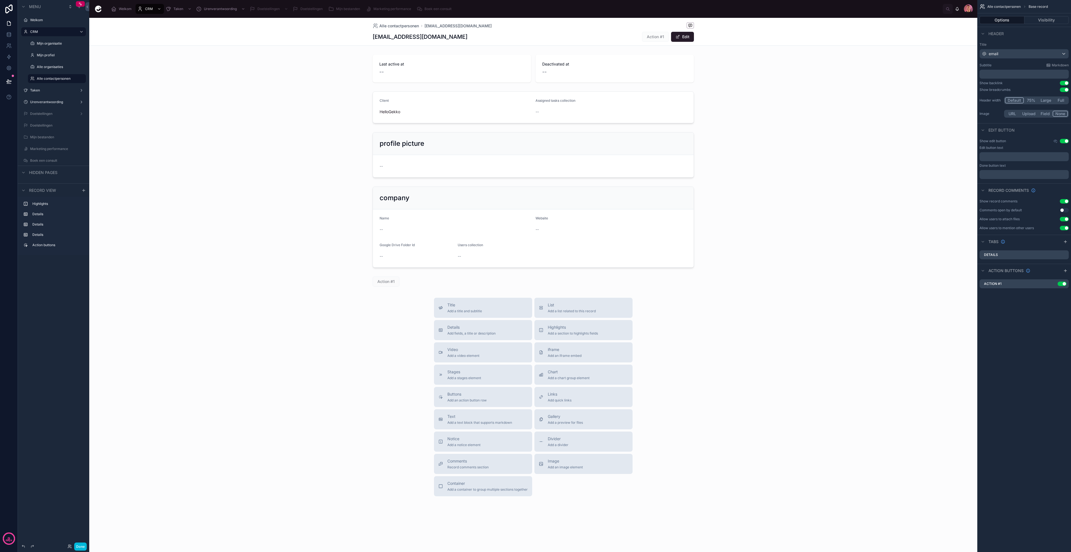
click at [810, 100] on div at bounding box center [533, 107] width 888 height 36
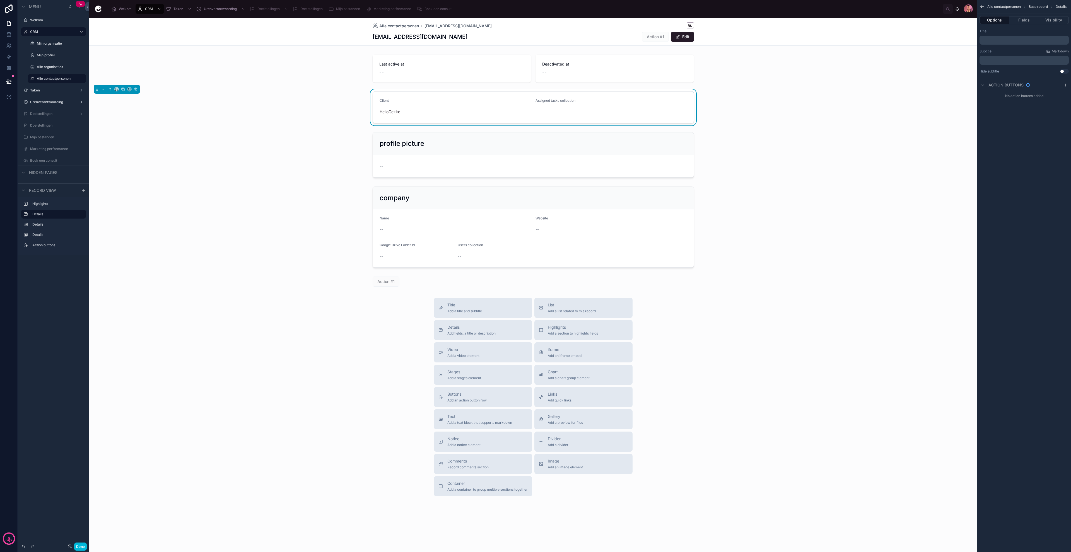
click at [833, 75] on div at bounding box center [533, 68] width 888 height 32
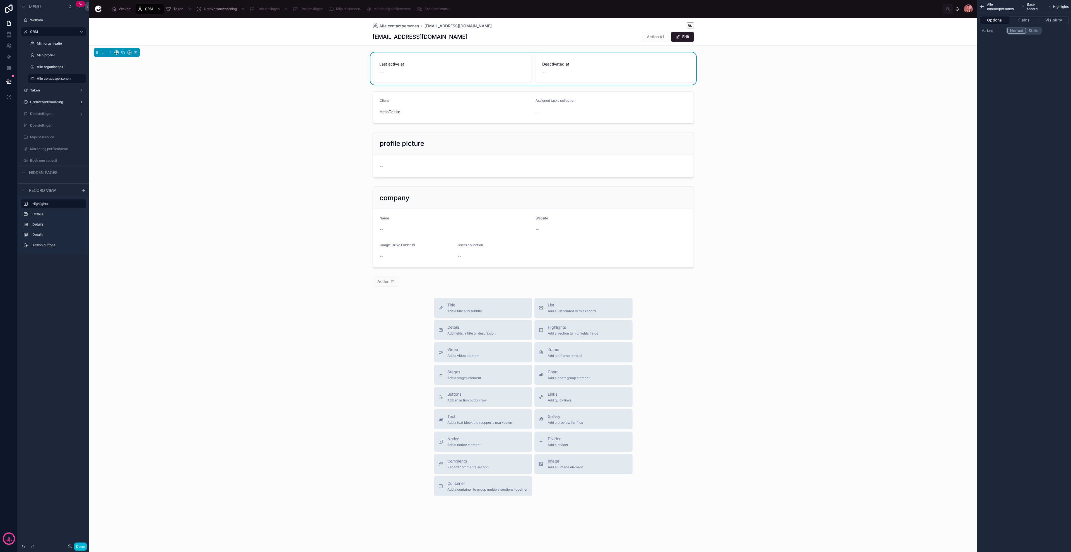
click at [350, 78] on div "Last active at -- Deactivated at --" at bounding box center [533, 68] width 888 height 32
click at [344, 55] on div "Last active at -- Deactivated at --" at bounding box center [533, 68] width 888 height 32
click at [428, 274] on div "Last active at -- Deactivated at -- Client HelloGekko Assigned tasks collection…" at bounding box center [533, 170] width 888 height 237
click at [427, 277] on div at bounding box center [533, 282] width 888 height 15
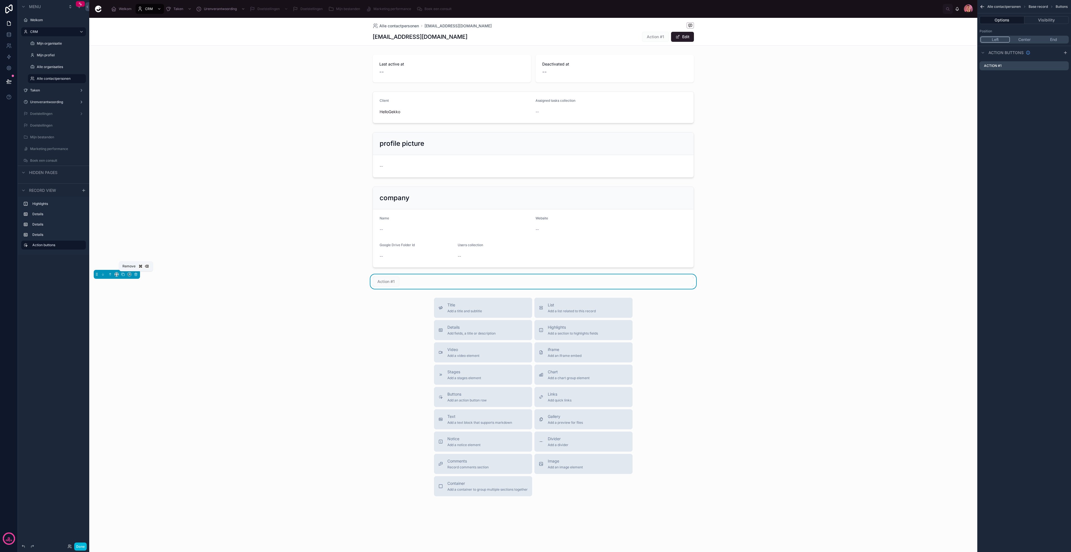
click at [137, 275] on icon at bounding box center [136, 275] width 2 height 2
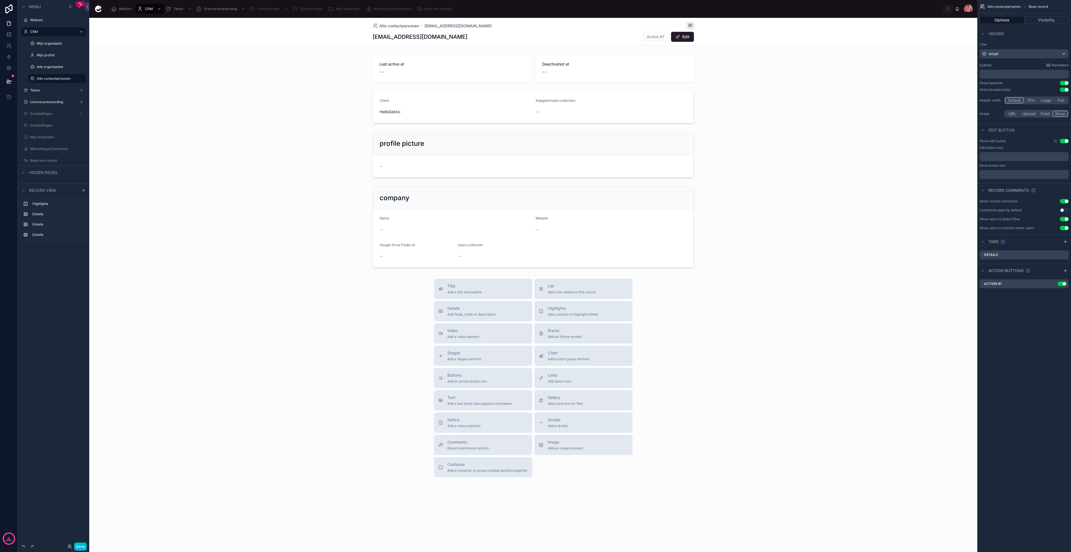
click at [357, 39] on div "Alle contactpersonen hi@jortijn.nl hi@jortijn.nl Action #1 Edit" at bounding box center [533, 32] width 888 height 28
click at [1056, 283] on div "Use setting" at bounding box center [1061, 284] width 11 height 4
click at [0, 0] on icon "scrollable content" at bounding box center [0, 0] width 0 height 0
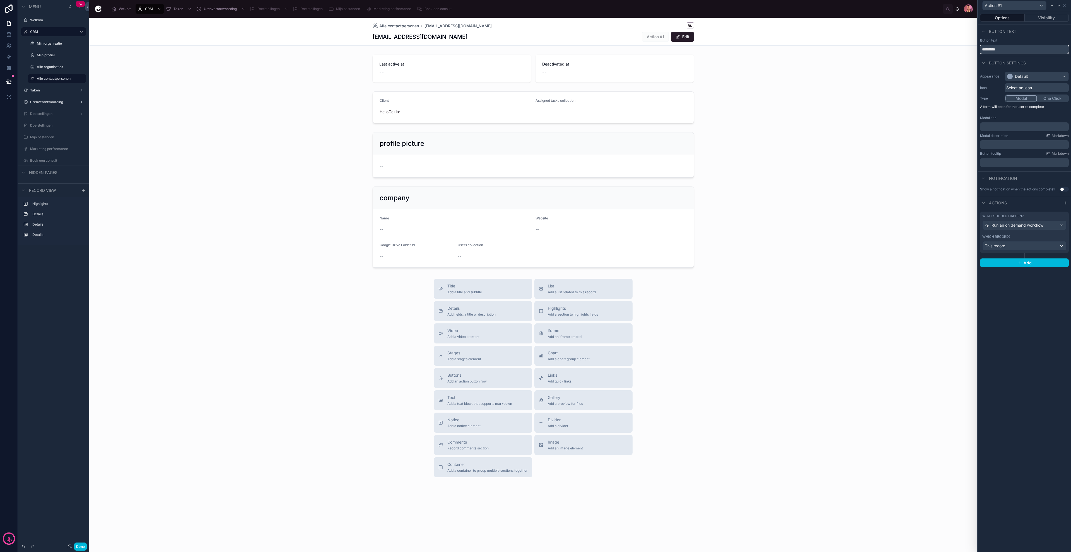
click at [1007, 46] on input "*********" at bounding box center [1024, 49] width 89 height 9
type input "**********"
click at [1028, 304] on div "**********" at bounding box center [1024, 281] width 93 height 541
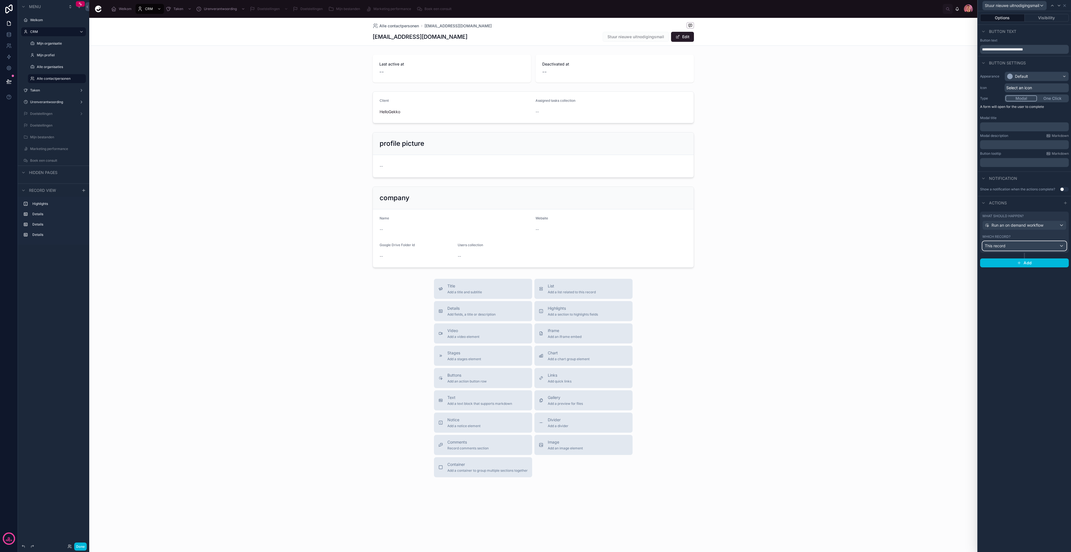
click at [1026, 246] on div "This record" at bounding box center [1025, 246] width 84 height 9
click at [1026, 246] on div at bounding box center [1024, 276] width 93 height 552
click at [1016, 268] on span "User workflow #1" at bounding box center [1000, 267] width 31 height 6
click at [1016, 268] on div at bounding box center [1024, 276] width 93 height 552
click at [991, 279] on button "Done" at bounding box center [991, 280] width 17 height 9
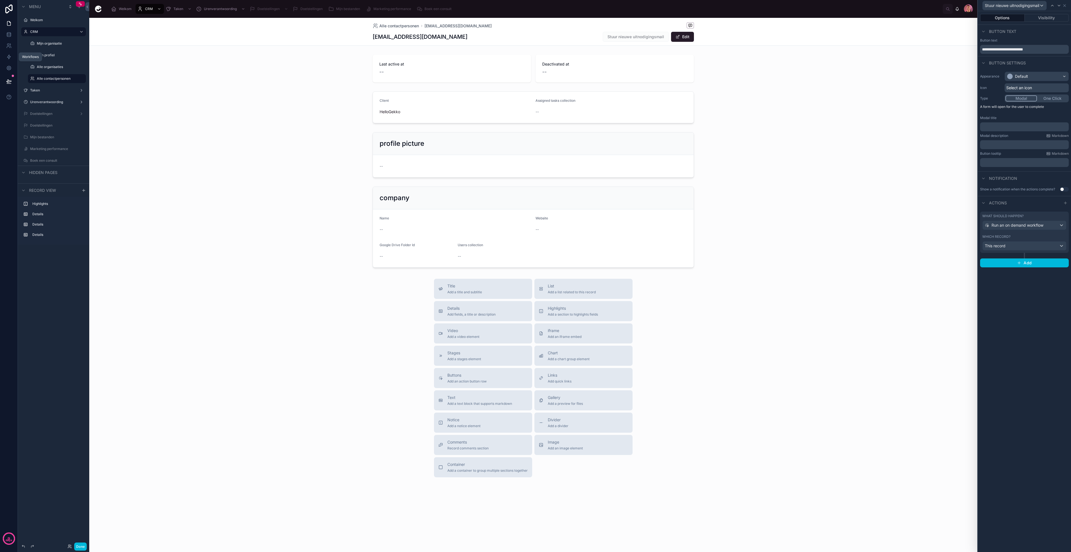
click at [9, 56] on icon at bounding box center [8, 57] width 3 height 4
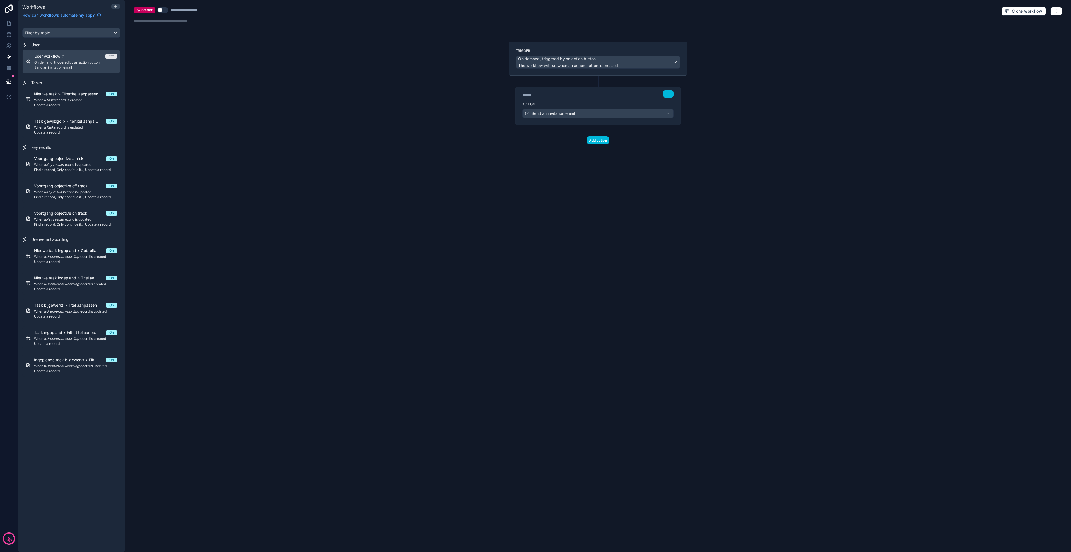
click at [182, 15] on div "**********" at bounding box center [173, 15] width 78 height 17
click at [182, 9] on div "**********" at bounding box center [191, 10] width 41 height 7
type div "**********"
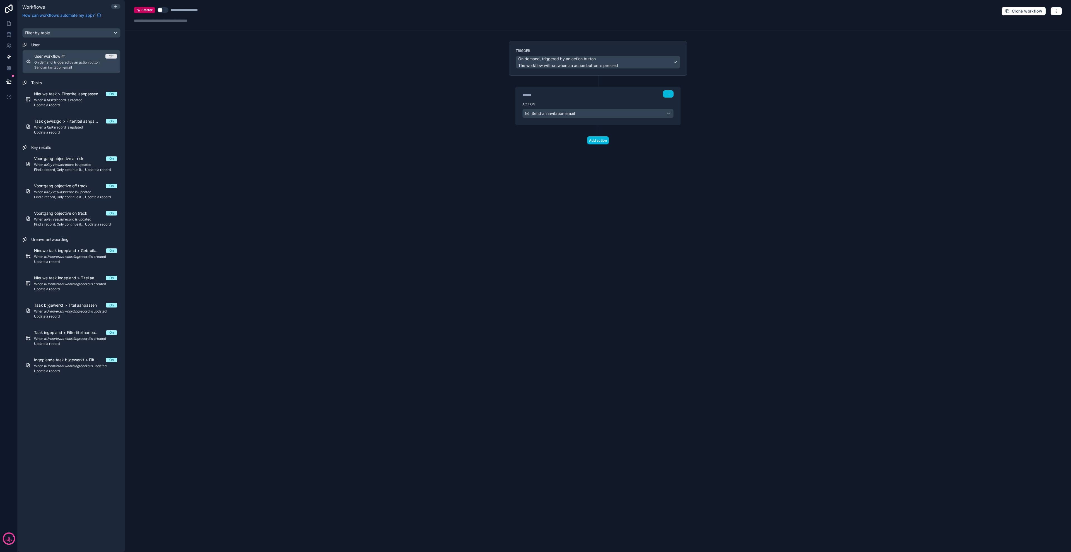
click at [160, 10] on button "Use setting" at bounding box center [162, 10] width 11 height 6
click at [202, 95] on div "**********" at bounding box center [598, 276] width 946 height 552
click at [9, 23] on icon at bounding box center [9, 24] width 6 height 6
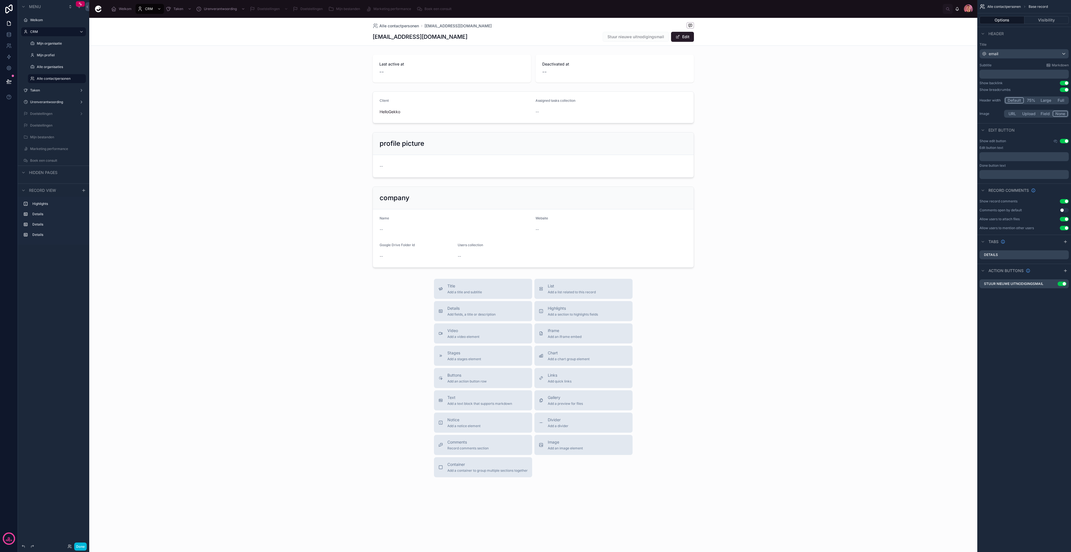
click at [81, 547] on button "Done" at bounding box center [80, 547] width 13 height 8
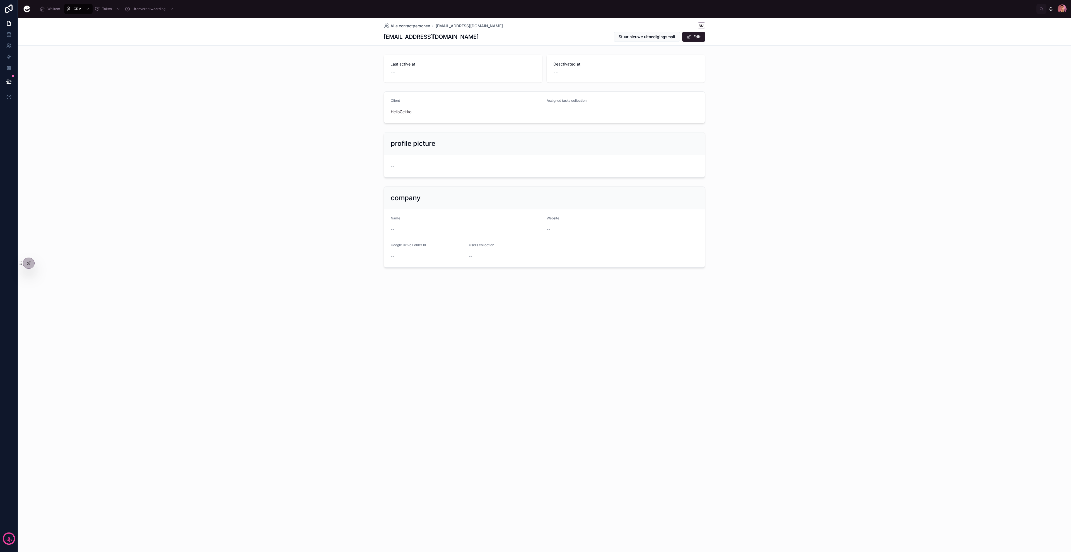
click at [641, 41] on button "Stuur nieuwe uitnodigingsmail" at bounding box center [647, 37] width 66 height 10
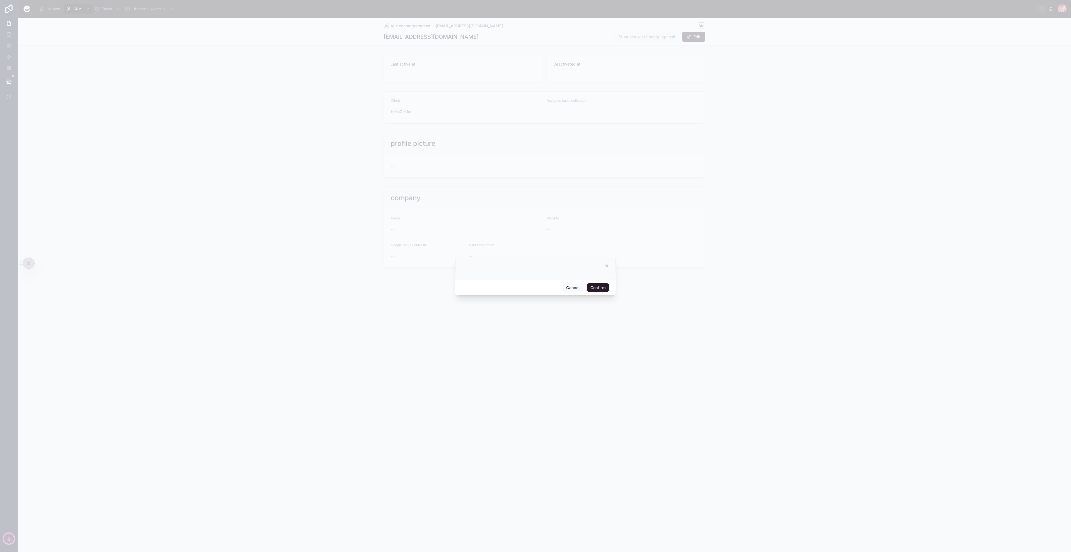
click at [591, 287] on button "Confirm" at bounding box center [598, 287] width 22 height 9
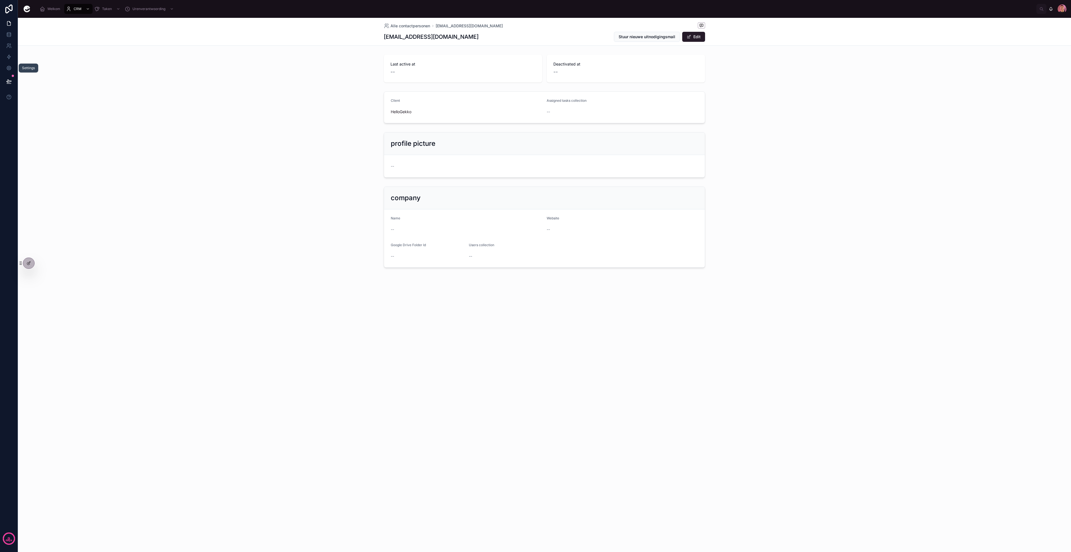
click at [5, 68] on link at bounding box center [9, 67] width 18 height 11
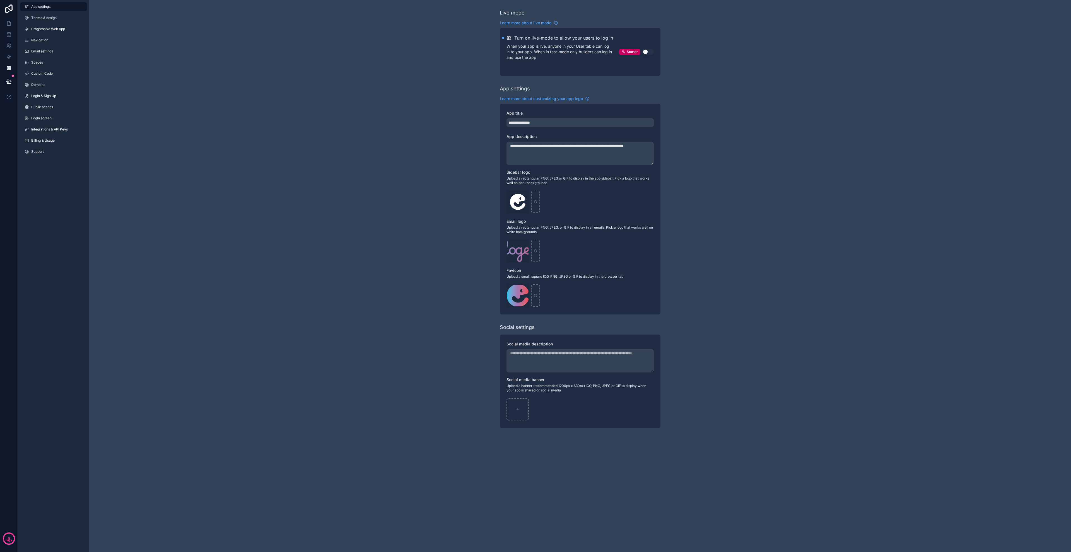
click at [43, 52] on span "Email settings" at bounding box center [42, 51] width 22 height 4
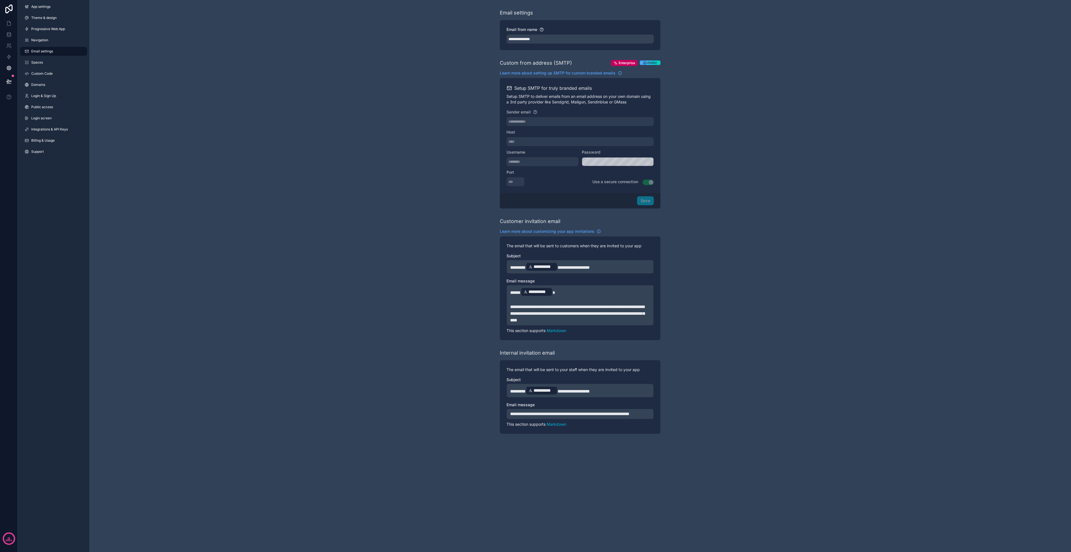
click at [564, 266] on span "**********" at bounding box center [574, 268] width 32 height 4
click at [564, 267] on span "**********" at bounding box center [574, 268] width 32 height 4
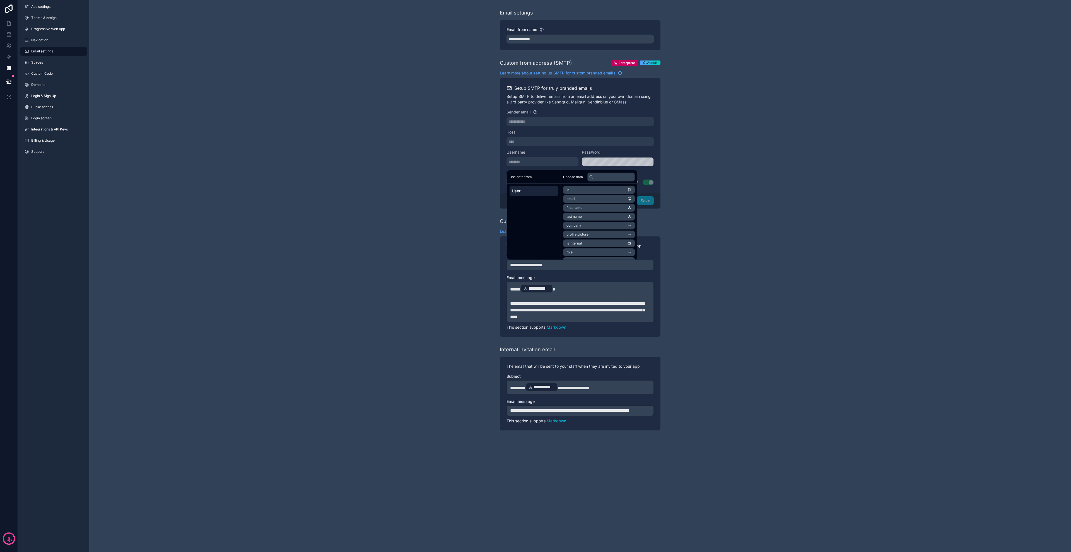
click at [419, 311] on div "**********" at bounding box center [580, 220] width 982 height 440
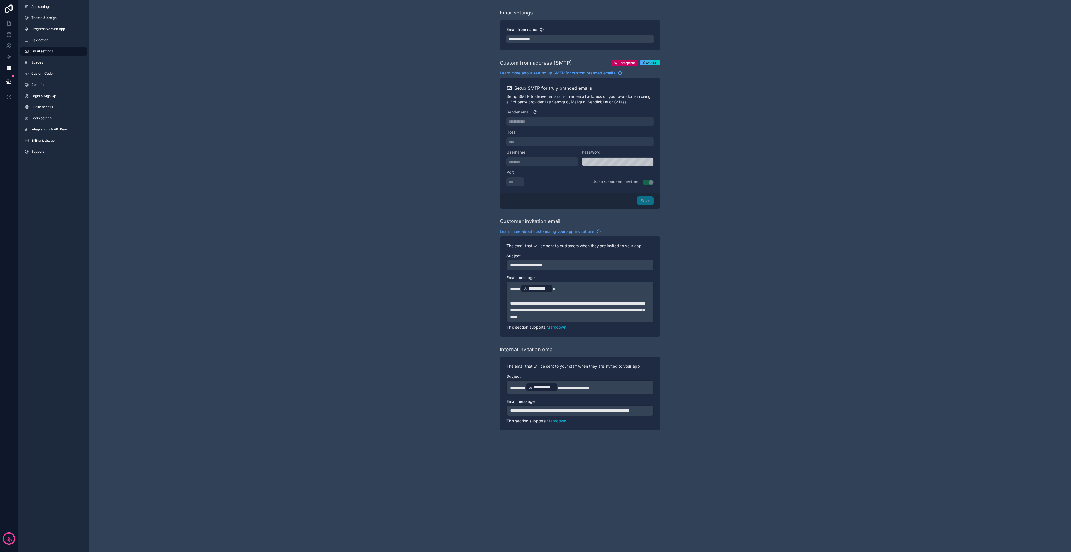
click at [522, 303] on span "**********" at bounding box center [577, 311] width 134 height 18
click at [453, 350] on div "**********" at bounding box center [580, 220] width 982 height 440
click at [581, 390] on span "**********" at bounding box center [574, 388] width 32 height 4
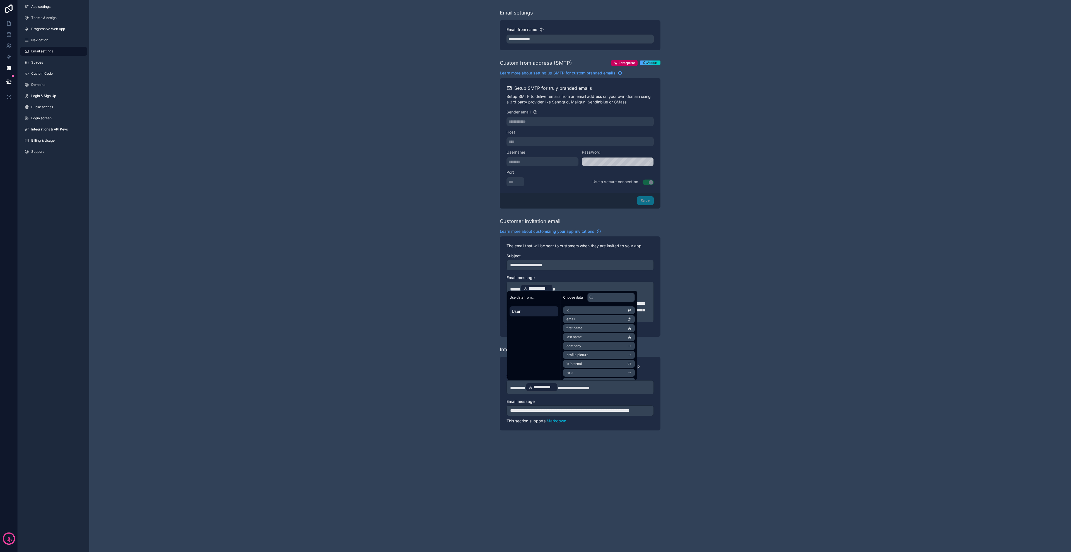
click at [616, 386] on p "**********" at bounding box center [580, 388] width 140 height 10
click at [457, 394] on div "**********" at bounding box center [580, 220] width 982 height 440
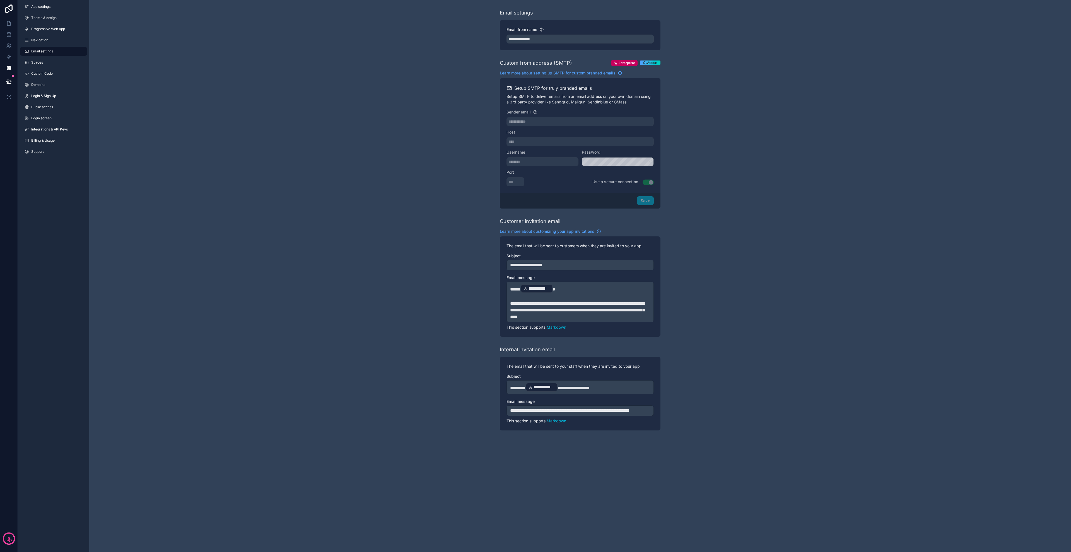
click at [533, 267] on span "**********" at bounding box center [526, 265] width 32 height 4
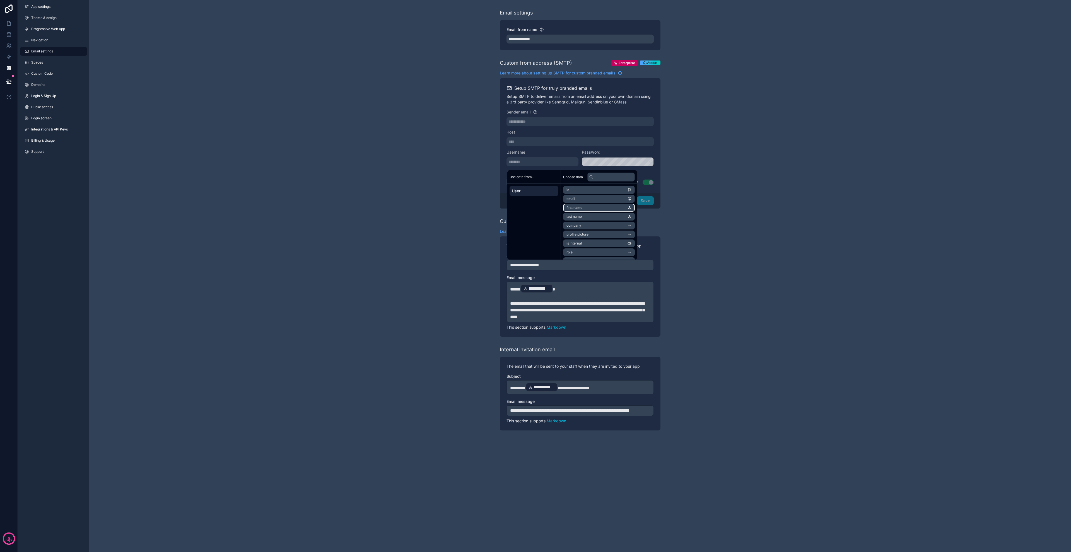
click at [585, 207] on li "first name" at bounding box center [599, 208] width 72 height 8
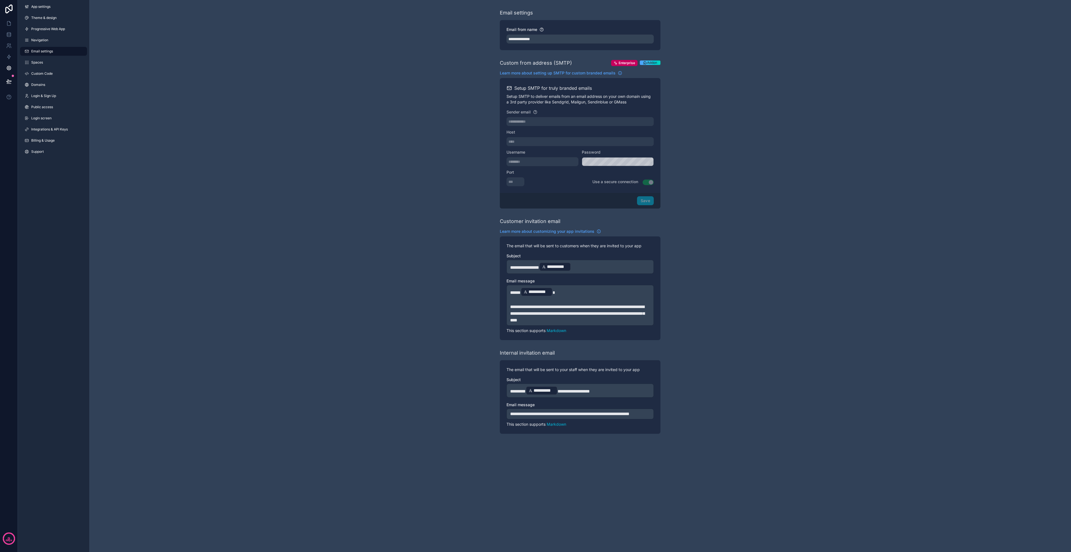
click at [609, 392] on p "**********" at bounding box center [580, 391] width 140 height 10
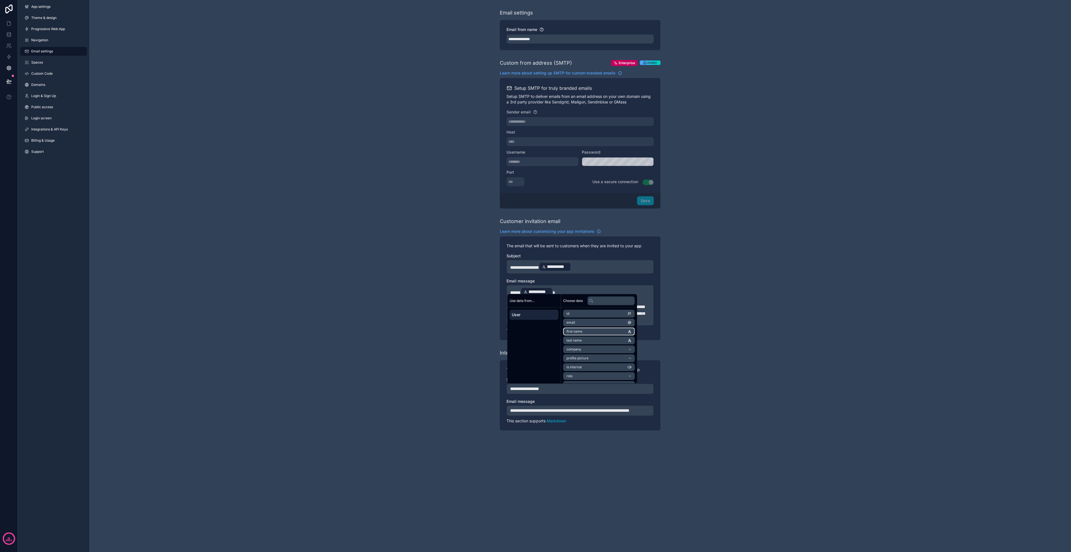
click at [599, 333] on li "first name" at bounding box center [599, 332] width 72 height 8
click at [590, 418] on p "**********" at bounding box center [580, 414] width 140 height 7
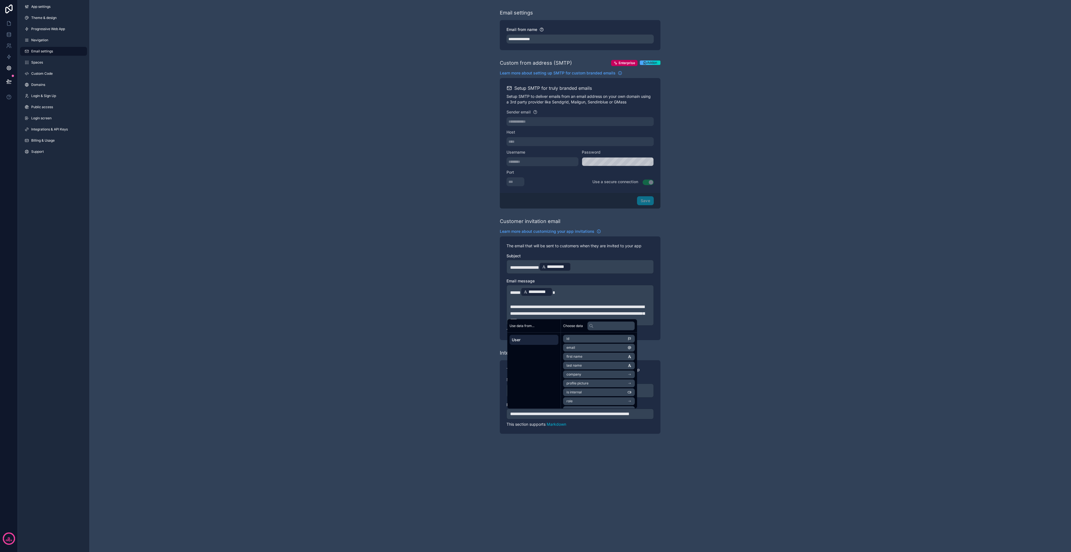
click at [584, 418] on p "**********" at bounding box center [580, 414] width 140 height 7
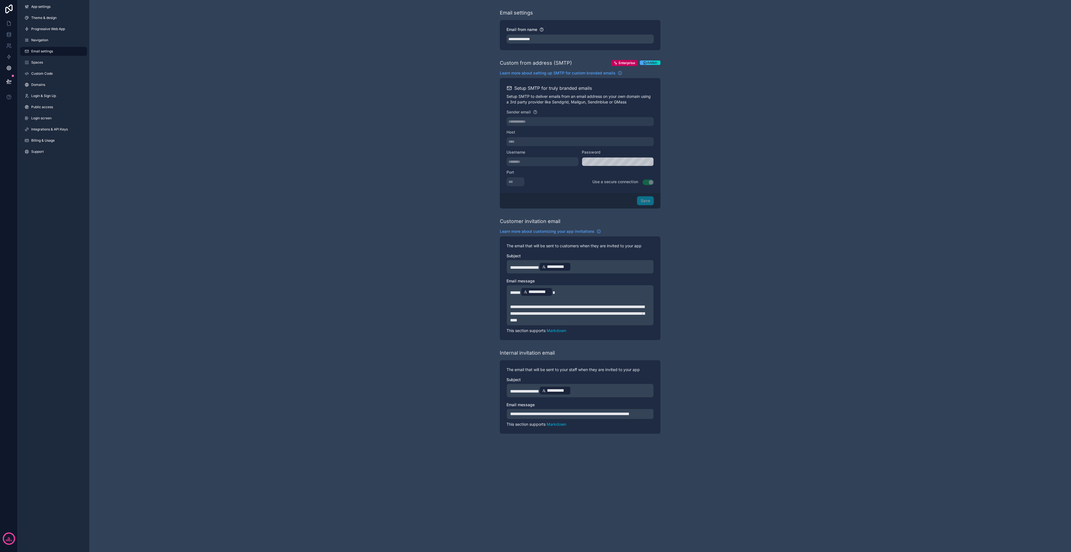
click at [584, 418] on p "**********" at bounding box center [580, 414] width 140 height 7
click at [693, 428] on div "**********" at bounding box center [580, 221] width 982 height 443
click at [597, 321] on p "**********" at bounding box center [580, 314] width 140 height 20
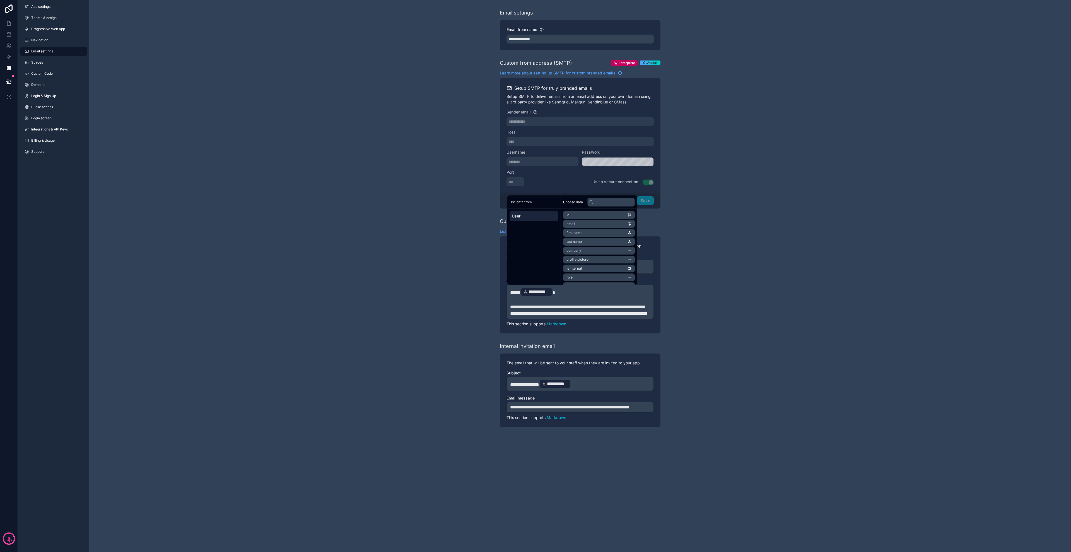
click at [723, 317] on div "**********" at bounding box center [580, 218] width 982 height 436
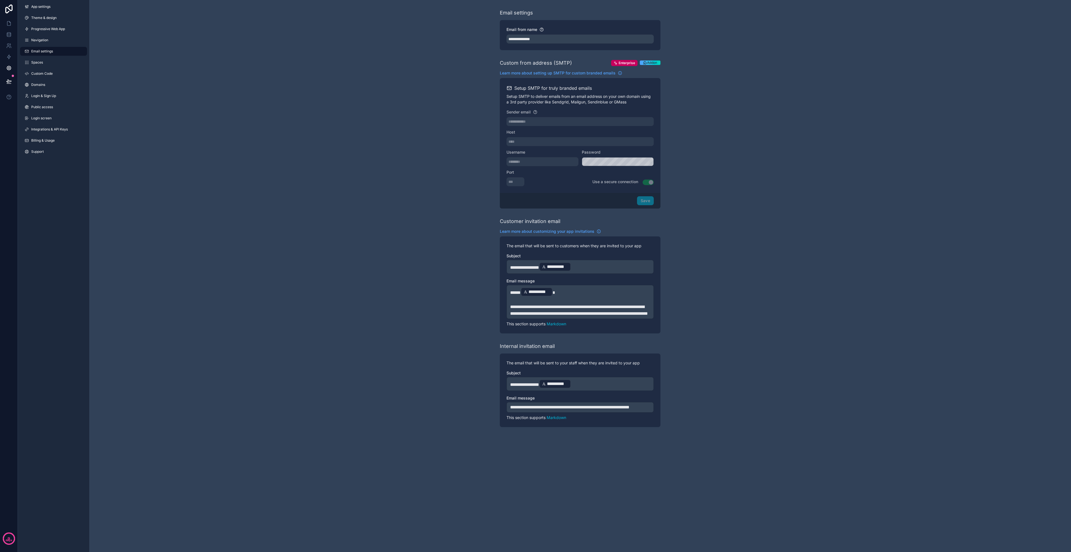
click at [411, 142] on div "**********" at bounding box center [580, 218] width 982 height 436
click at [57, 52] on link "Email settings" at bounding box center [53, 51] width 67 height 9
click at [6, 23] on icon at bounding box center [9, 24] width 6 height 6
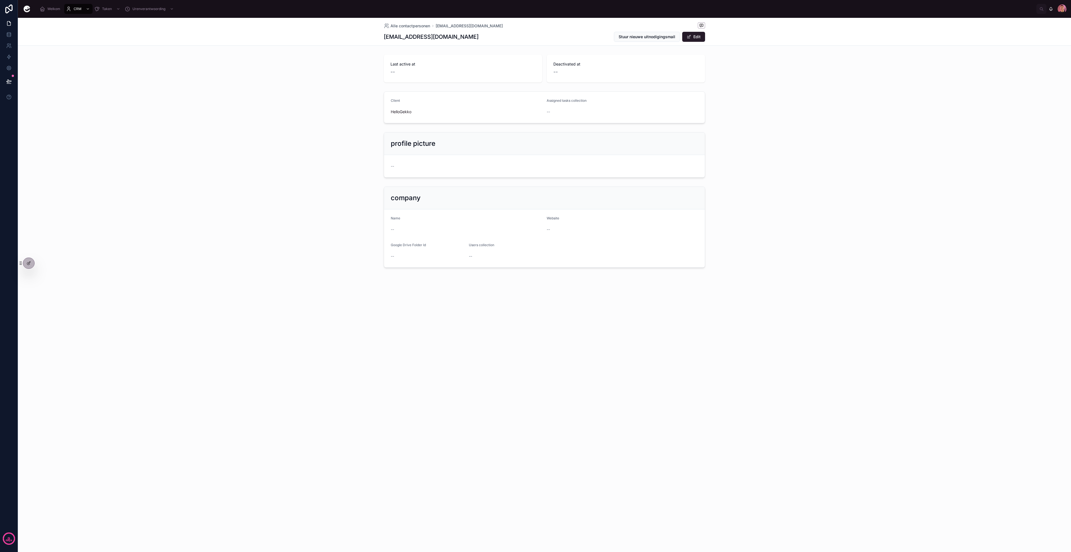
click at [662, 35] on span "Stuur nieuwe uitnodigingsmail" at bounding box center [647, 37] width 57 height 6
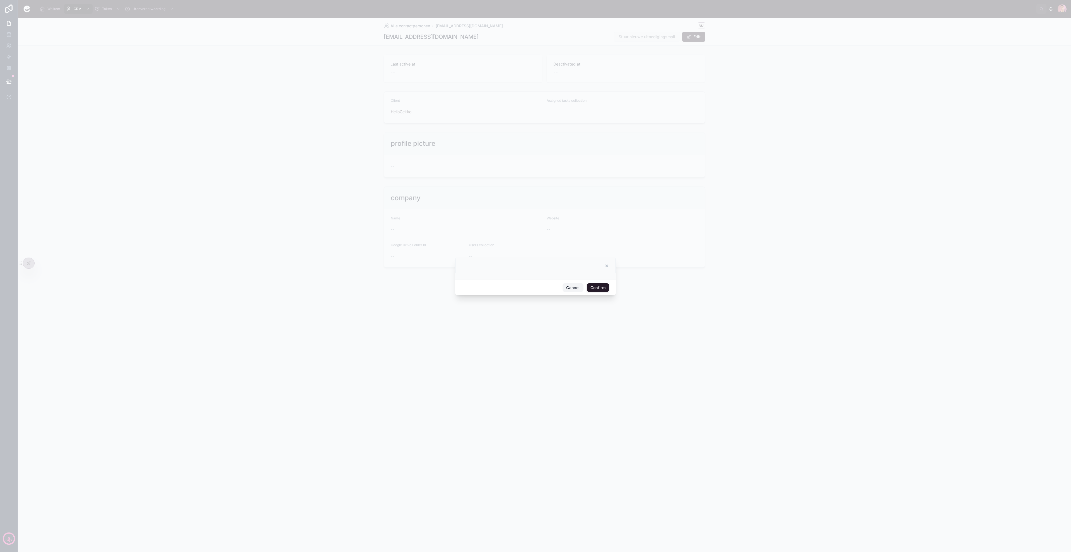
click at [567, 287] on button "Cancel" at bounding box center [573, 287] width 21 height 9
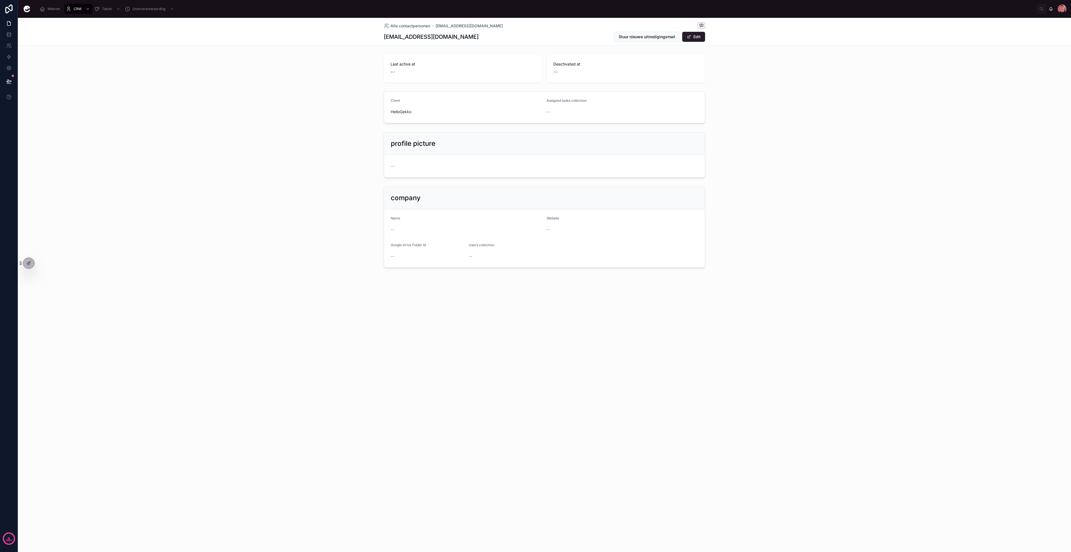
click at [27, 262] on icon at bounding box center [29, 263] width 4 height 4
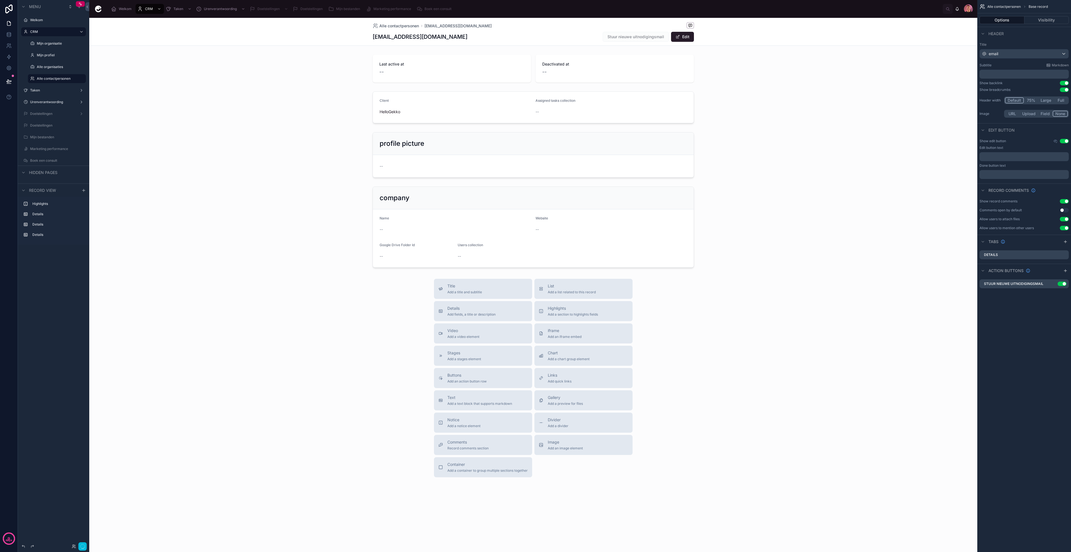
click at [0, 0] on icon "scrollable content" at bounding box center [0, 0] width 0 height 0
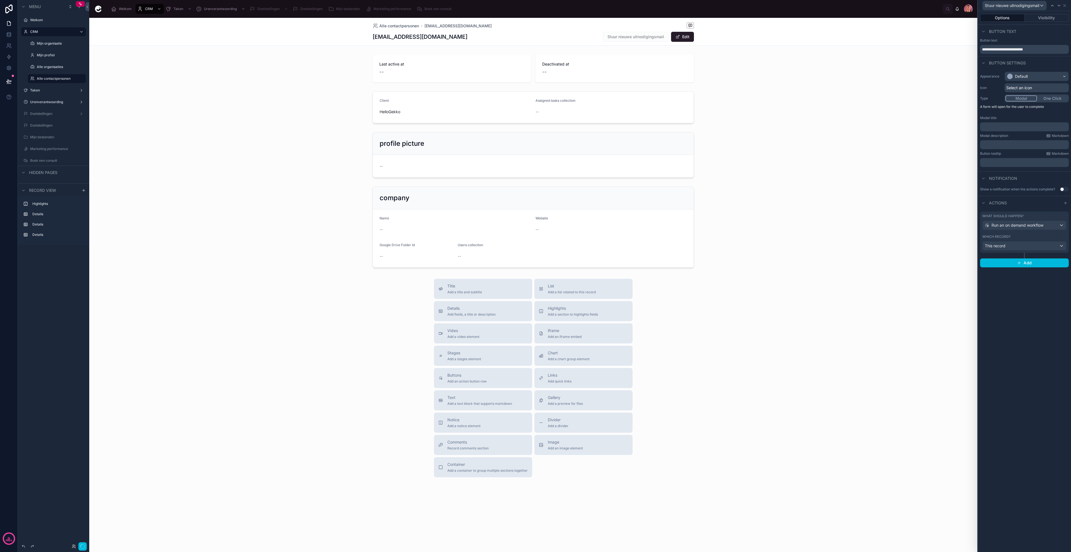
click at [1011, 129] on p "﻿" at bounding box center [1025, 127] width 85 height 6
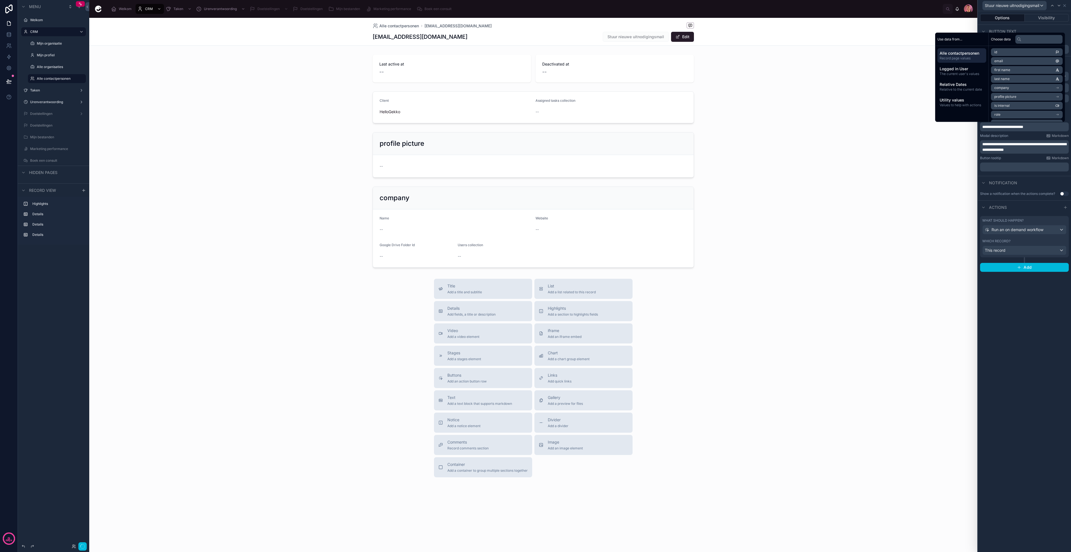
click at [900, 172] on div at bounding box center [533, 155] width 888 height 50
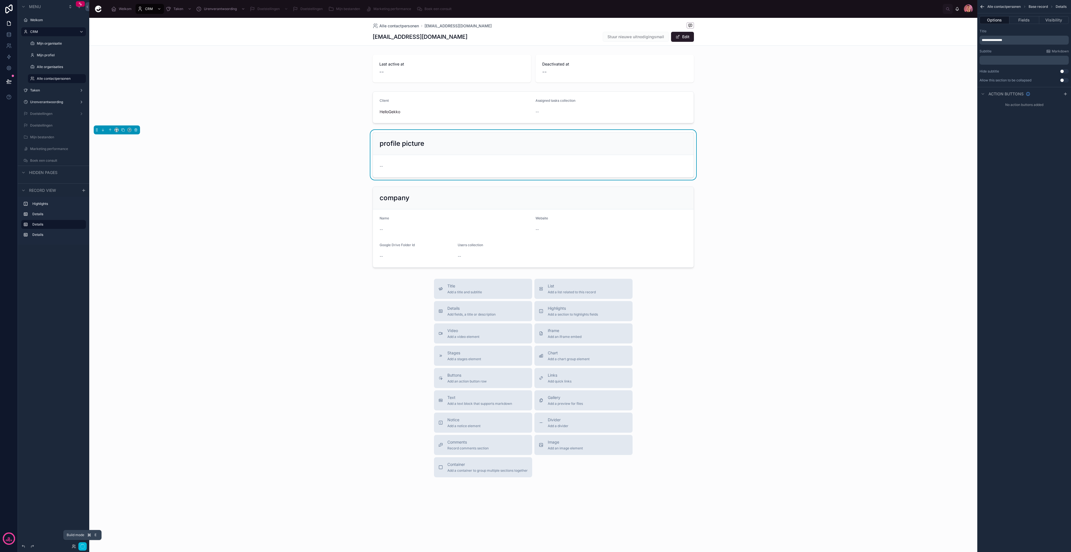
click at [85, 548] on button "button" at bounding box center [82, 547] width 8 height 8
click at [452, 64] on div at bounding box center [533, 68] width 888 height 32
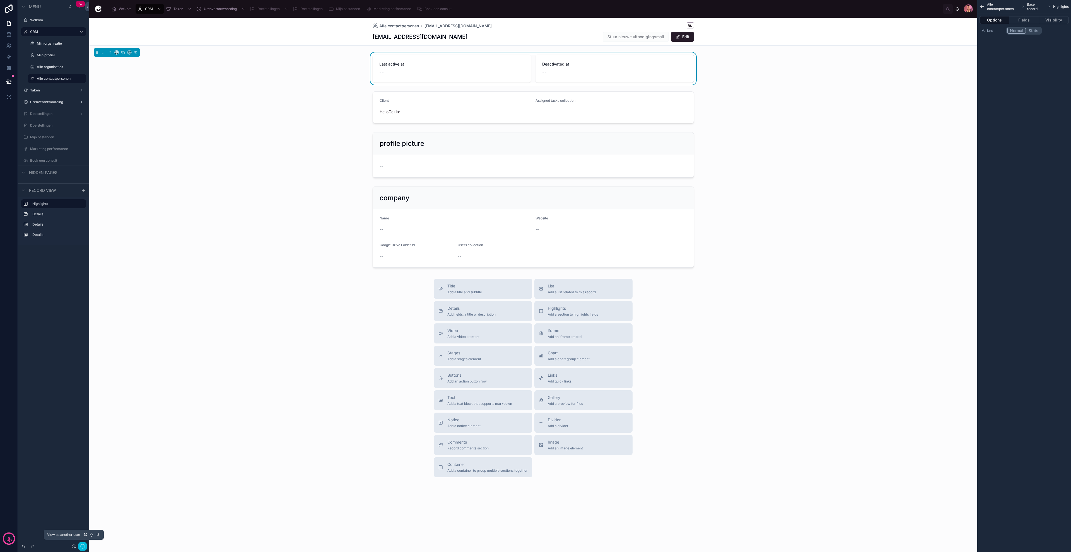
click at [72, 545] on icon at bounding box center [74, 547] width 4 height 4
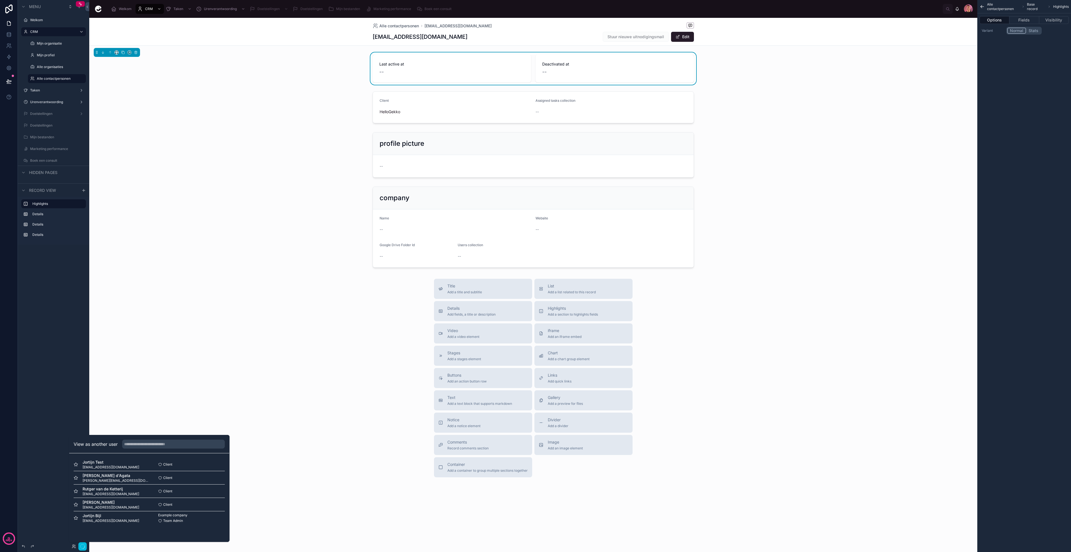
click at [0, 0] on button "Select" at bounding box center [0, 0] width 0 height 0
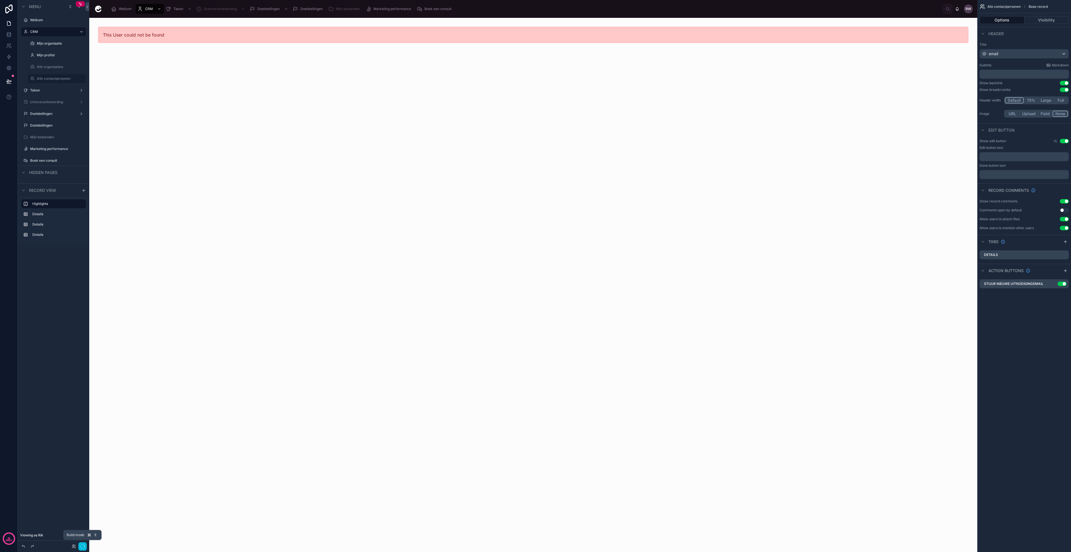
click at [83, 545] on icon "button" at bounding box center [82, 547] width 4 height 4
click at [128, 7] on span "Welkom" at bounding box center [125, 9] width 13 height 4
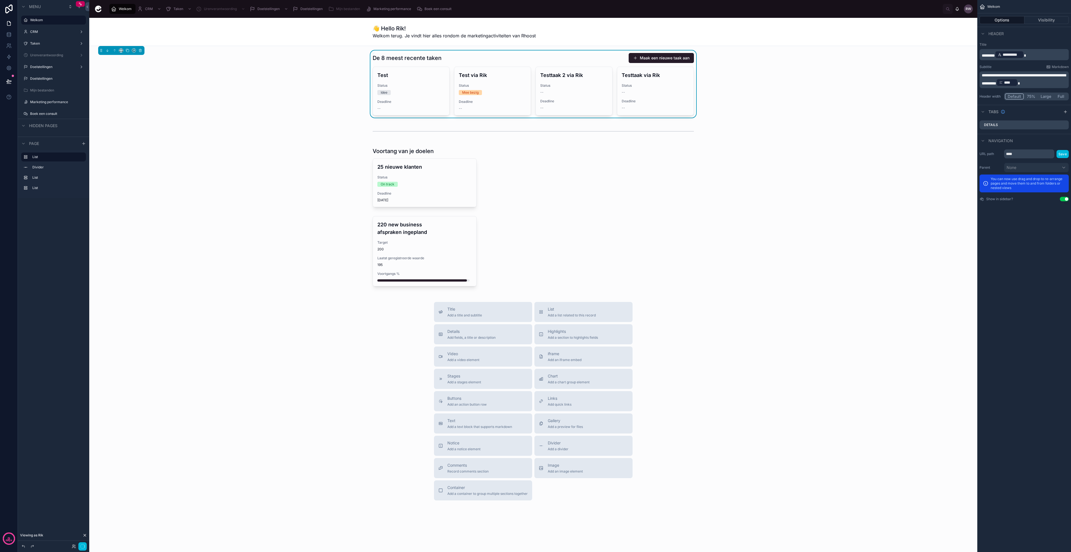
click at [83, 548] on icon "button" at bounding box center [82, 547] width 4 height 4
click at [86, 544] on button "button" at bounding box center [82, 547] width 8 height 8
click at [279, 275] on div at bounding box center [533, 251] width 879 height 75
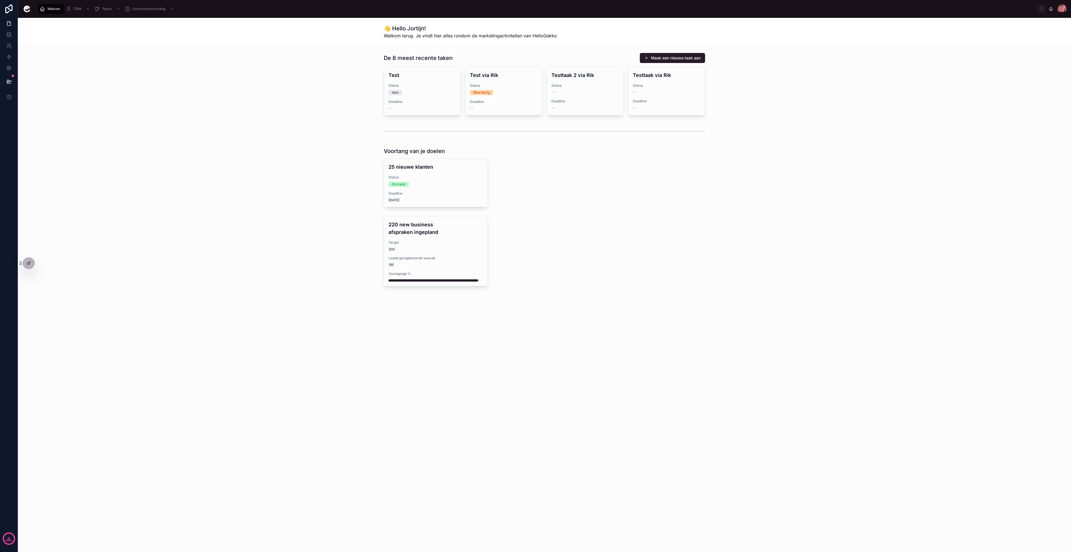
click at [0, 0] on icon at bounding box center [0, 0] width 0 height 0
click at [0, 0] on button "Select" at bounding box center [0, 0] width 0 height 0
click at [233, 10] on span "Marketing performance" at bounding box center [230, 9] width 38 height 4
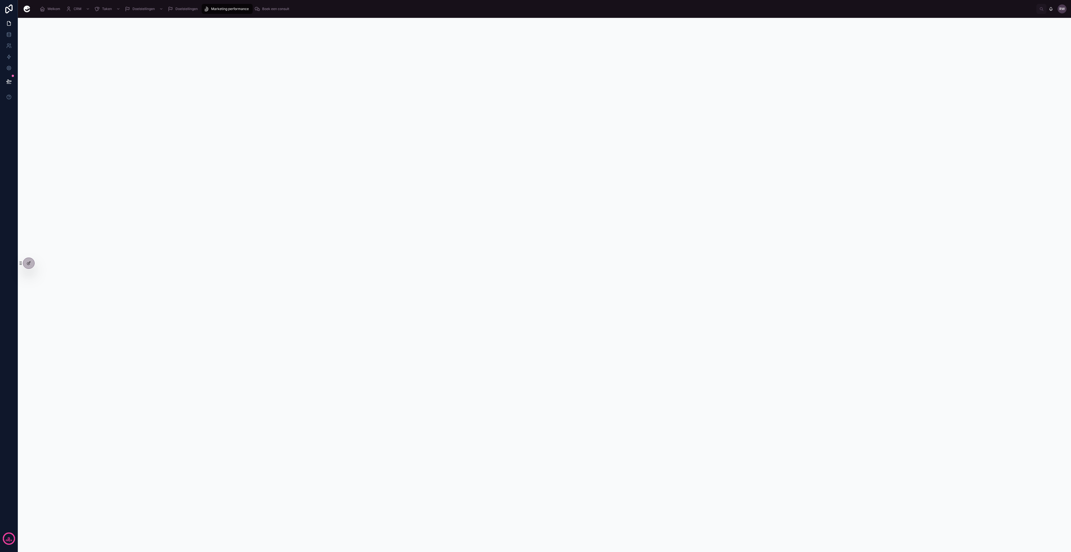
click at [182, 7] on span "Doelstellingen" at bounding box center [186, 9] width 22 height 4
click at [149, 34] on span "Resultaten" at bounding box center [146, 35] width 17 height 4
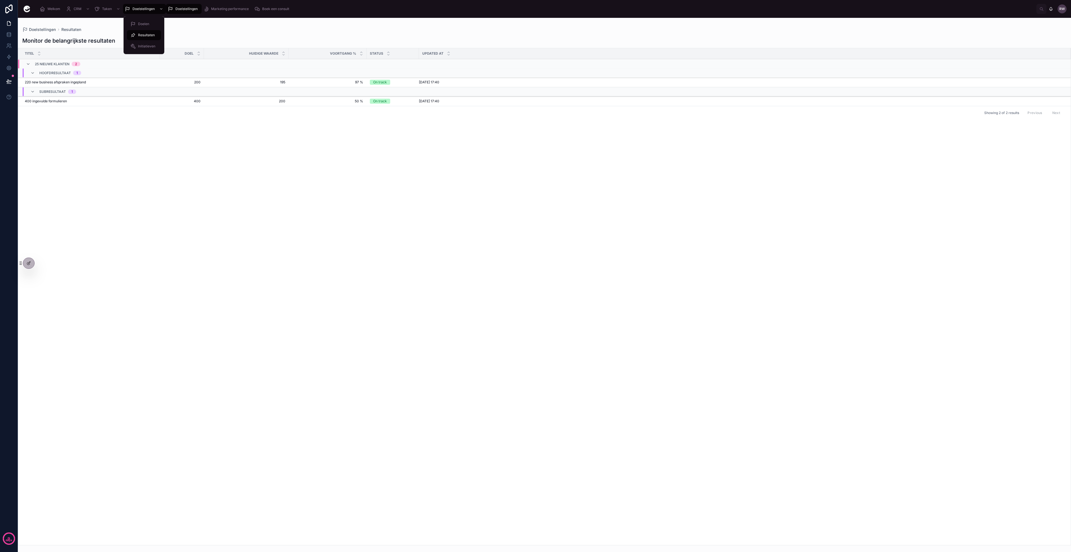
click at [145, 44] on span "Initiatieven" at bounding box center [146, 46] width 17 height 4
click at [109, 23] on span "Bord weergave" at bounding box center [107, 24] width 24 height 4
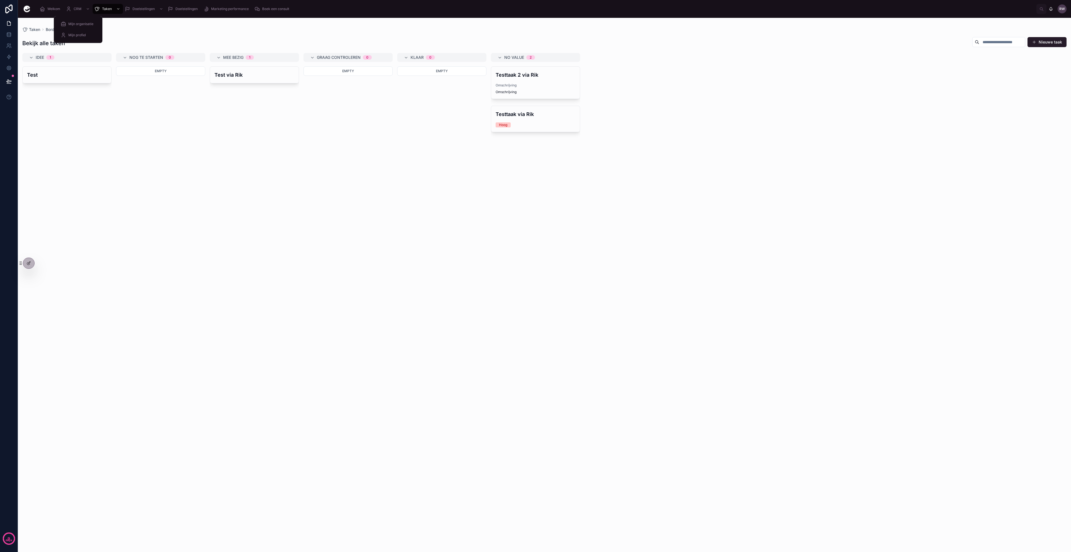
click at [80, 26] on span "Mijn organisatie" at bounding box center [80, 24] width 25 height 4
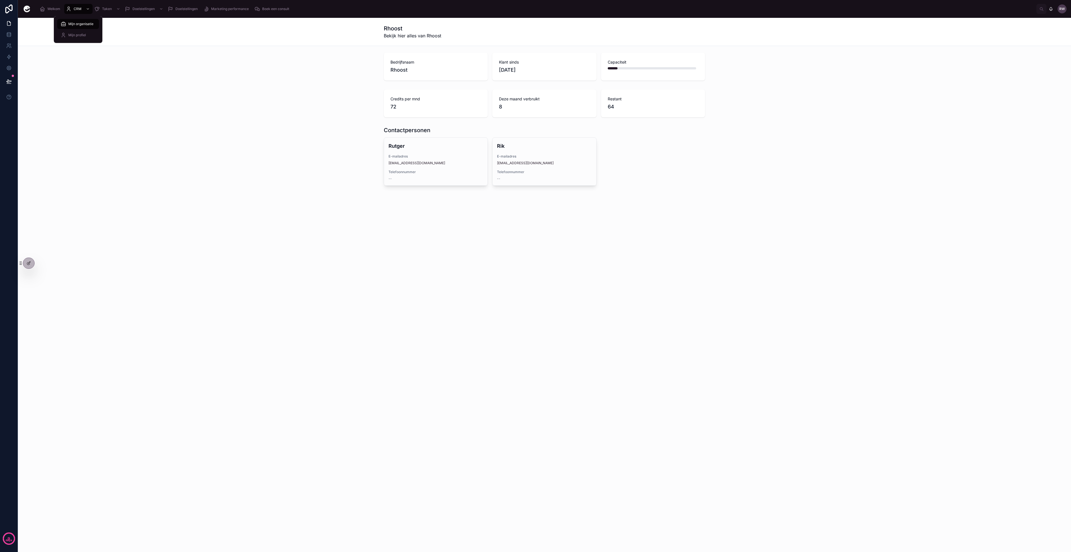
click at [80, 36] on span "Mijn profiel" at bounding box center [77, 35] width 18 height 4
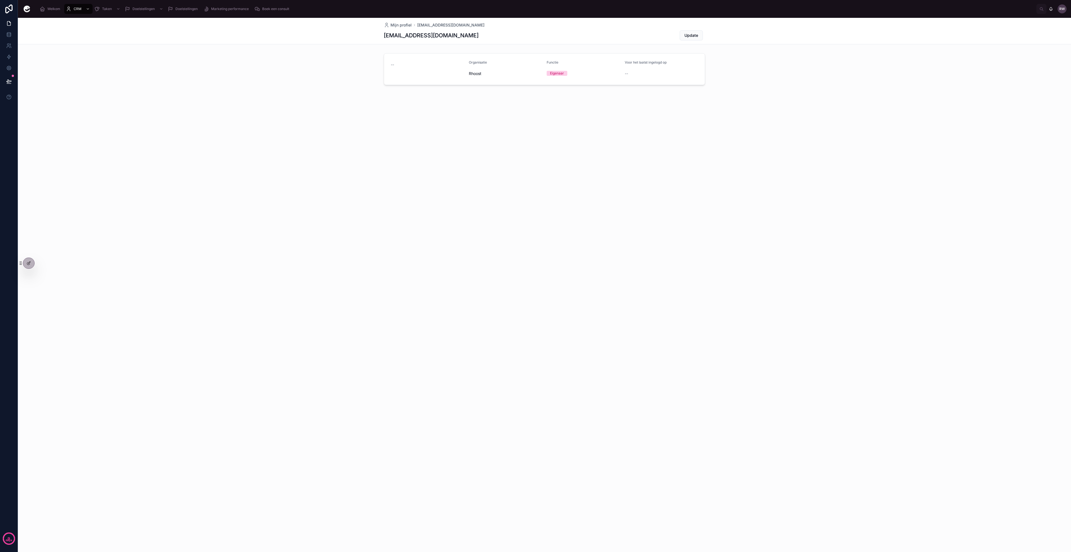
click at [181, 92] on div "Mijn profiel rik@rhoost.nl rik@rhoost.nl Update -- Organisatie Rhoost Functie E…" at bounding box center [545, 70] width 1054 height 105
click at [55, 10] on span "Welkom" at bounding box center [53, 9] width 13 height 4
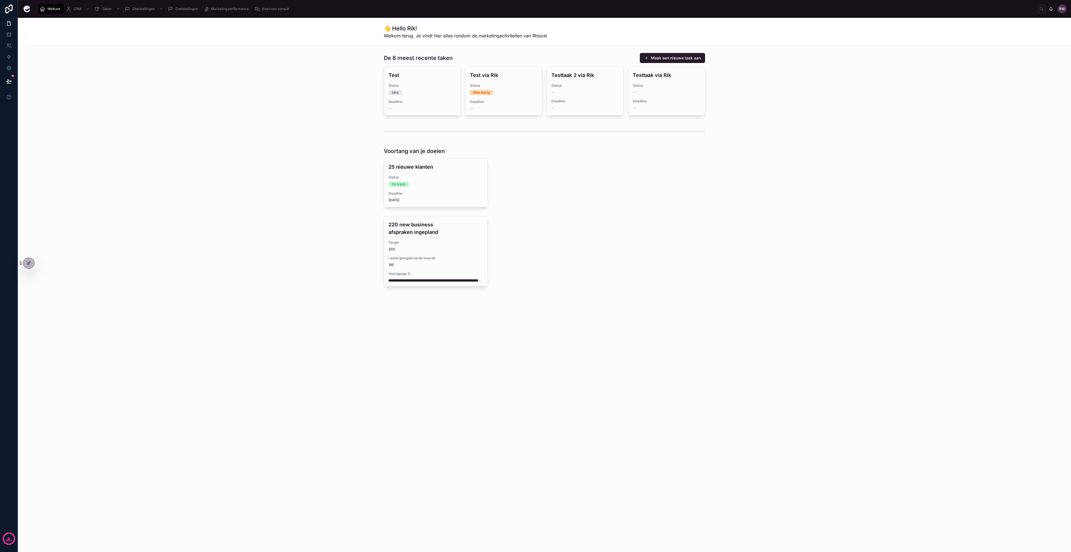
click at [422, 83] on div "Test Status Idee Deadline --" at bounding box center [422, 91] width 76 height 48
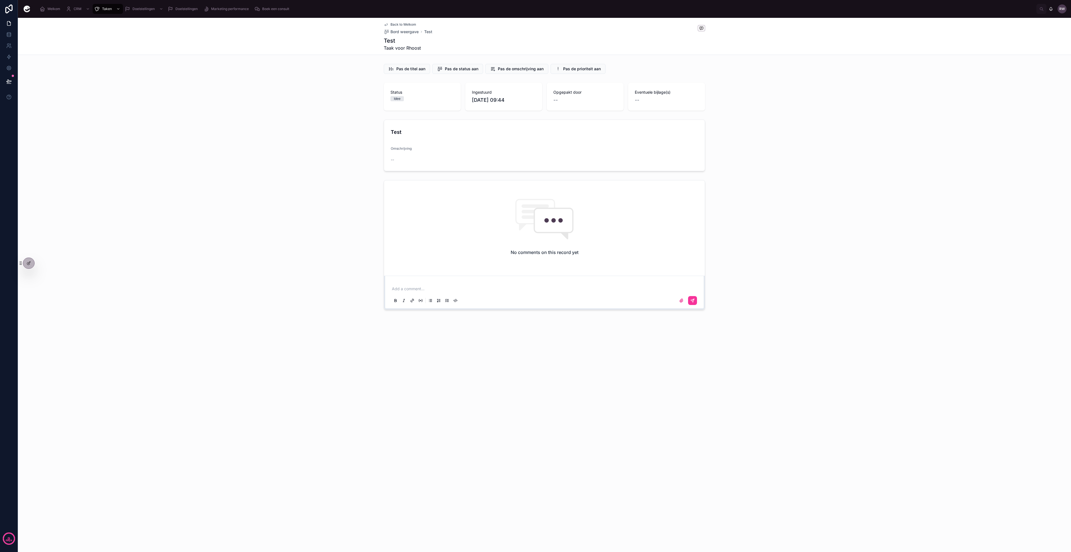
click at [0, 0] on icon at bounding box center [0, 0] width 0 height 0
click at [0, 0] on button "Select" at bounding box center [0, 0] width 0 height 0
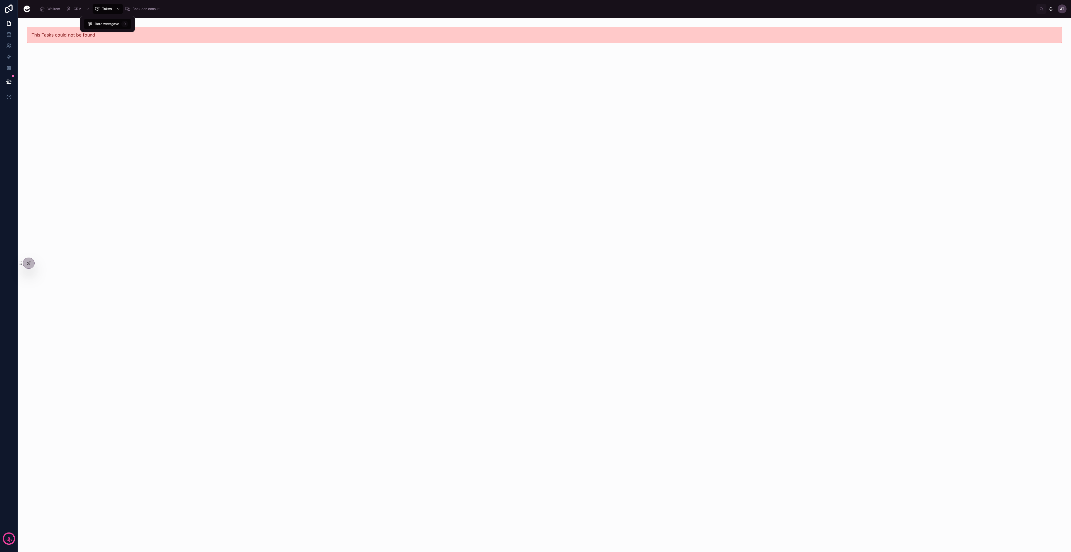
click at [110, 8] on span "Taken" at bounding box center [107, 9] width 10 height 4
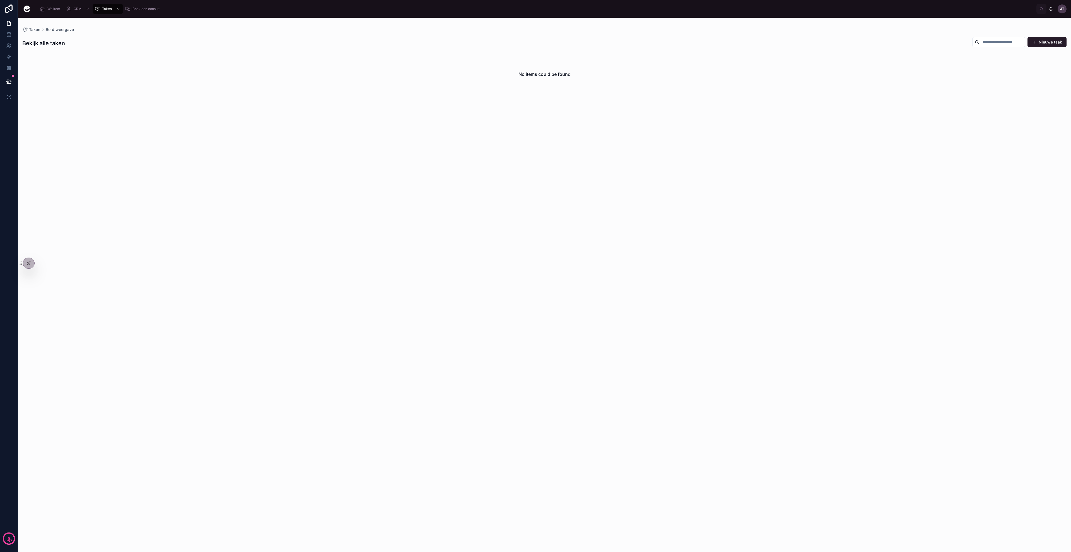
click at [1046, 43] on button "Nieuwe taak" at bounding box center [1047, 42] width 39 height 10
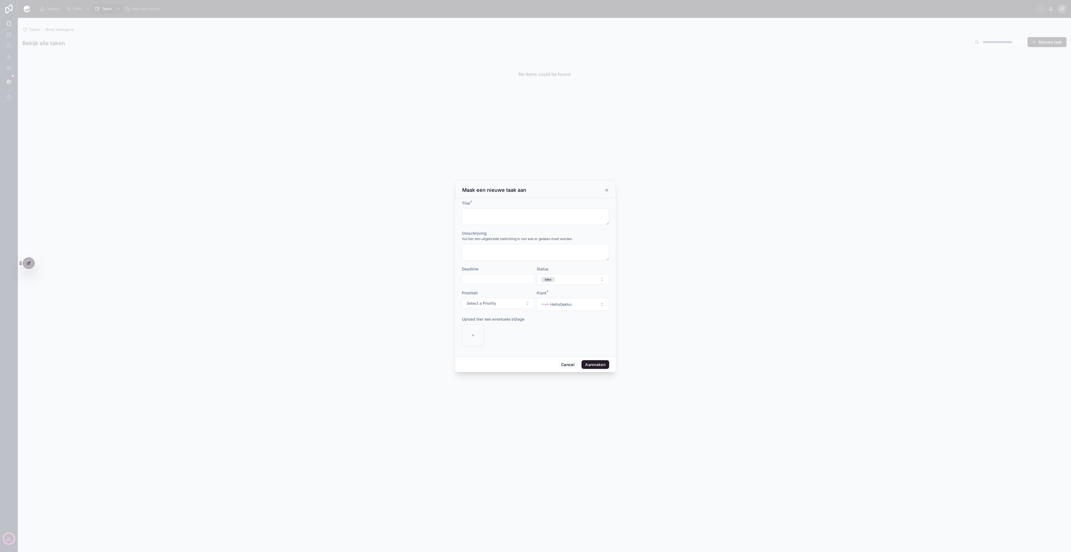
click at [556, 303] on span "HelloGekko" at bounding box center [560, 305] width 21 height 6
click at [504, 225] on form "Titel * Omschrijving Vul hier een uitgebreide toelichting in van wat er gedaan …" at bounding box center [535, 277] width 147 height 152
click at [503, 214] on textarea at bounding box center [535, 216] width 147 height 17
type textarea "**********"
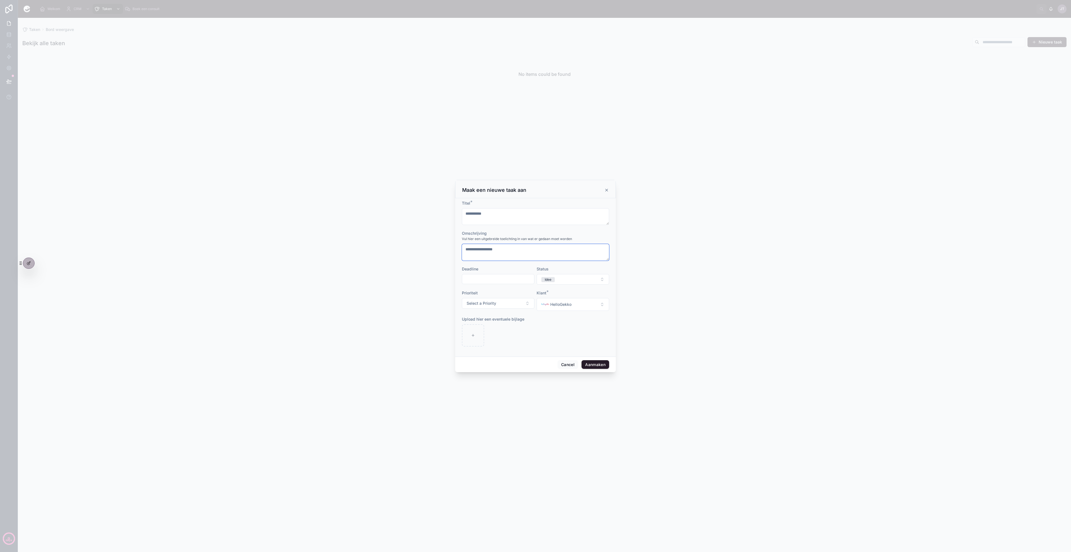
type textarea "**********"
click at [561, 285] on form "**********" at bounding box center [535, 277] width 147 height 152
click at [561, 284] on button "Idee" at bounding box center [573, 279] width 73 height 11
click at [557, 309] on div "Idee" at bounding box center [573, 310] width 78 height 8
click at [567, 274] on button "Select a Status" at bounding box center [573, 279] width 73 height 11
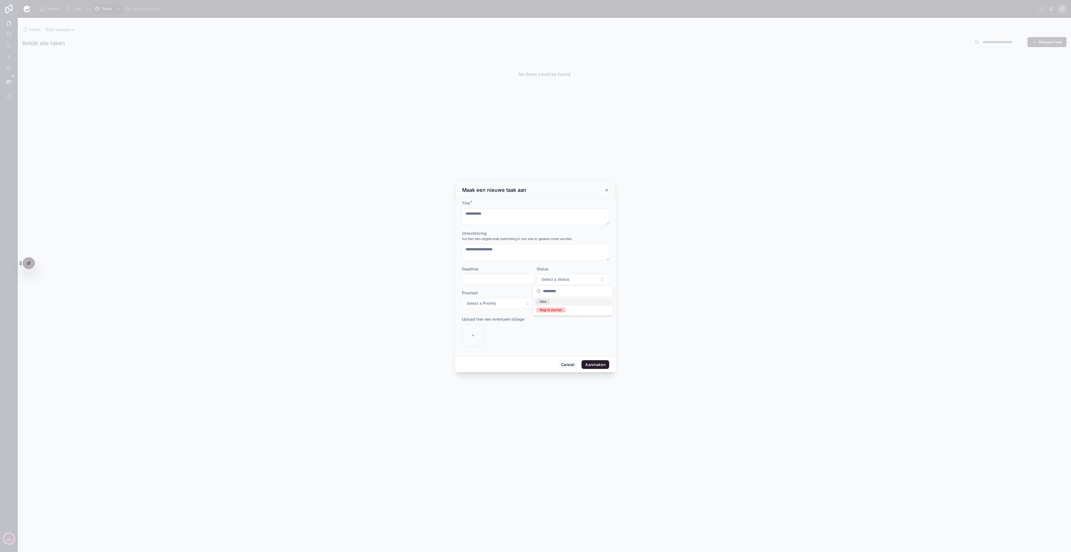
click at [571, 301] on div "Idee" at bounding box center [573, 302] width 78 height 8
click at [516, 305] on button "Select a Priority" at bounding box center [498, 303] width 73 height 11
click at [502, 305] on button "Select a Priority" at bounding box center [498, 303] width 73 height 11
click at [603, 363] on button "Aanmaken" at bounding box center [596, 364] width 28 height 9
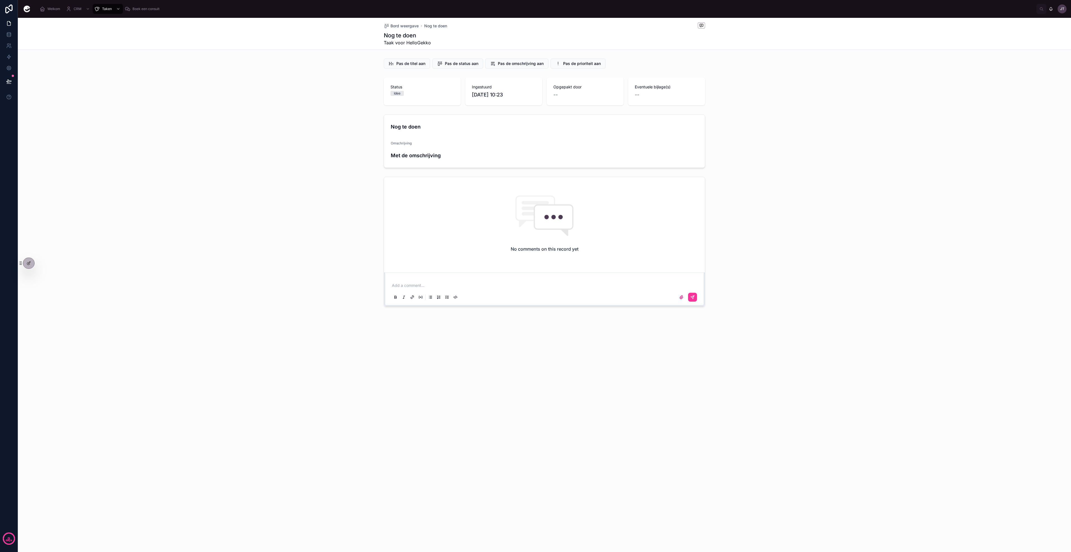
click at [0, 0] on div at bounding box center [0, 0] width 0 height 0
click at [0, 0] on icon at bounding box center [0, 0] width 0 height 0
click at [0, 0] on button "Select" at bounding box center [0, 0] width 0 height 0
click at [409, 290] on div "Add a comment..." at bounding box center [544, 299] width 307 height 23
click at [408, 294] on p at bounding box center [545, 295] width 307 height 6
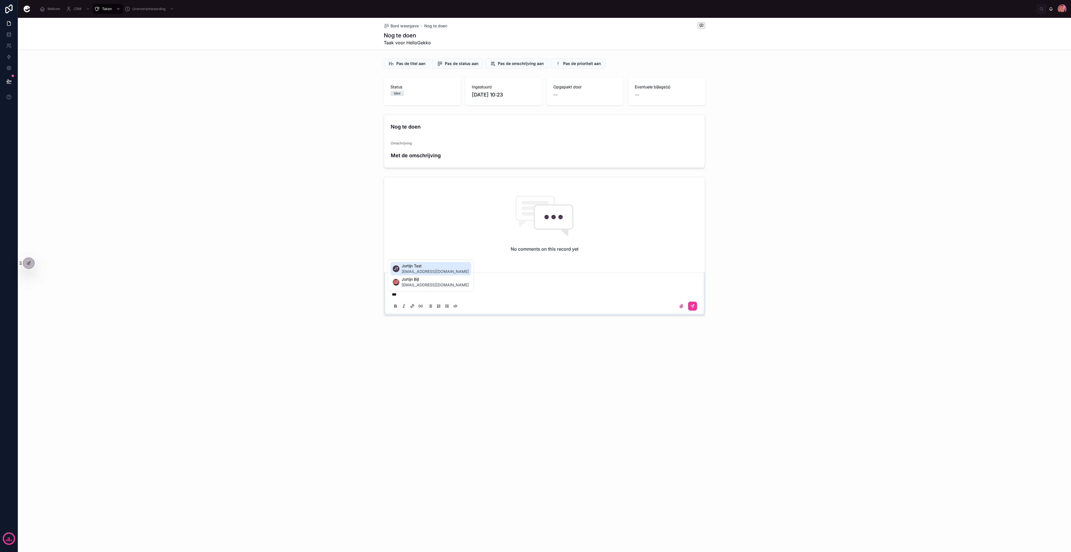
click at [421, 274] on span "hi@jortijn.nl" at bounding box center [435, 272] width 67 height 6
click at [427, 296] on p "**********" at bounding box center [545, 295] width 307 height 6
click at [691, 306] on icon at bounding box center [693, 306] width 4 height 4
click at [588, 297] on div "Bord weergave Nog te doen Nog te doen Taak voor HelloGekko Pas de titel aan Pas…" at bounding box center [545, 285] width 1054 height 535
click at [9, 69] on icon at bounding box center [9, 68] width 6 height 6
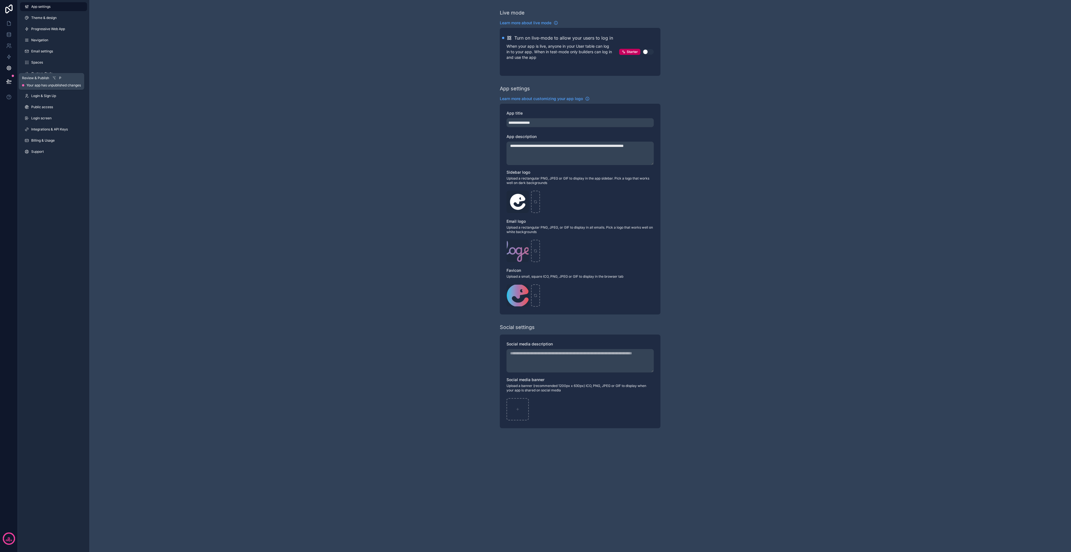
click at [8, 74] on button at bounding box center [9, 82] width 12 height 16
click at [4, 32] on link at bounding box center [9, 34] width 18 height 11
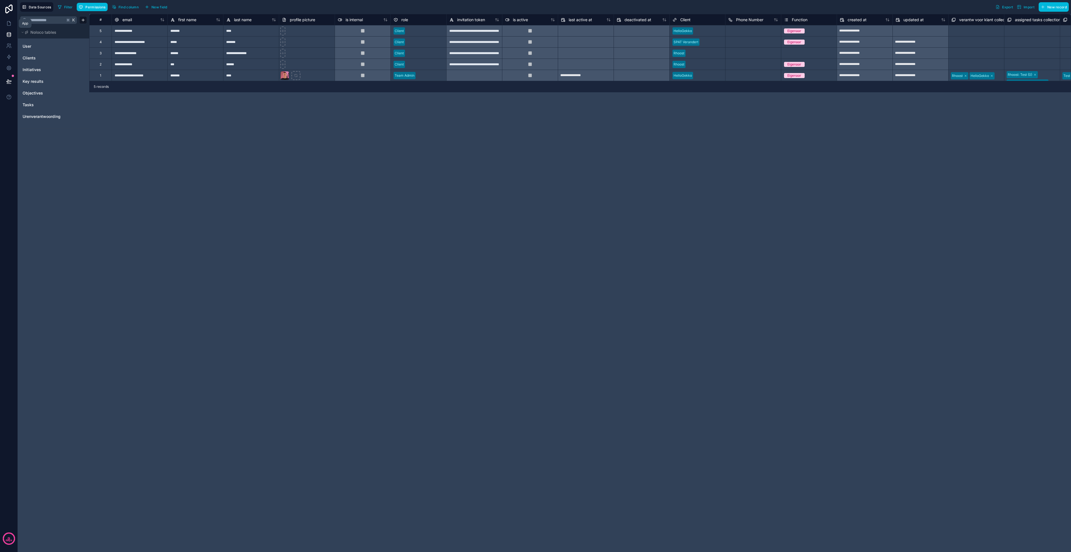
click at [7, 27] on link at bounding box center [9, 23] width 18 height 11
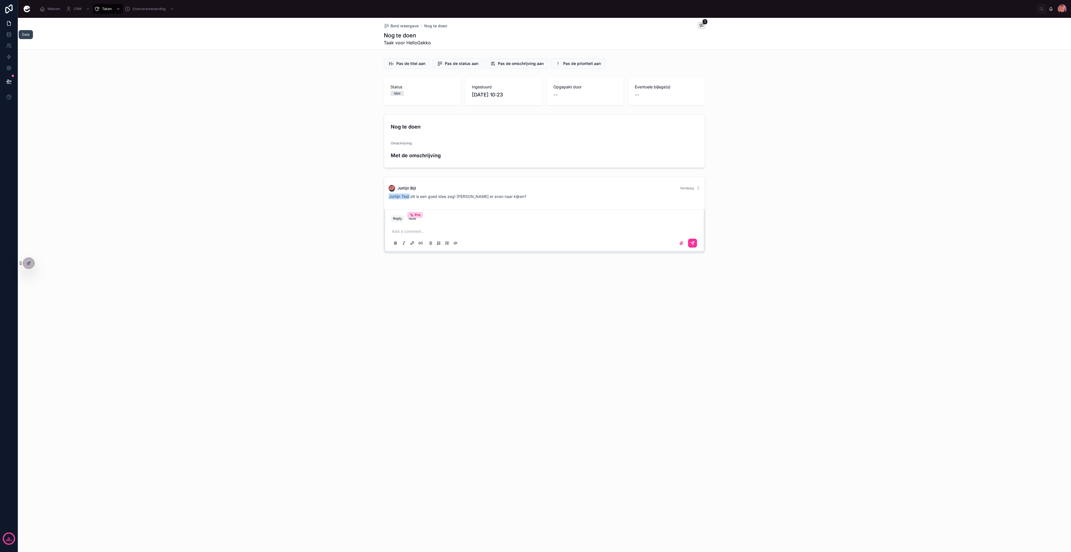
click at [8, 33] on icon at bounding box center [9, 33] width 4 height 1
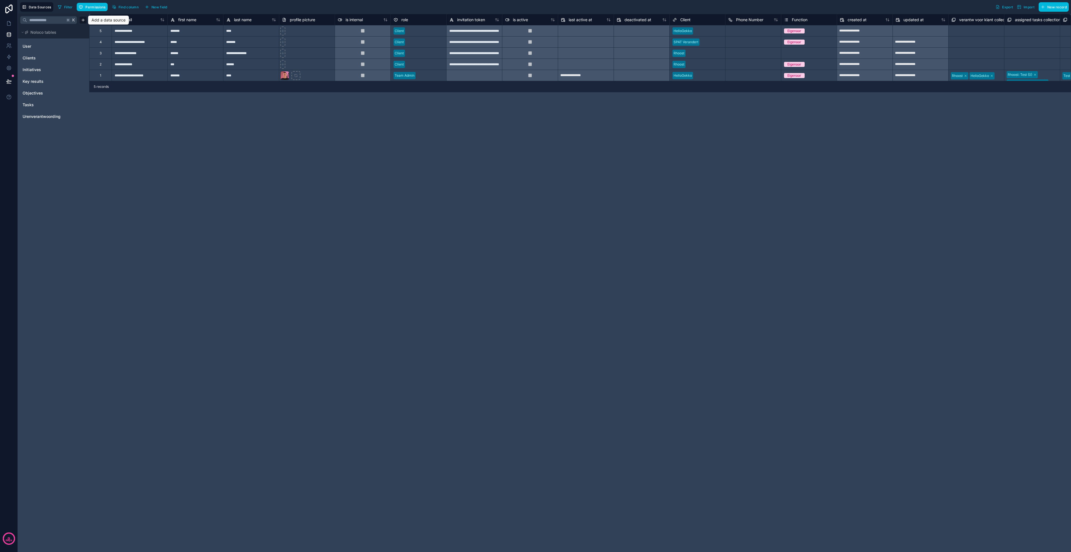
click at [83, 19] on html "**********" at bounding box center [535, 276] width 1071 height 552
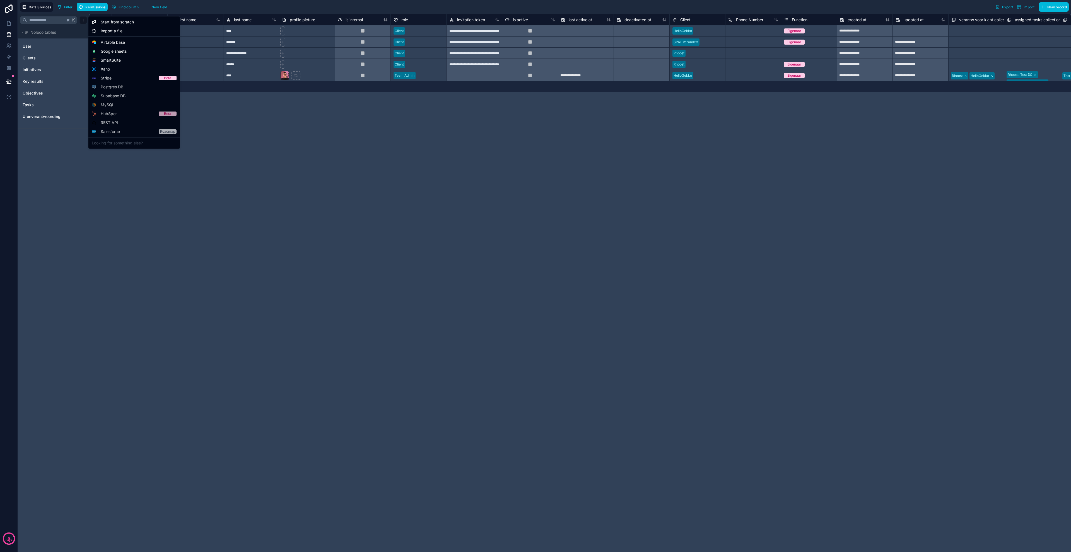
click at [294, 123] on html "**********" at bounding box center [535, 276] width 1071 height 552
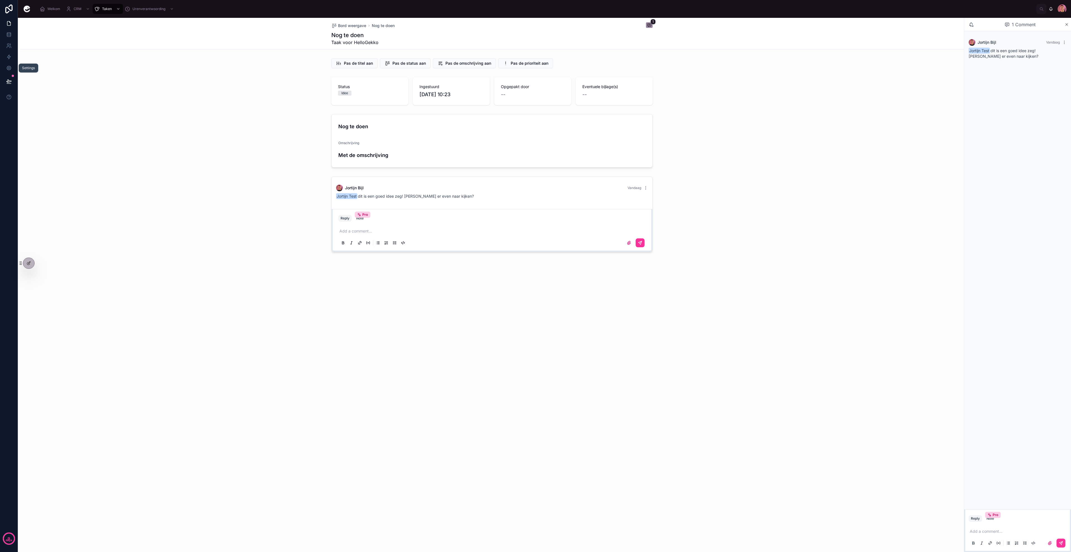
click at [9, 68] on icon at bounding box center [8, 68] width 1 height 1
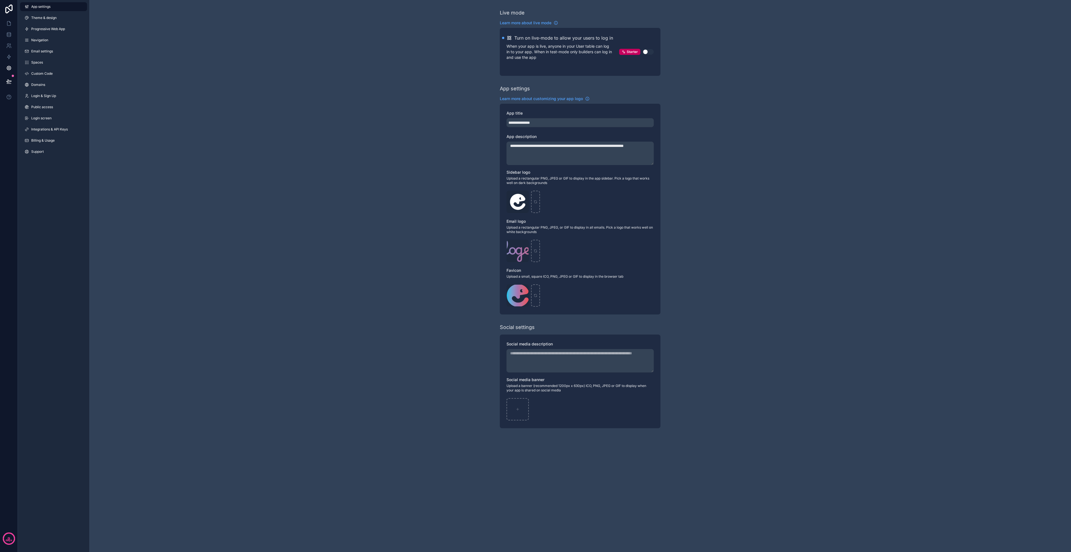
click at [49, 18] on span "Theme & design" at bounding box center [43, 18] width 25 height 4
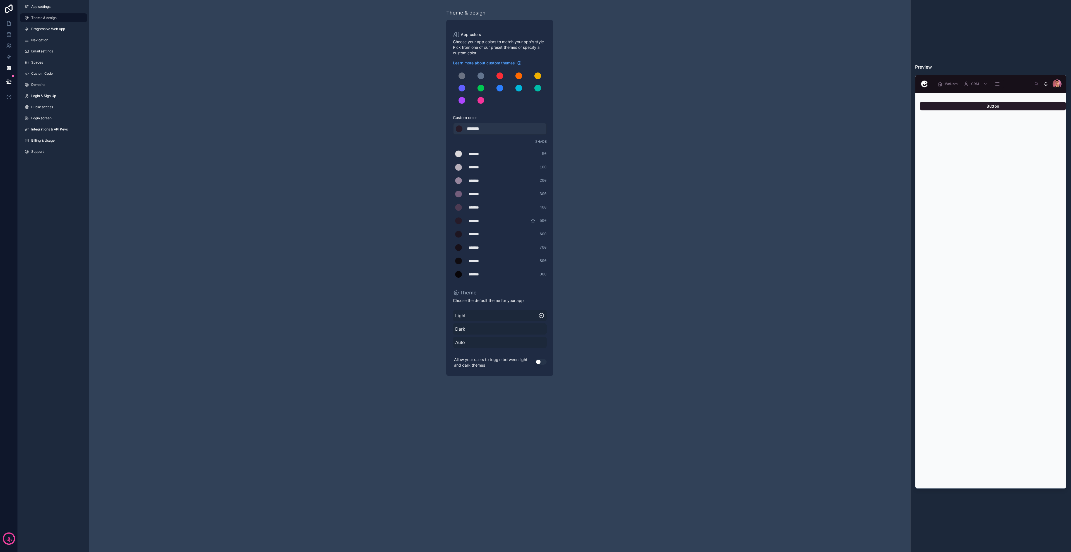
click at [49, 30] on span "Progressive Web App" at bounding box center [48, 29] width 34 height 4
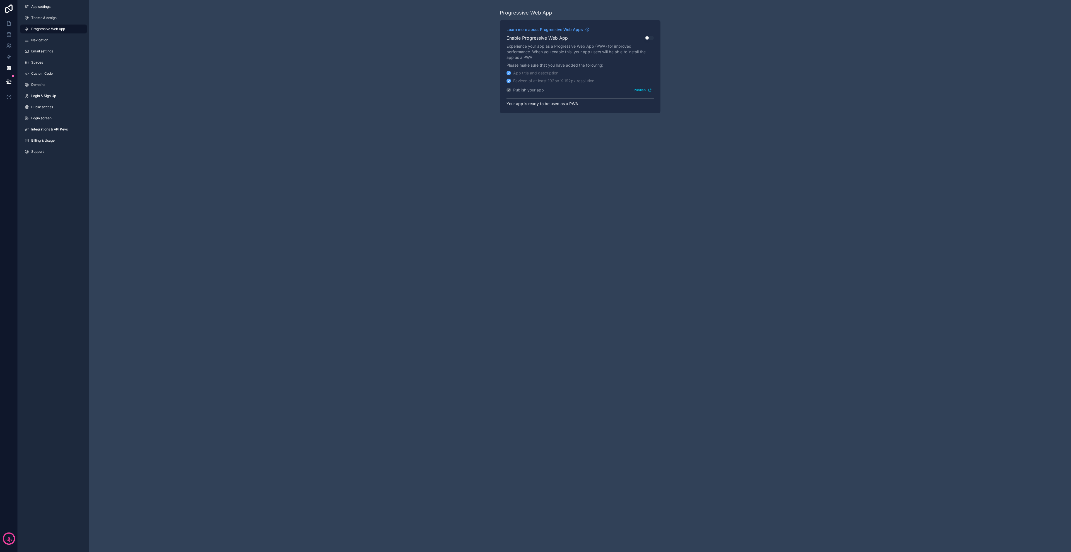
click at [47, 43] on link "Navigation" at bounding box center [53, 40] width 67 height 9
click at [48, 56] on div "App settings Theme & design Progressive Web App Navigation Email settings Space…" at bounding box center [53, 80] width 71 height 161
click at [47, 51] on span "Email settings" at bounding box center [42, 51] width 22 height 4
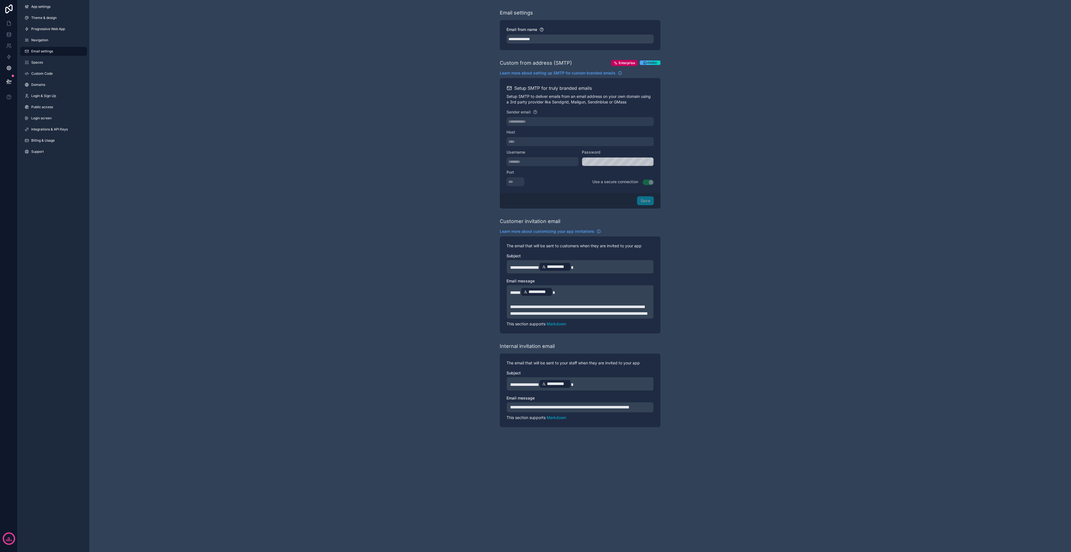
click at [46, 62] on link "Spaces" at bounding box center [53, 62] width 67 height 9
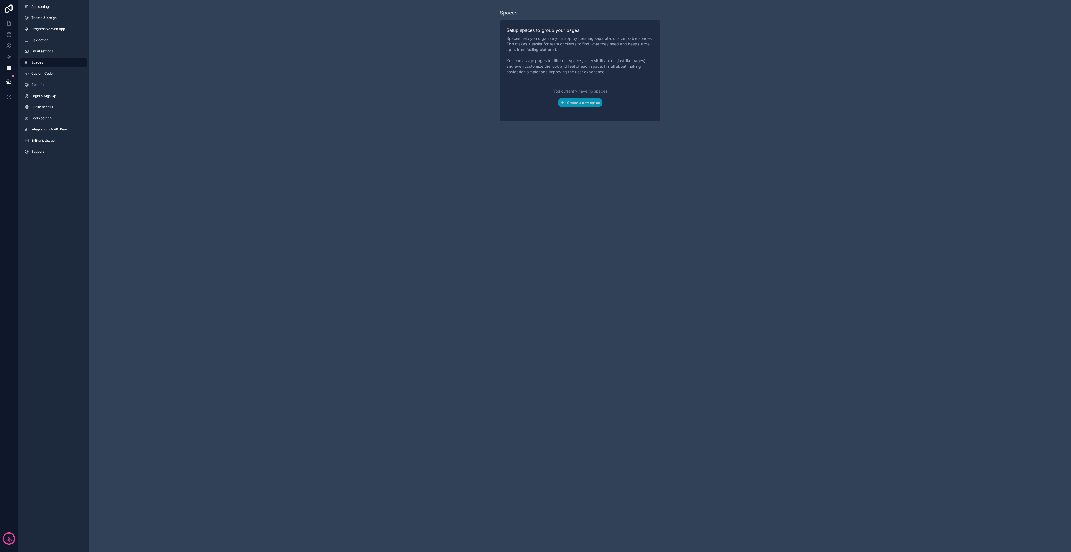
click at [46, 74] on span "Custom Code" at bounding box center [41, 73] width 21 height 4
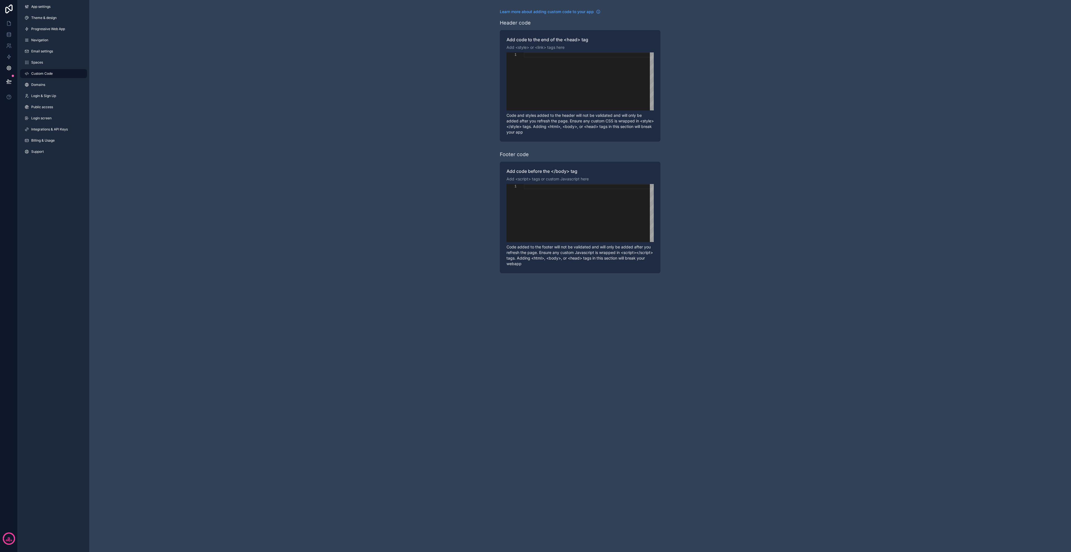
click at [46, 85] on link "Domains" at bounding box center [53, 84] width 67 height 9
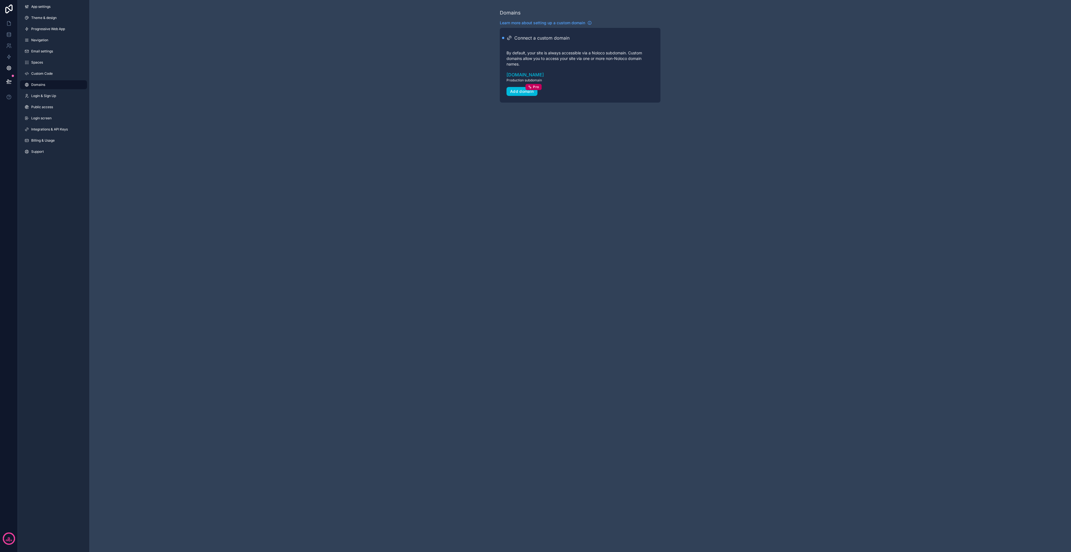
click at [48, 100] on link "Login & Sign Up" at bounding box center [53, 96] width 67 height 9
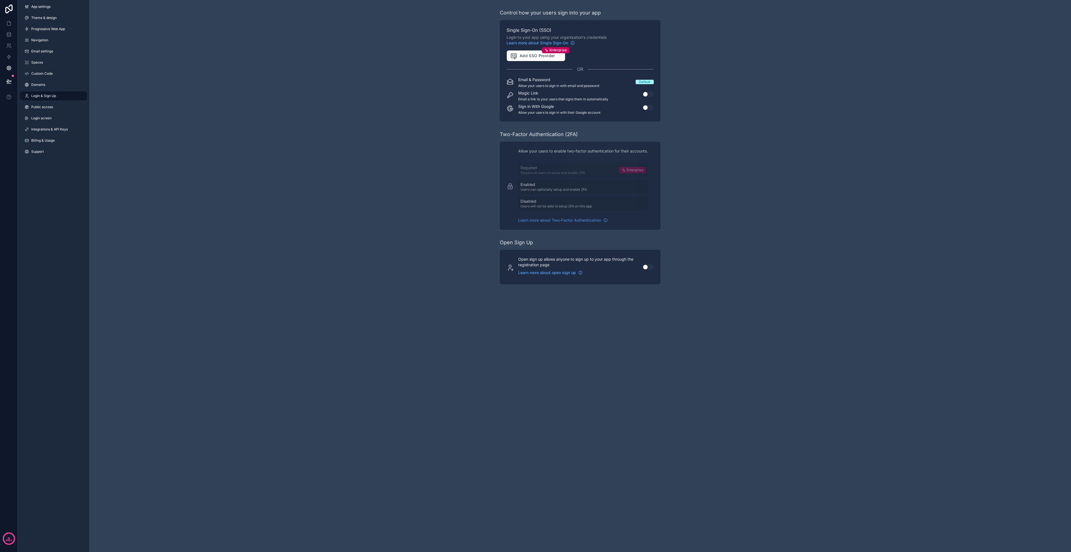
click at [49, 110] on link "Public access" at bounding box center [53, 107] width 67 height 9
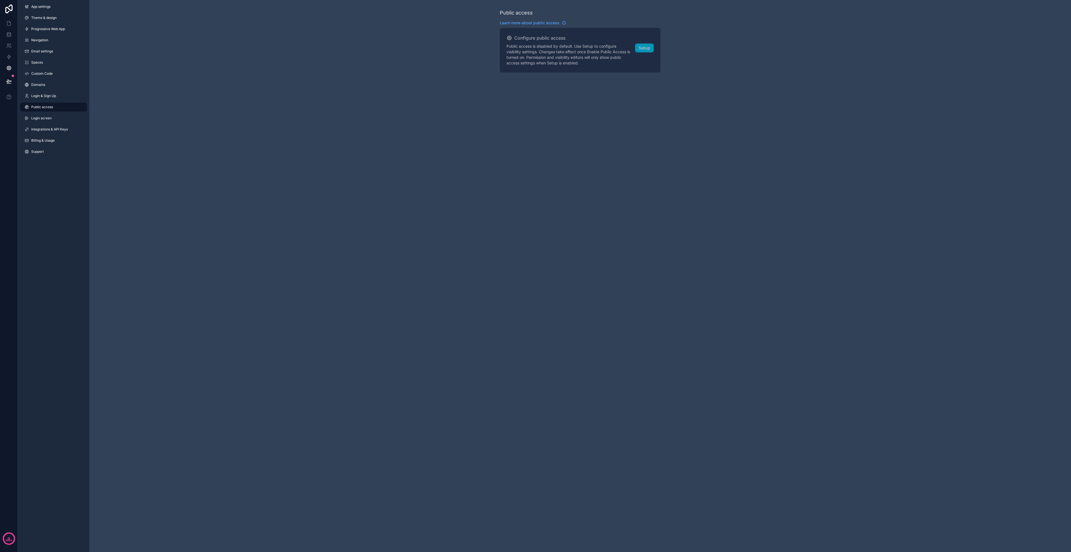
click at [47, 122] on link "Login screen" at bounding box center [53, 118] width 67 height 9
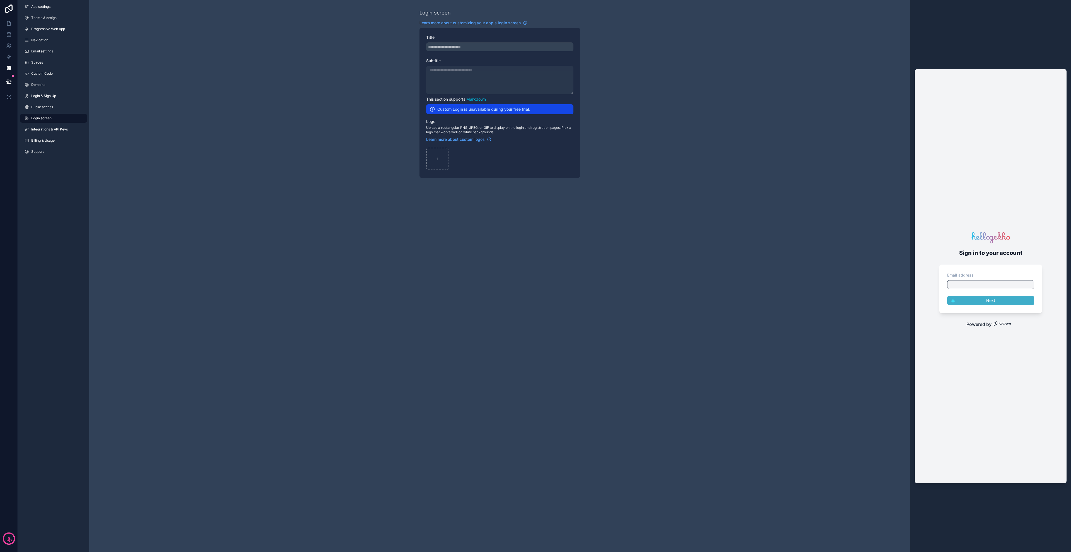
click at [48, 113] on div "App settings Theme & design Progressive Web App Navigation Email settings Space…" at bounding box center [53, 80] width 71 height 161
click at [48, 108] on span "Public access" at bounding box center [42, 107] width 22 height 4
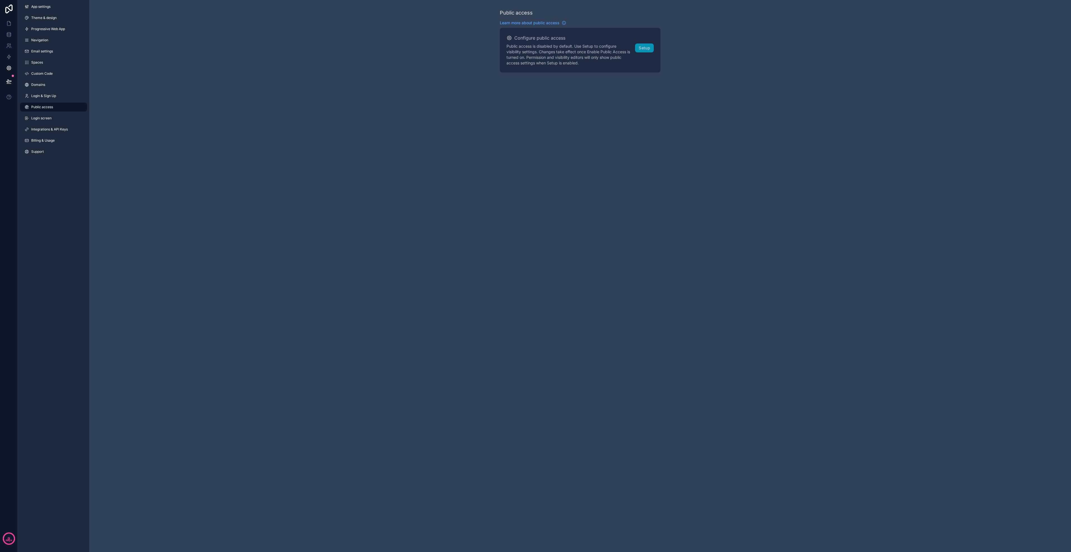
click at [48, 108] on span "Public access" at bounding box center [42, 107] width 22 height 4
click at [47, 117] on span "Login screen" at bounding box center [41, 118] width 20 height 4
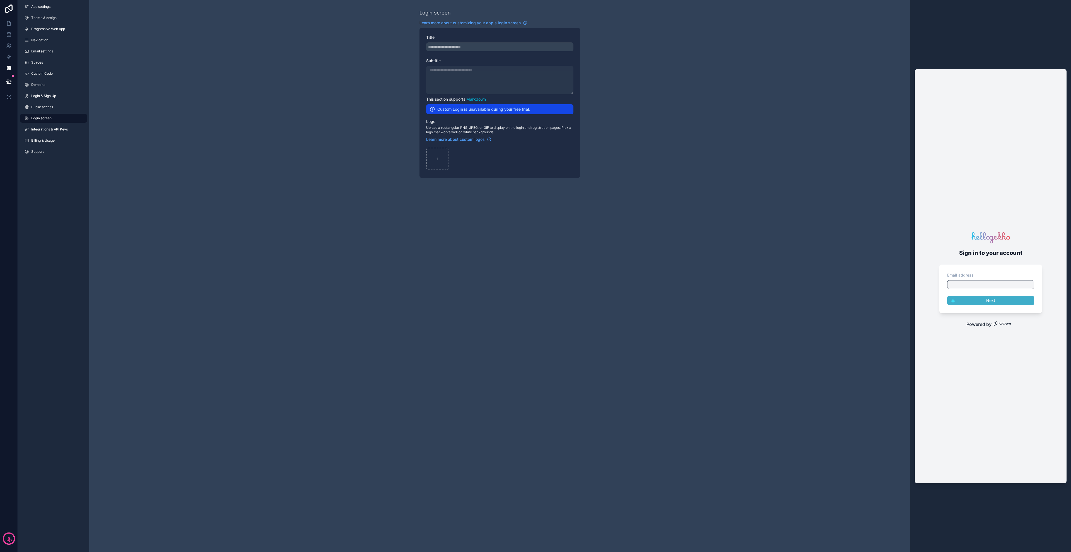
click at [65, 130] on span "Integrations & API Keys" at bounding box center [49, 129] width 37 height 4
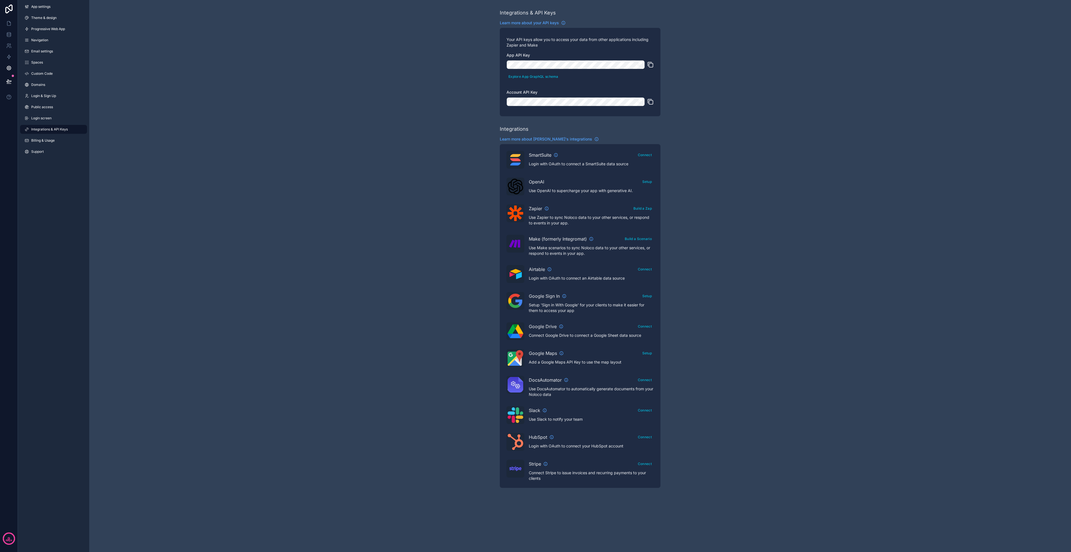
click at [54, 141] on span "Billing & Usage" at bounding box center [42, 140] width 23 height 4
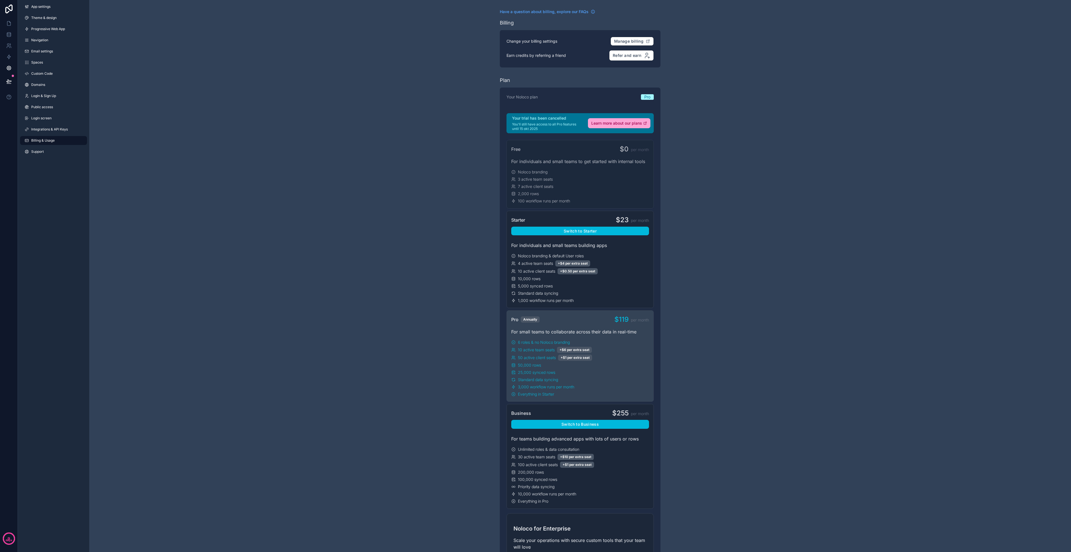
click at [50, 155] on link "Support" at bounding box center [53, 151] width 67 height 9
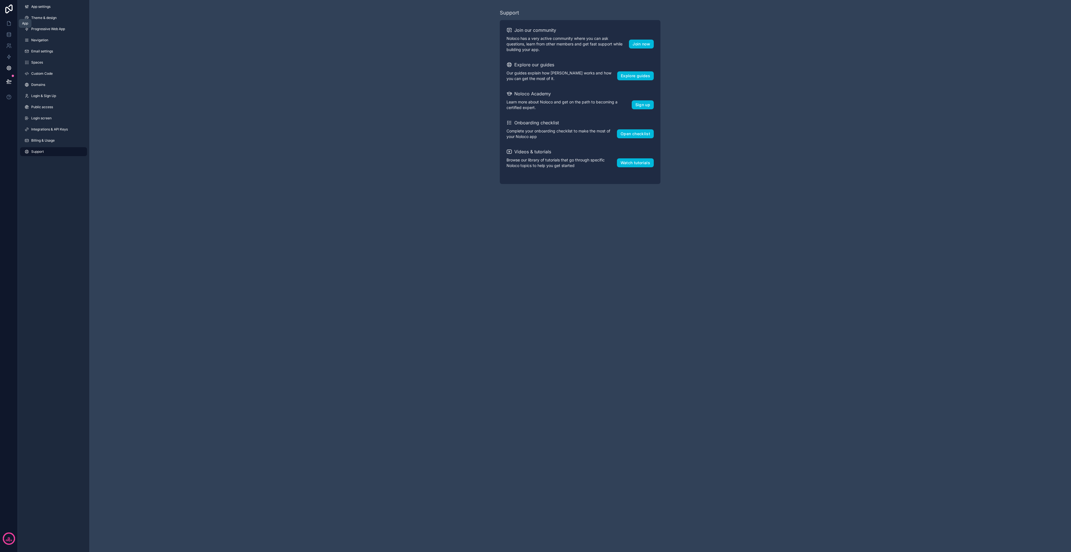
click at [9, 22] on icon at bounding box center [9, 21] width 1 height 1
